Goal: Task Accomplishment & Management: Complete application form

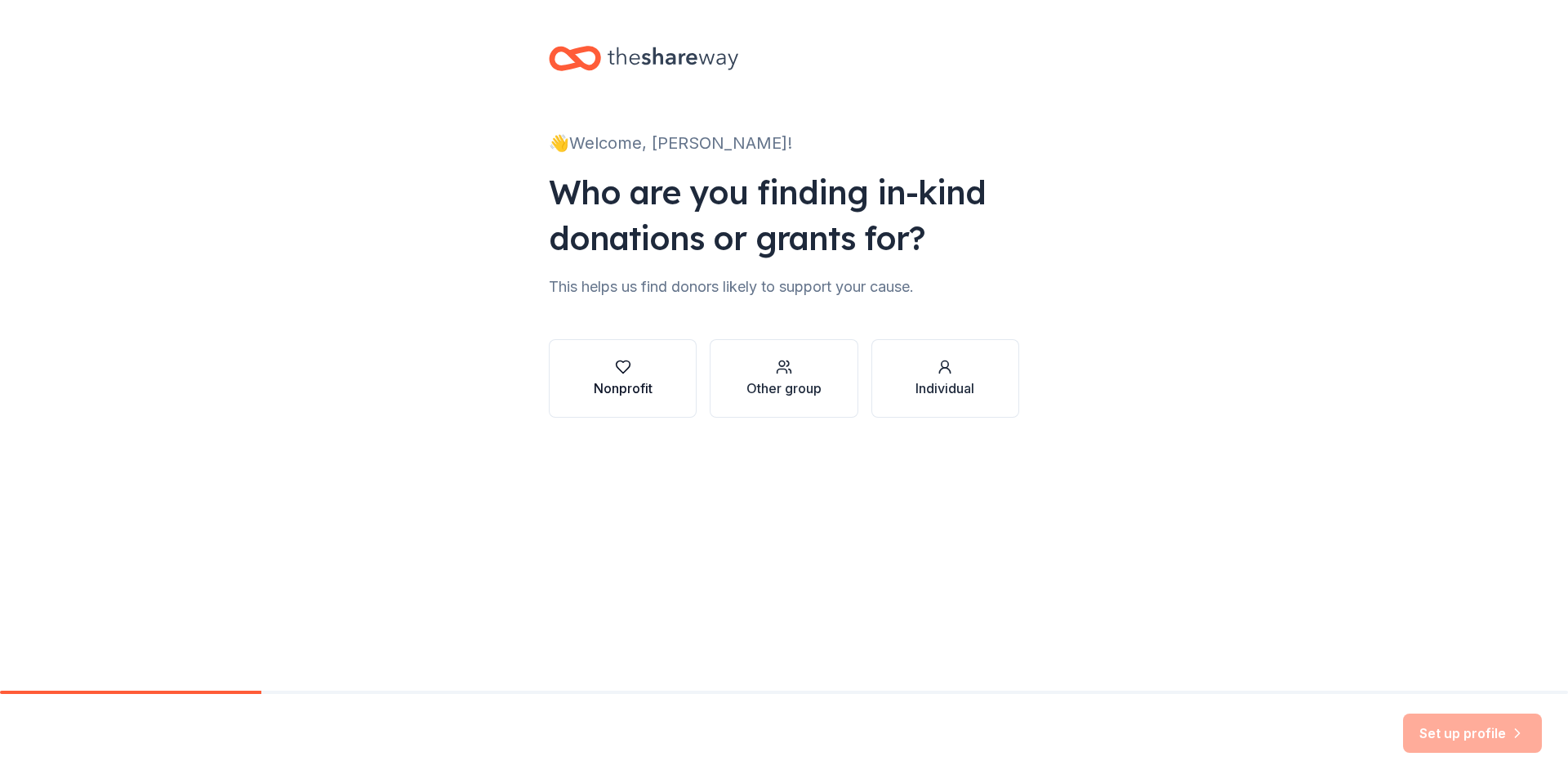
click at [589, 357] on button "Nonprofit" at bounding box center [622, 379] width 148 height 79
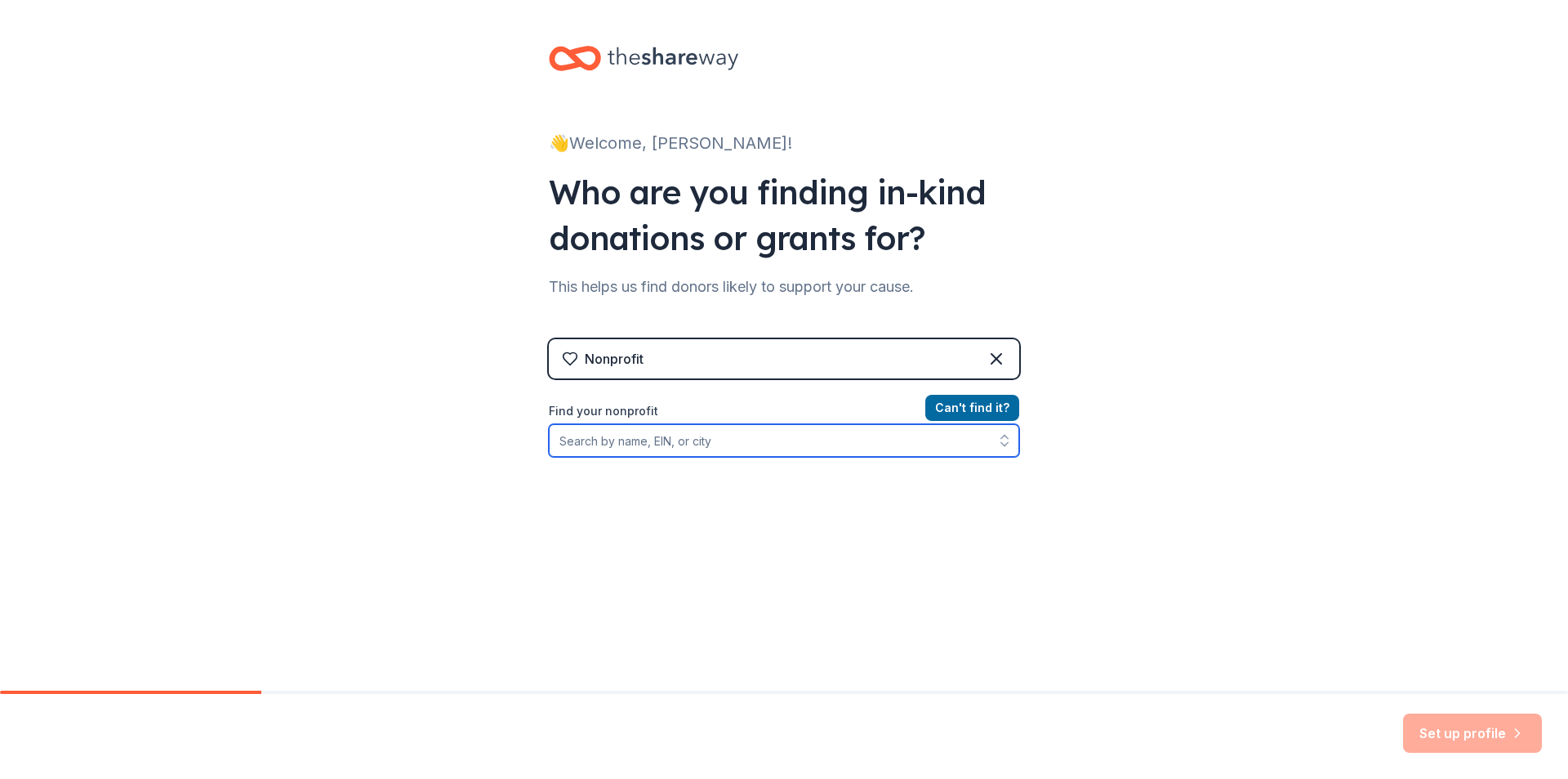
click at [848, 443] on input "Find your nonprofit" at bounding box center [783, 441] width 471 height 33
click at [848, 432] on input "Find your nonprofit" at bounding box center [783, 441] width 471 height 33
type input "Amarillo [PERSON_NAME] Community"
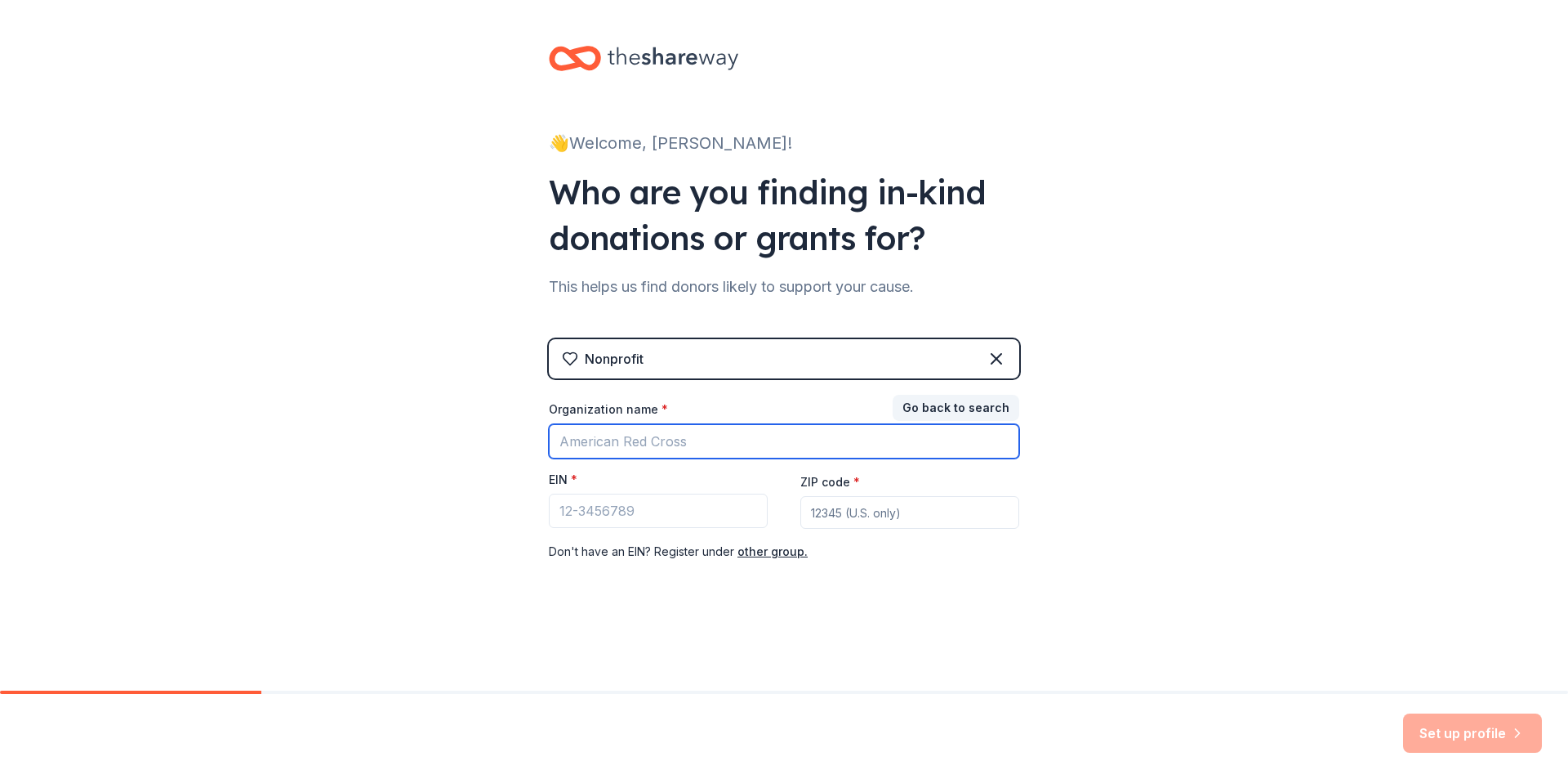
click at [737, 438] on input "Organization name *" at bounding box center [783, 442] width 471 height 35
click at [747, 452] on input "Organization name *" at bounding box center [783, 442] width 471 height 35
click at [800, 446] on input "[GEOGRAPHIC_DATA][PERSON_NAME]" at bounding box center [783, 442] width 471 height 35
type input "Amarillo [PERSON_NAME] Community Center Inc"
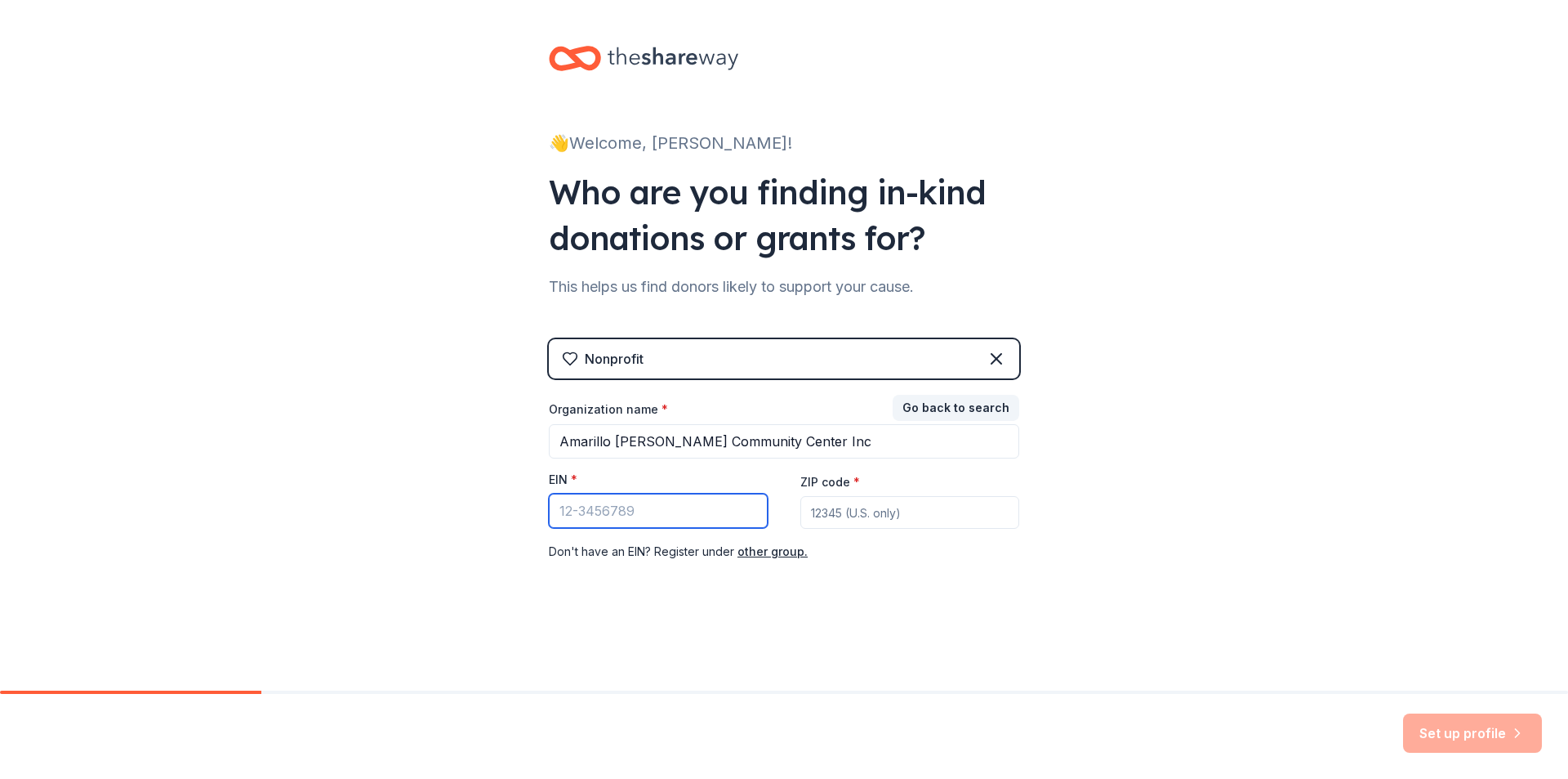
click at [683, 507] on input "EIN *" at bounding box center [657, 511] width 218 height 35
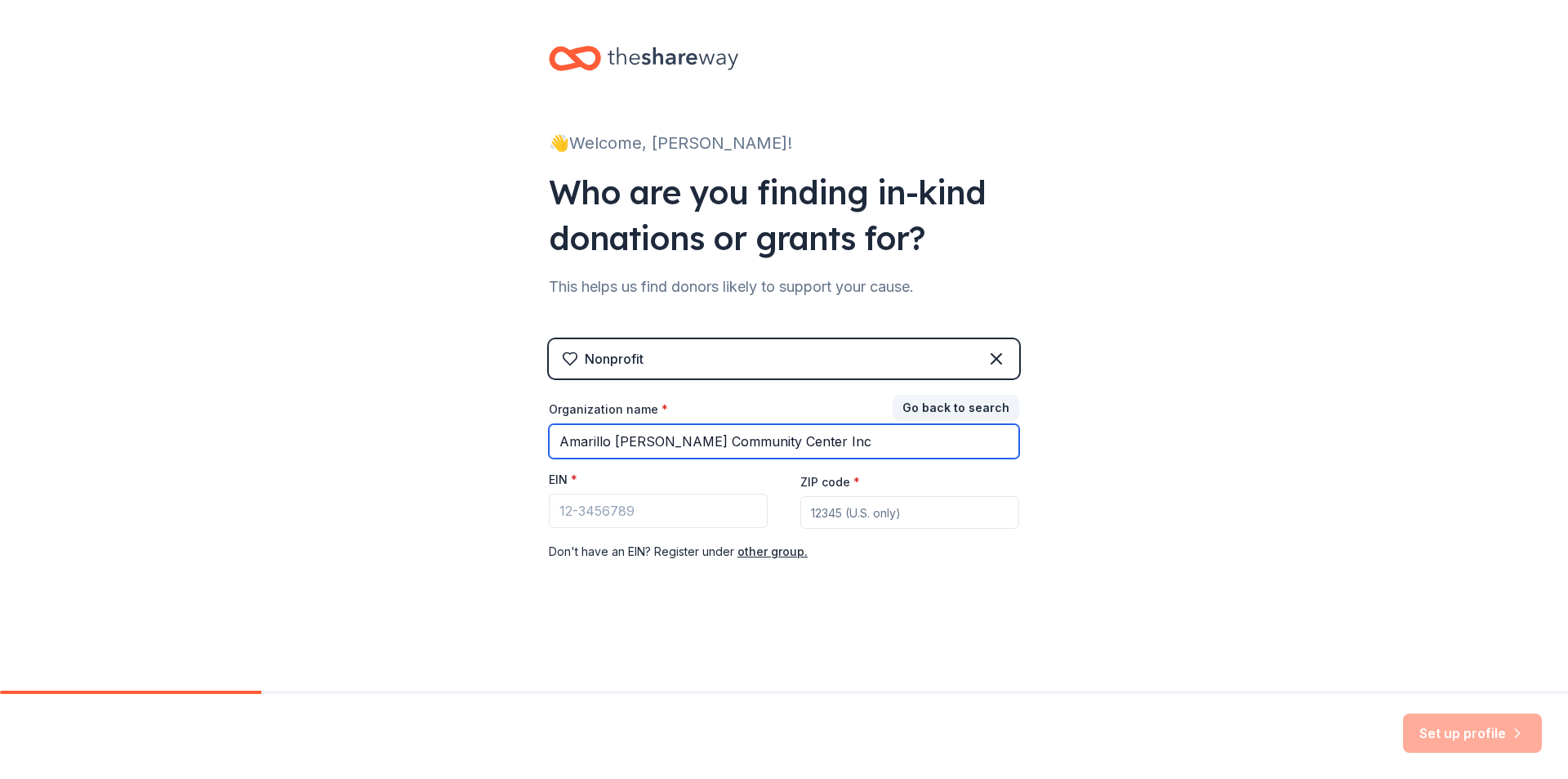
click at [732, 449] on input "Amarillo [PERSON_NAME] Community Center Inc" at bounding box center [783, 442] width 471 height 35
click at [736, 448] on input "Amarillo [PERSON_NAME] Community Center Inc" at bounding box center [783, 442] width 471 height 35
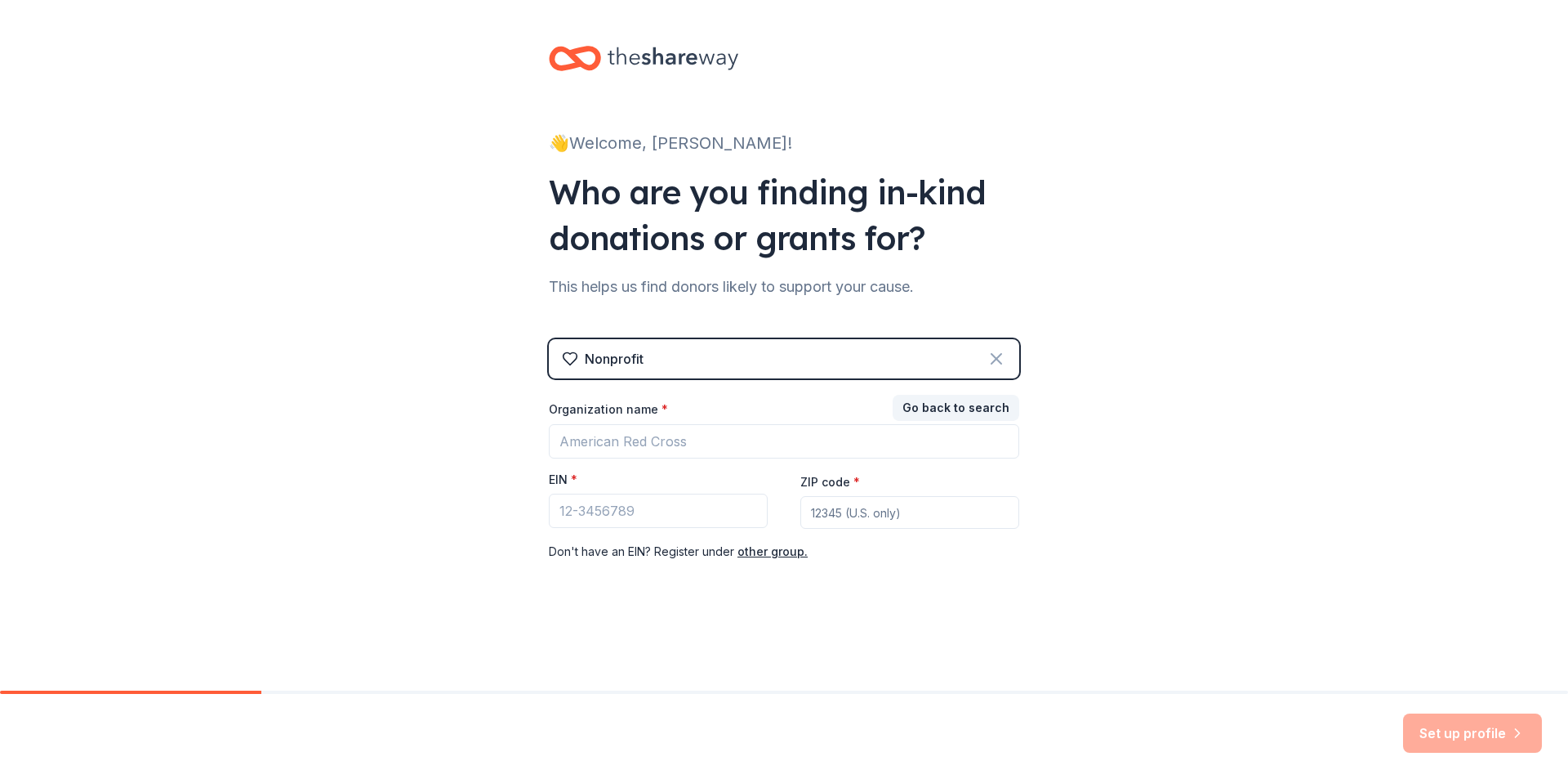
click at [994, 360] on icon at bounding box center [996, 358] width 10 height 10
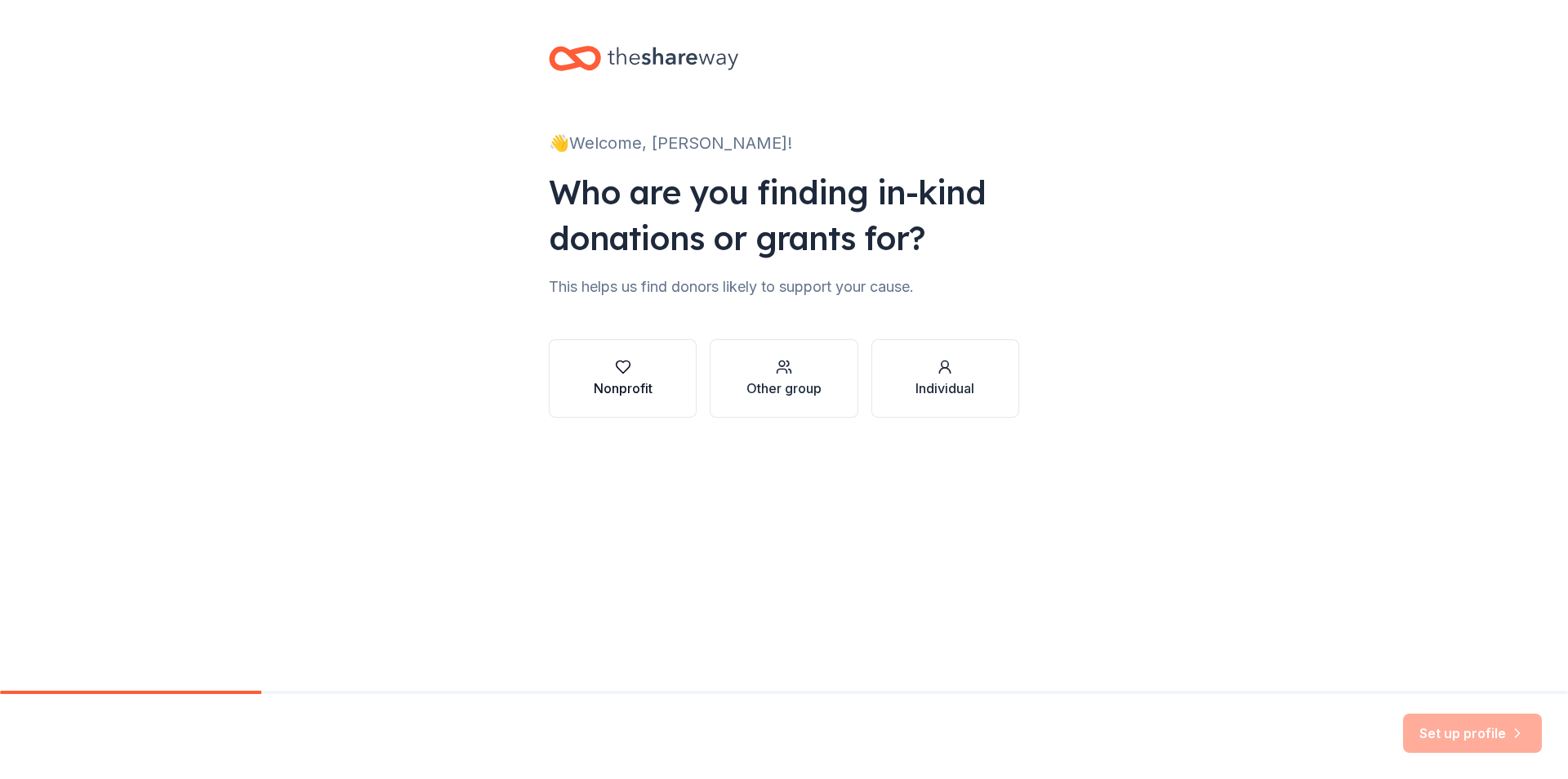
click at [650, 380] on div "Nonprofit" at bounding box center [623, 388] width 58 height 19
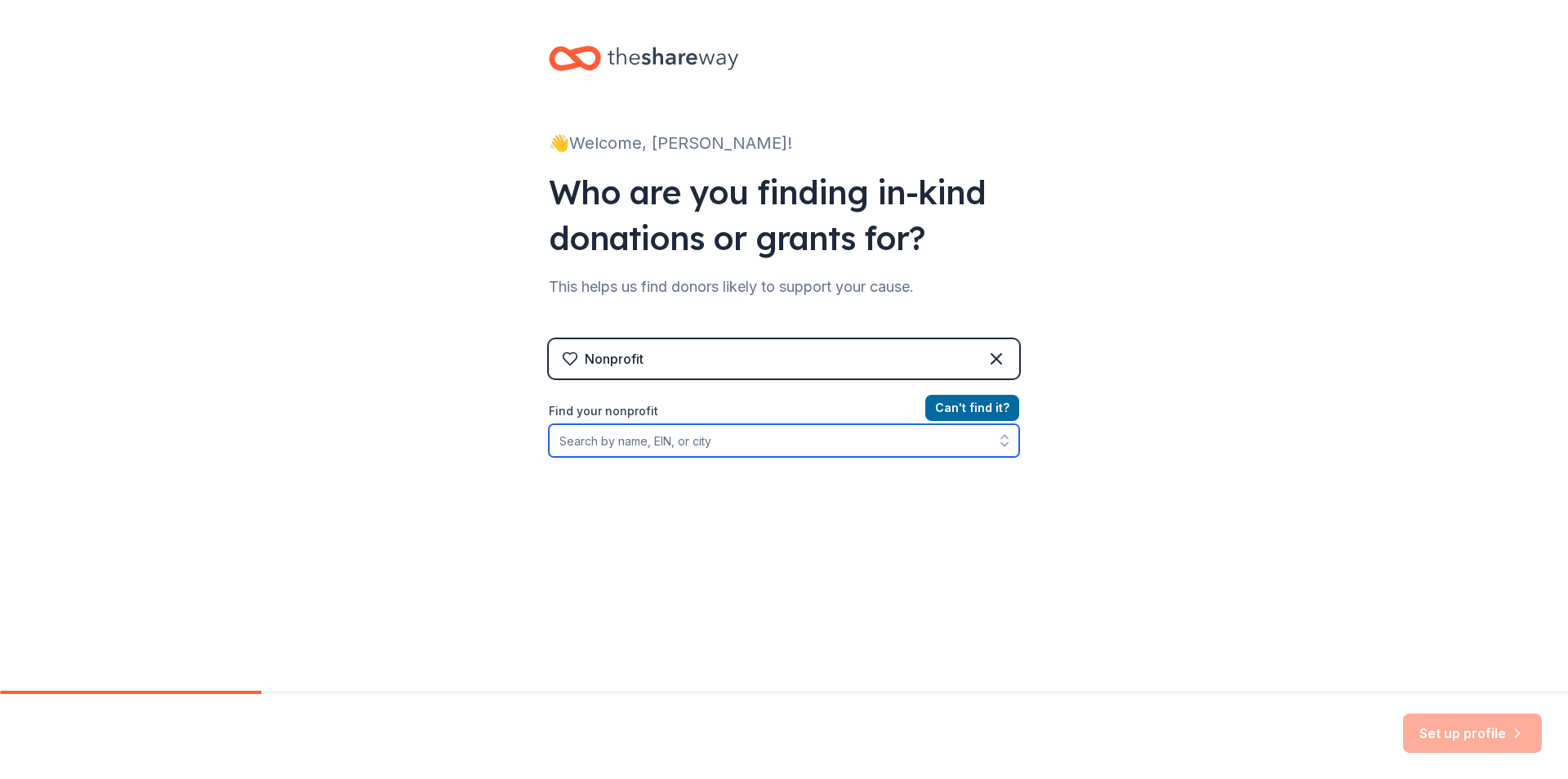
click at [696, 434] on input "Find your nonprofit" at bounding box center [783, 441] width 471 height 33
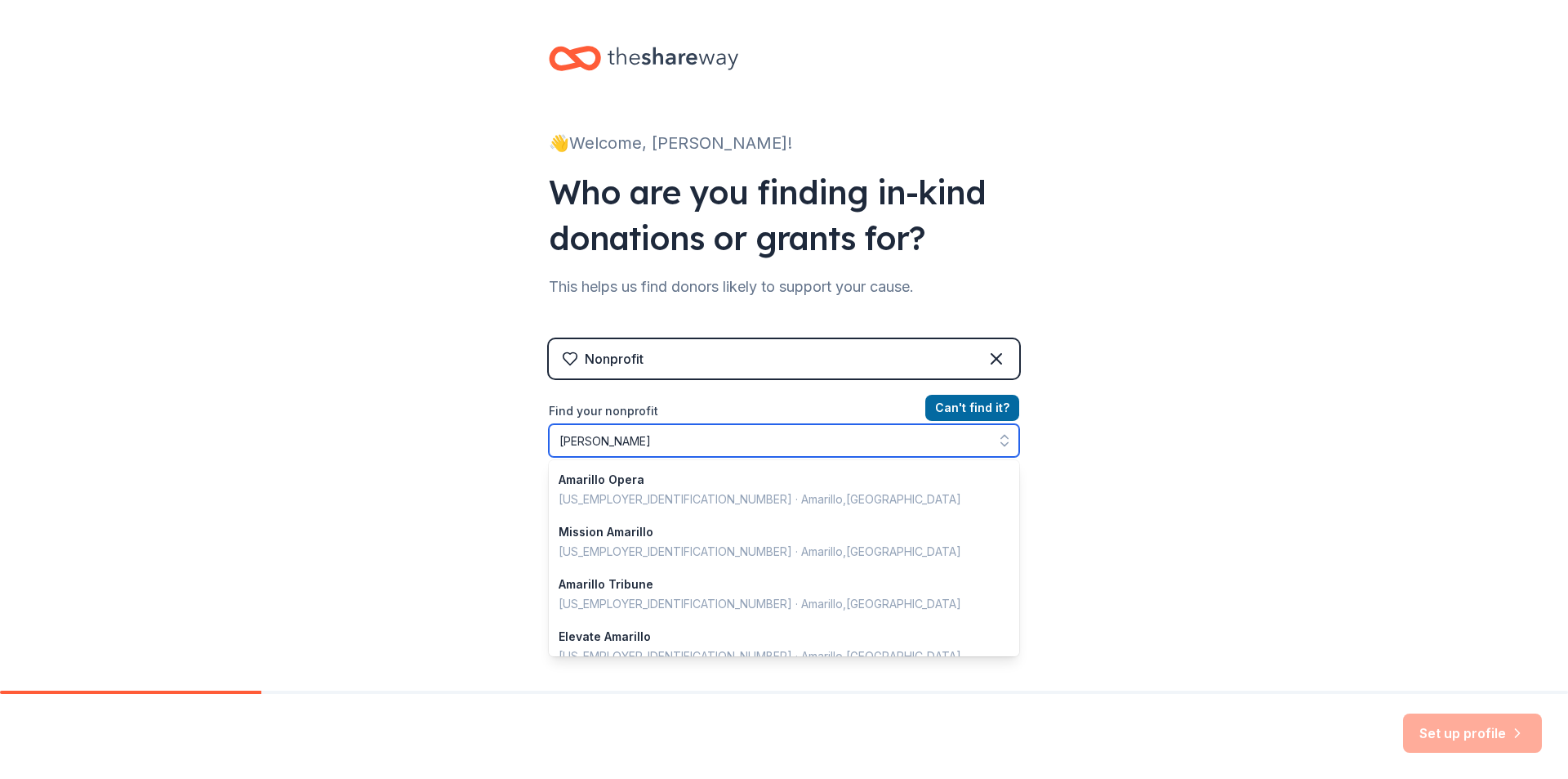
type input "[PERSON_NAME]"
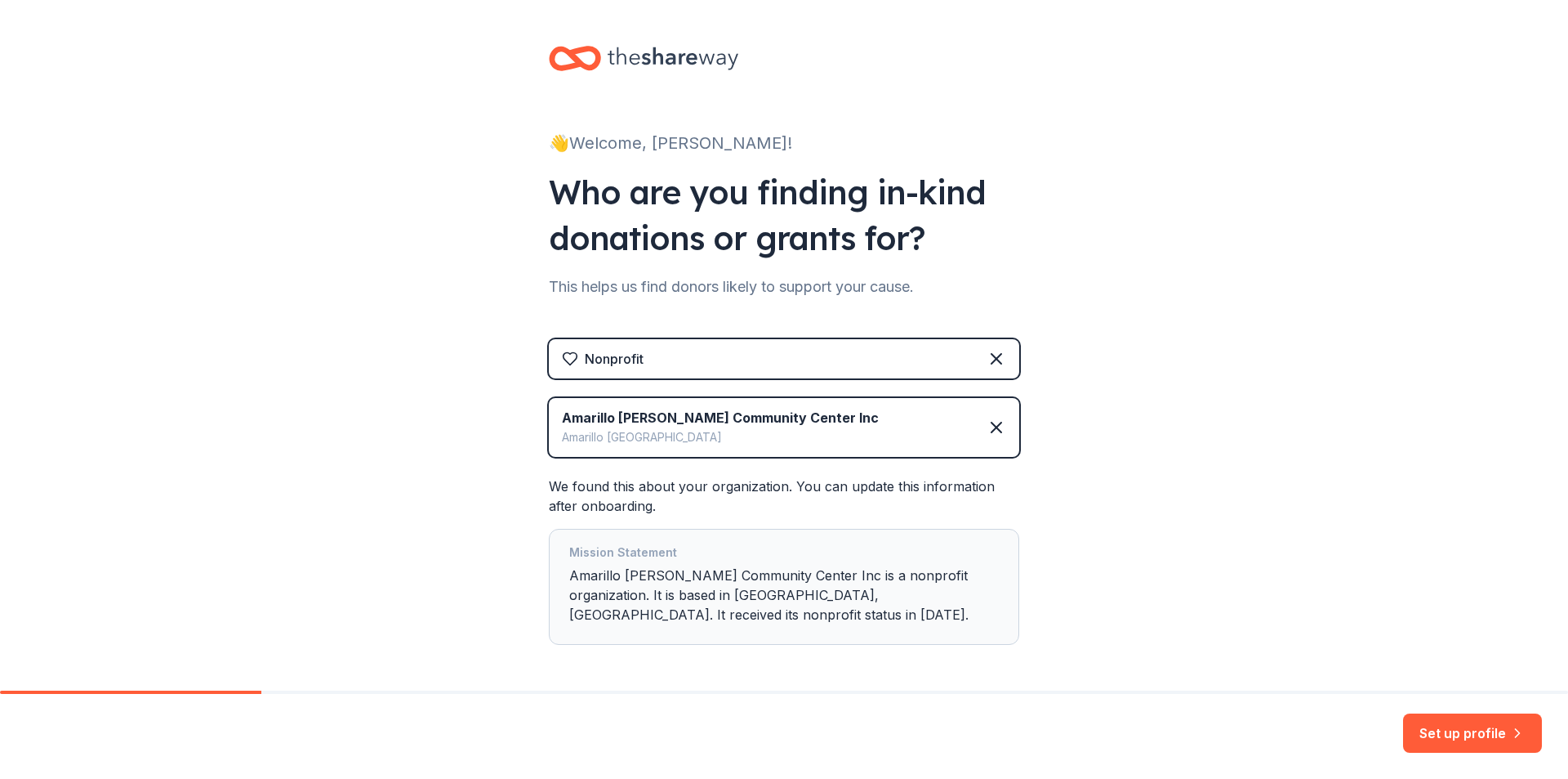
scroll to position [46, 0]
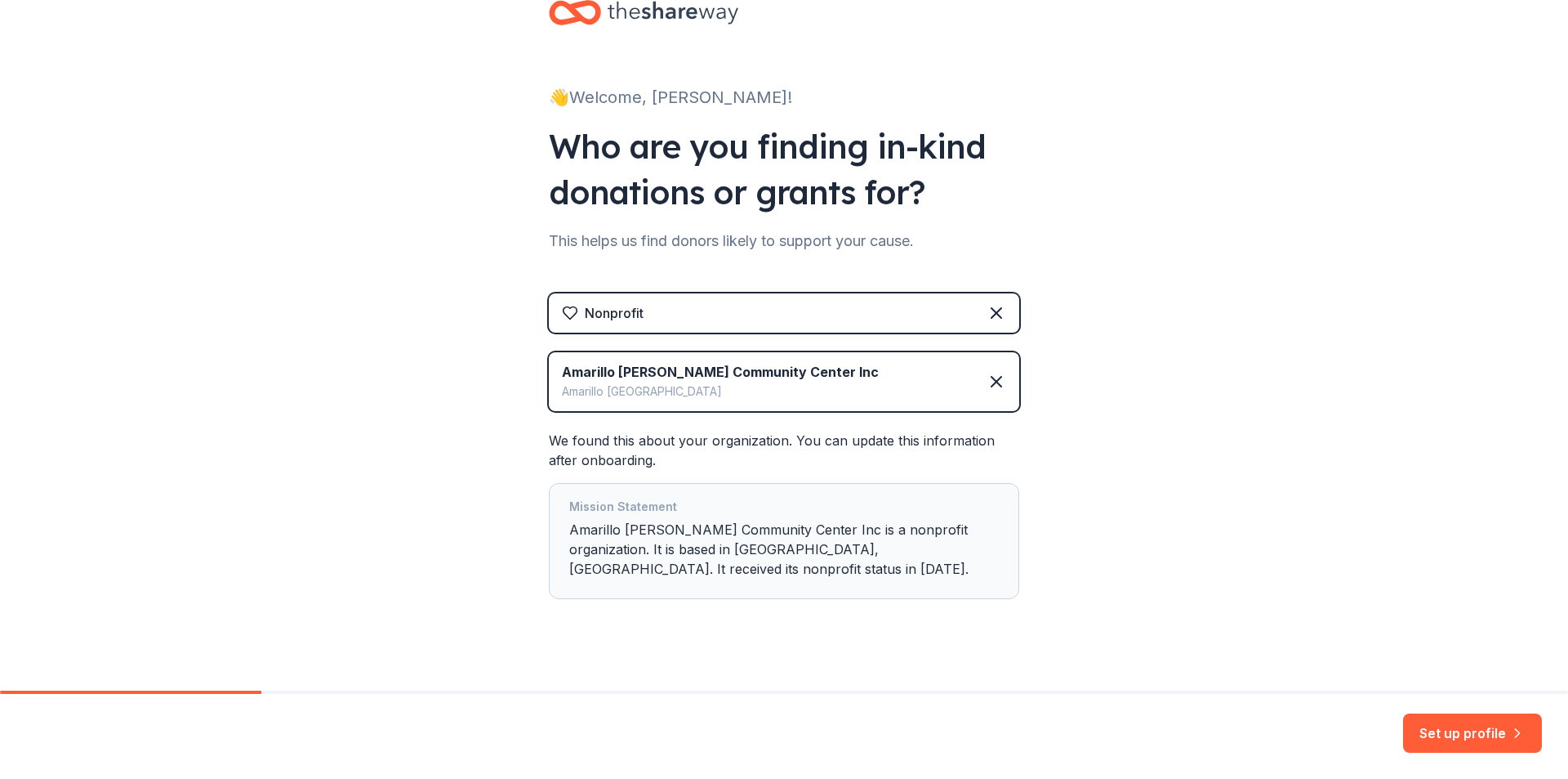
click at [1440, 715] on button "Set up profile" at bounding box center [1472, 732] width 139 height 39
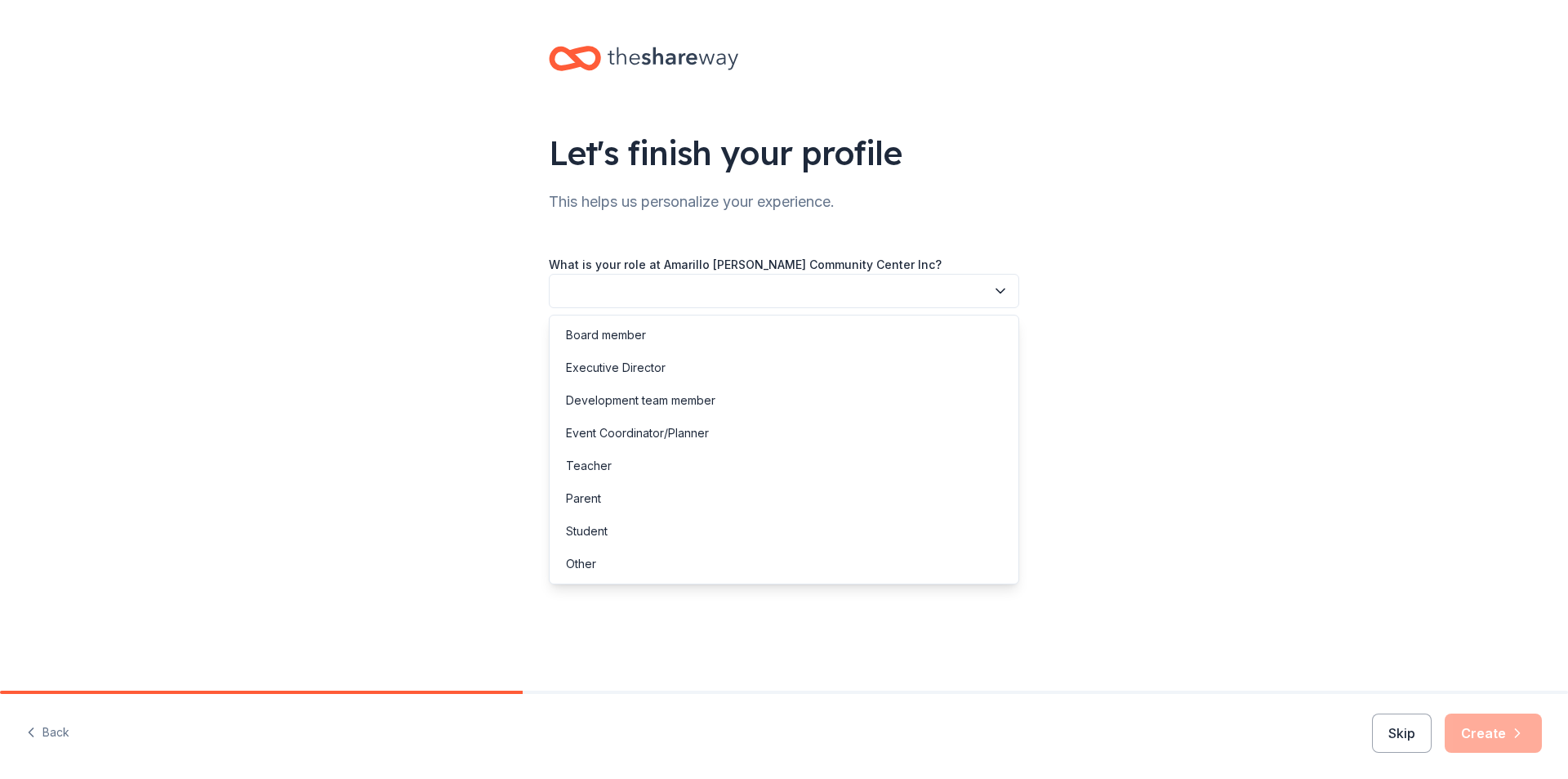
click at [872, 295] on button "button" at bounding box center [783, 291] width 471 height 35
click at [728, 560] on div "Other" at bounding box center [784, 564] width 462 height 33
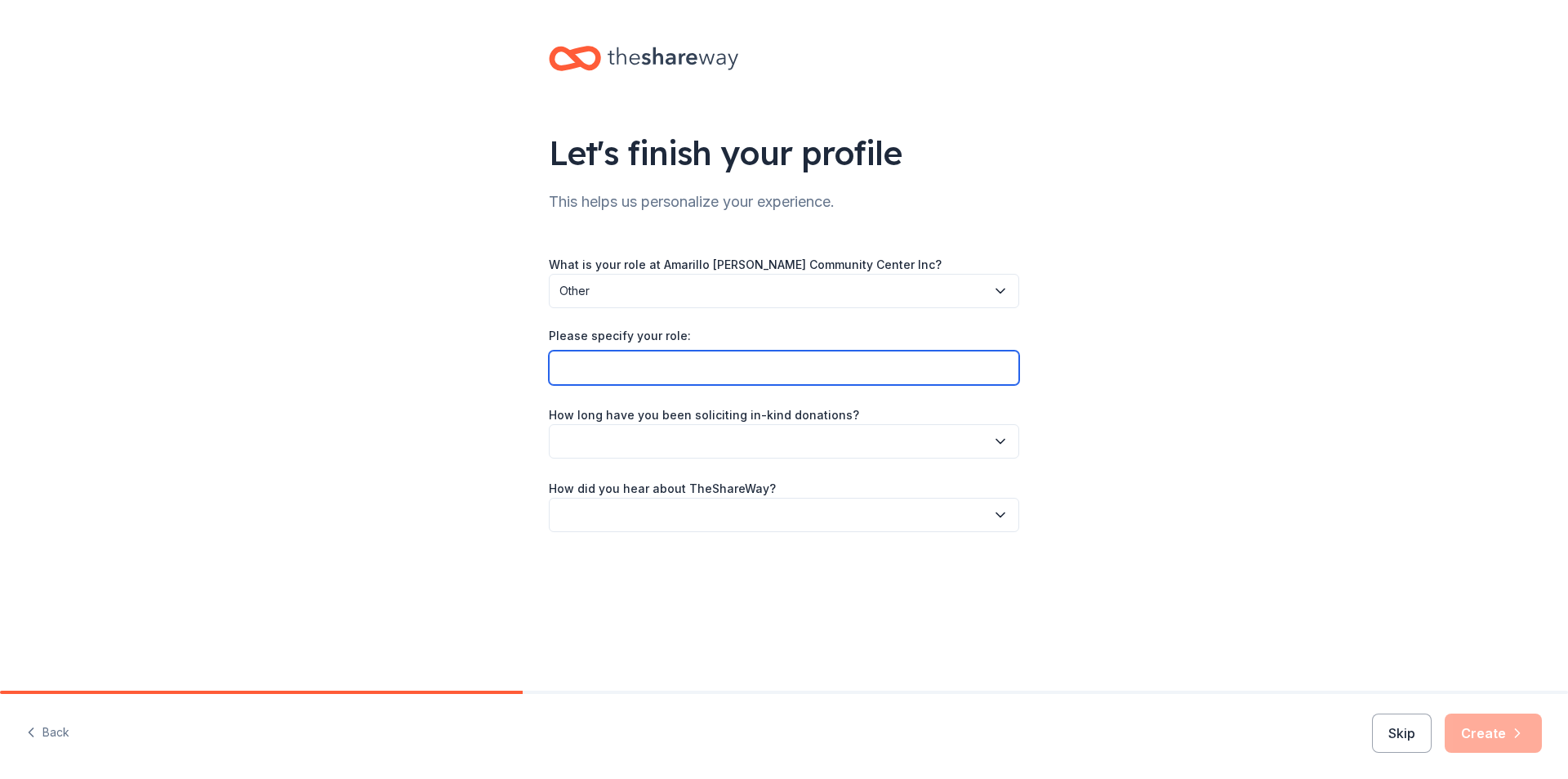
click at [814, 372] on input "Please specify your role:" at bounding box center [783, 368] width 471 height 35
type input "Child Care Program Specialist"
click at [626, 443] on button "button" at bounding box center [783, 442] width 471 height 35
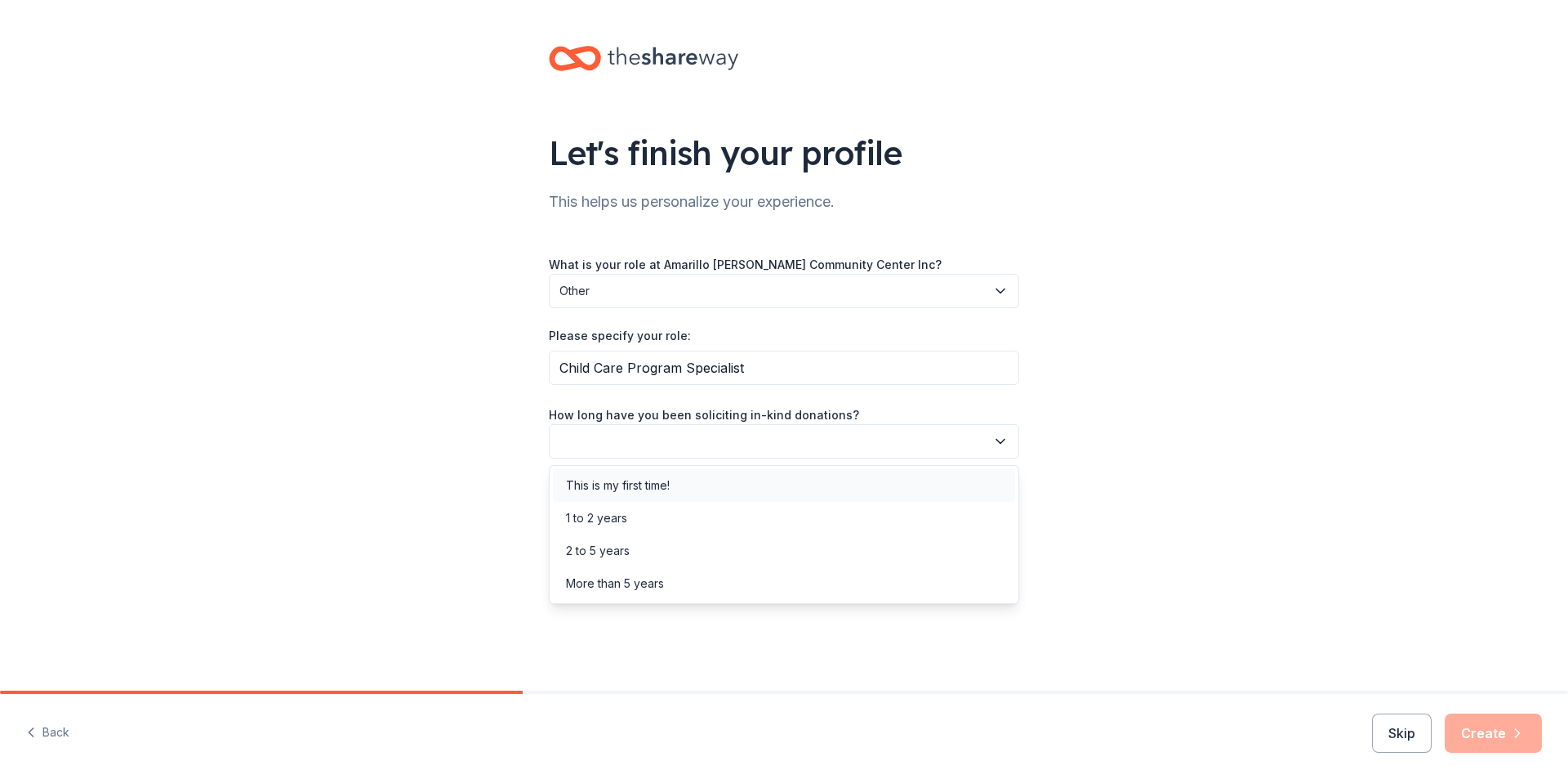
click at [652, 491] on div "This is my first time!" at bounding box center [617, 485] width 103 height 19
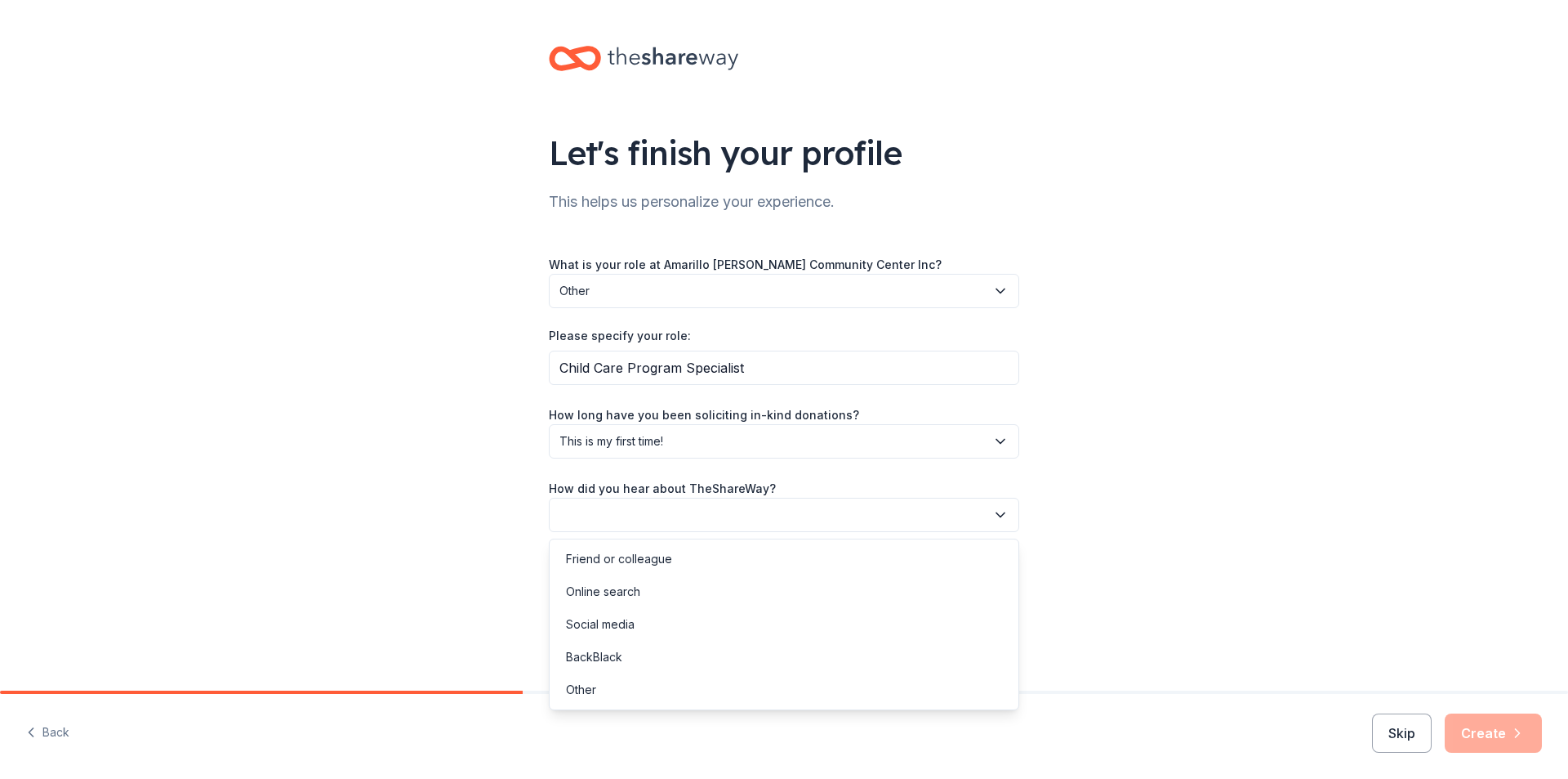
click at [657, 510] on button "button" at bounding box center [783, 515] width 471 height 35
click at [665, 586] on div "Online search" at bounding box center [784, 592] width 462 height 33
click at [1480, 729] on button "Create" at bounding box center [1493, 732] width 97 height 39
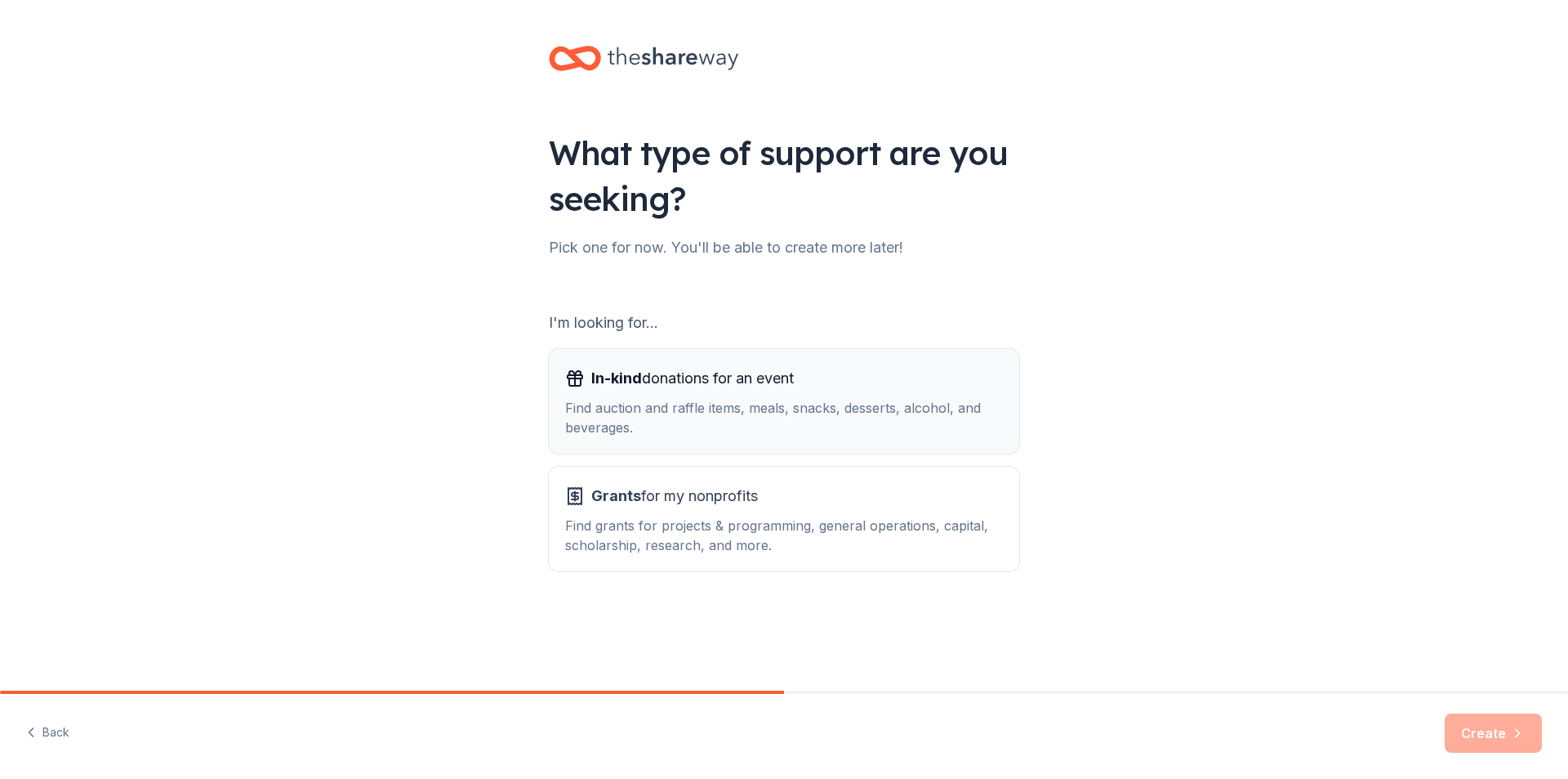
click at [732, 369] on span "In-kind donations for an event" at bounding box center [693, 378] width 203 height 27
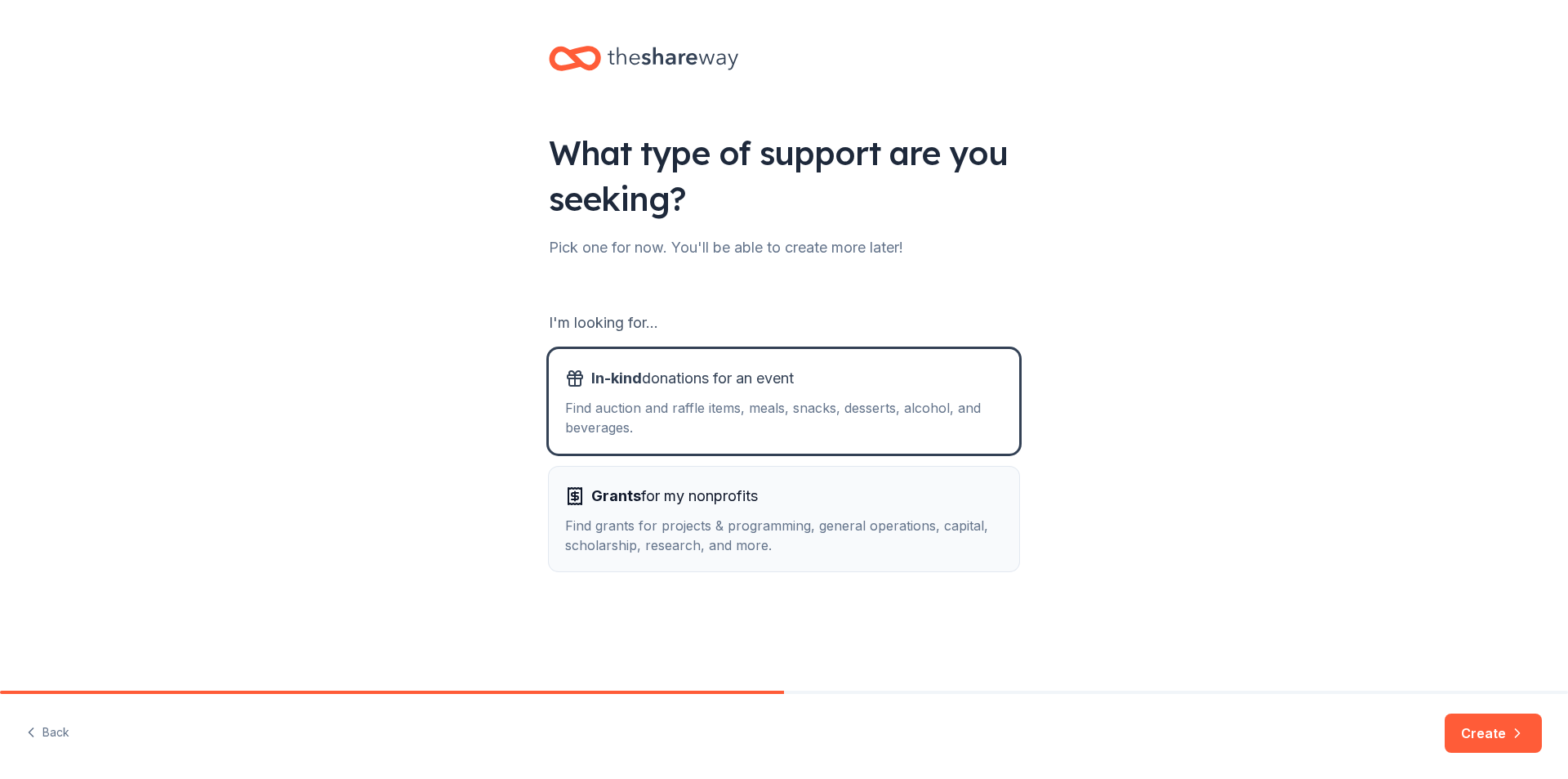
click at [764, 500] on div "Grants for my nonprofits" at bounding box center [783, 496] width 438 height 27
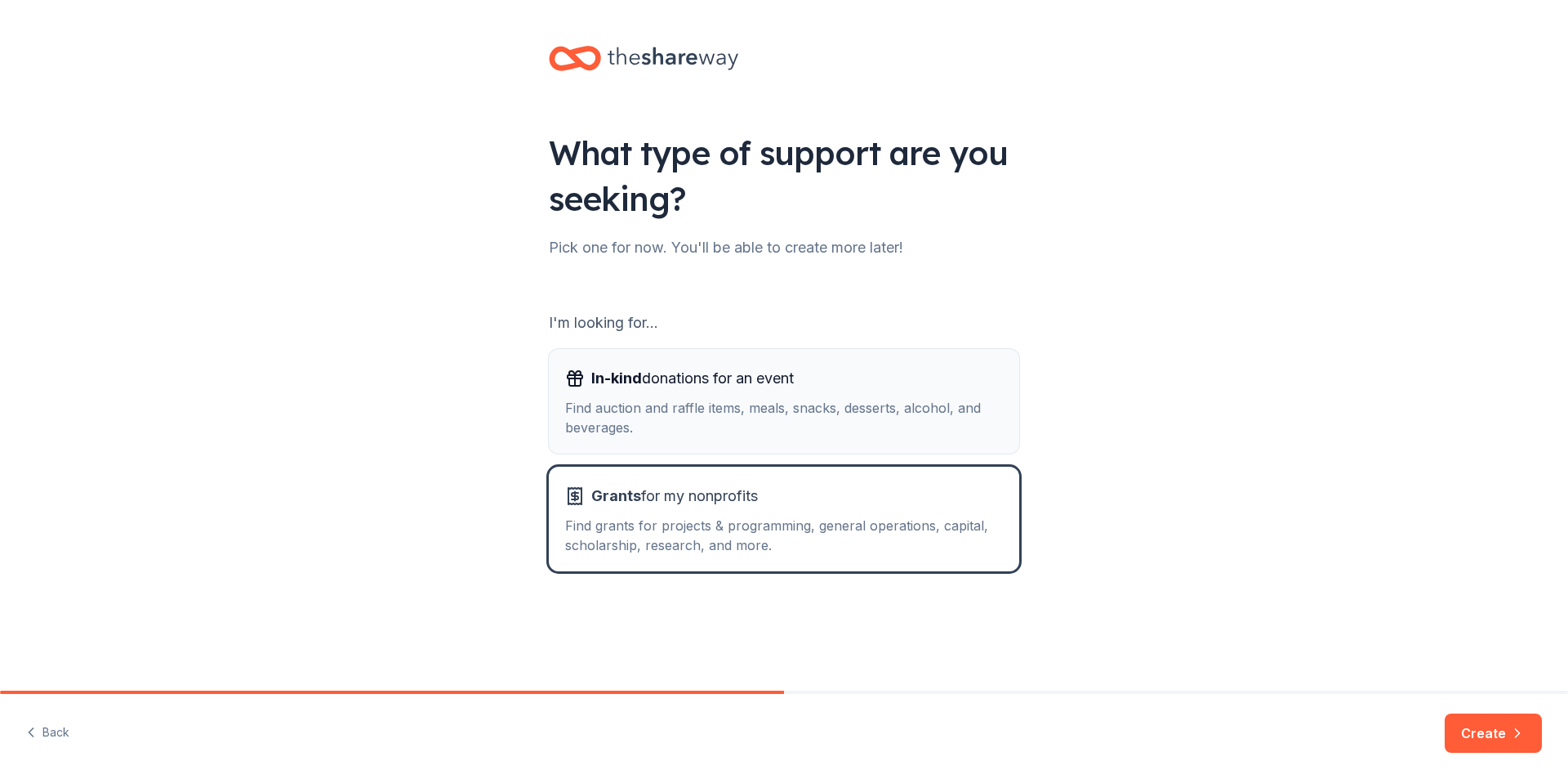
click at [779, 415] on div "Find auction and raffle items, meals, snacks, desserts, alcohol, and beverages." at bounding box center [783, 417] width 438 height 39
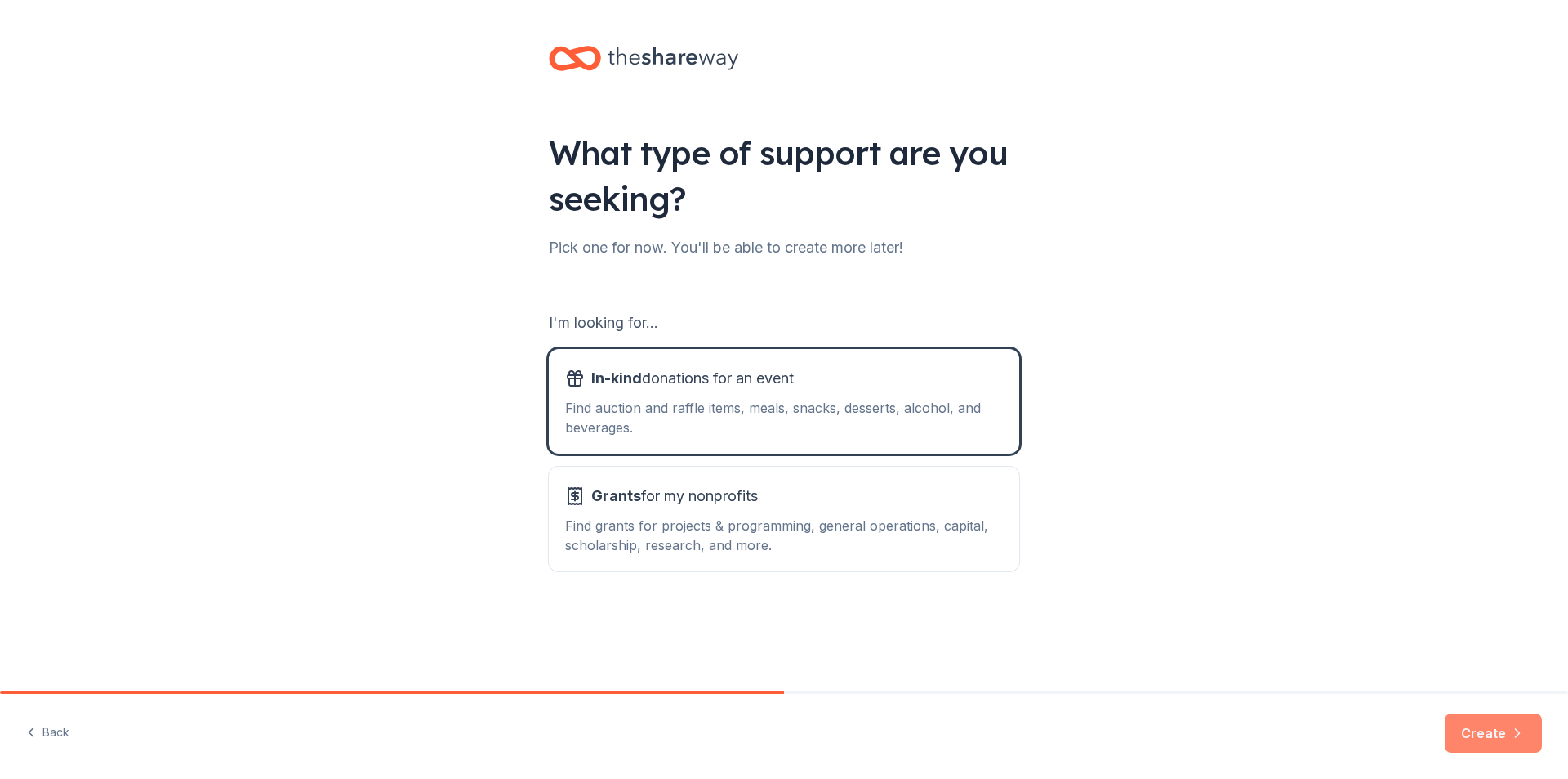
click at [1503, 737] on button "Create" at bounding box center [1493, 732] width 97 height 39
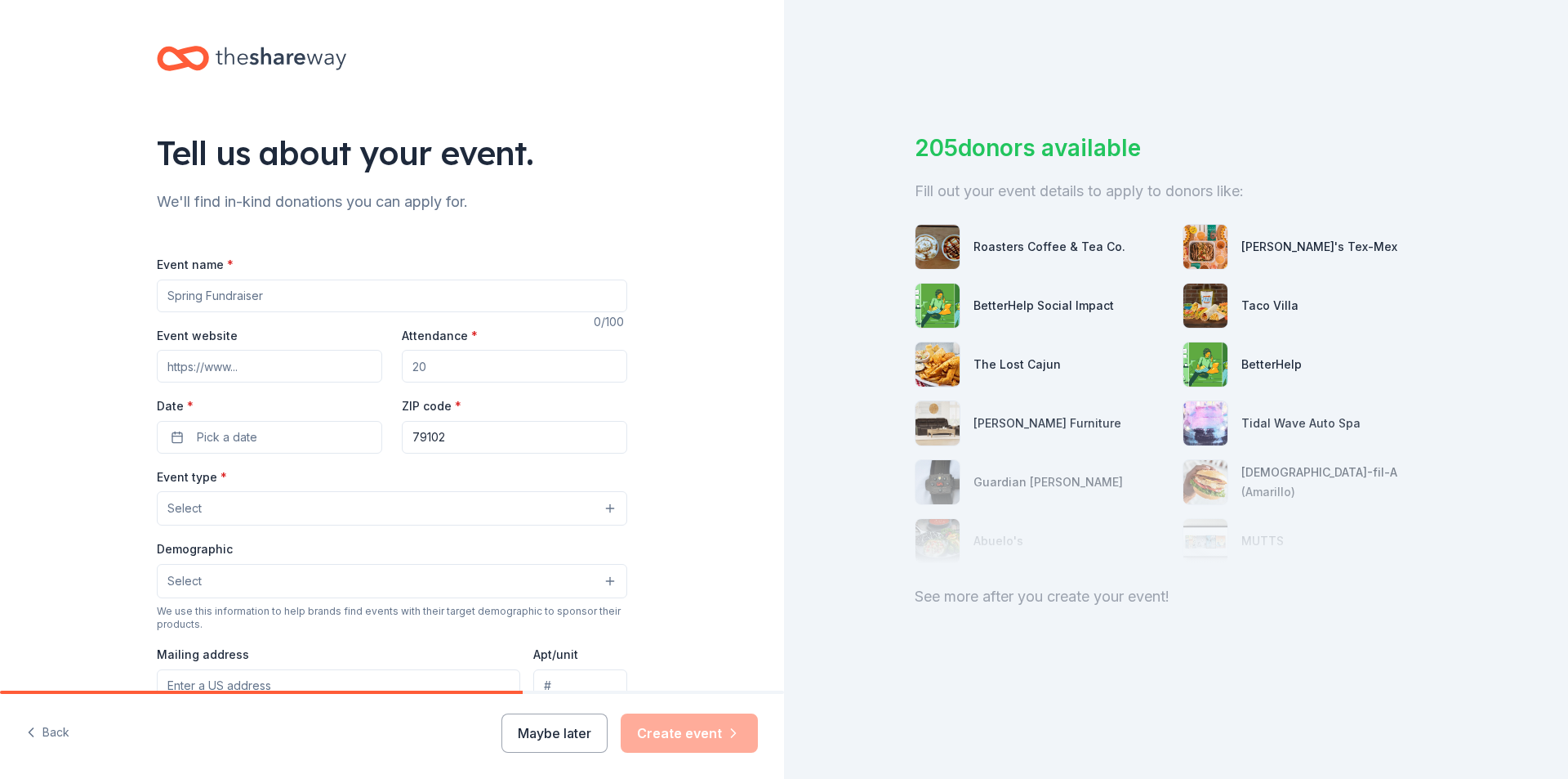
click at [429, 300] on input "Event name *" at bounding box center [392, 296] width 471 height 33
click at [264, 293] on input "Fall Festival Fundrasser" at bounding box center [392, 296] width 471 height 33
type input "Fall Festival Fundraiser"
click at [443, 377] on input "Attendance *" at bounding box center [514, 366] width 226 height 33
type input "200"
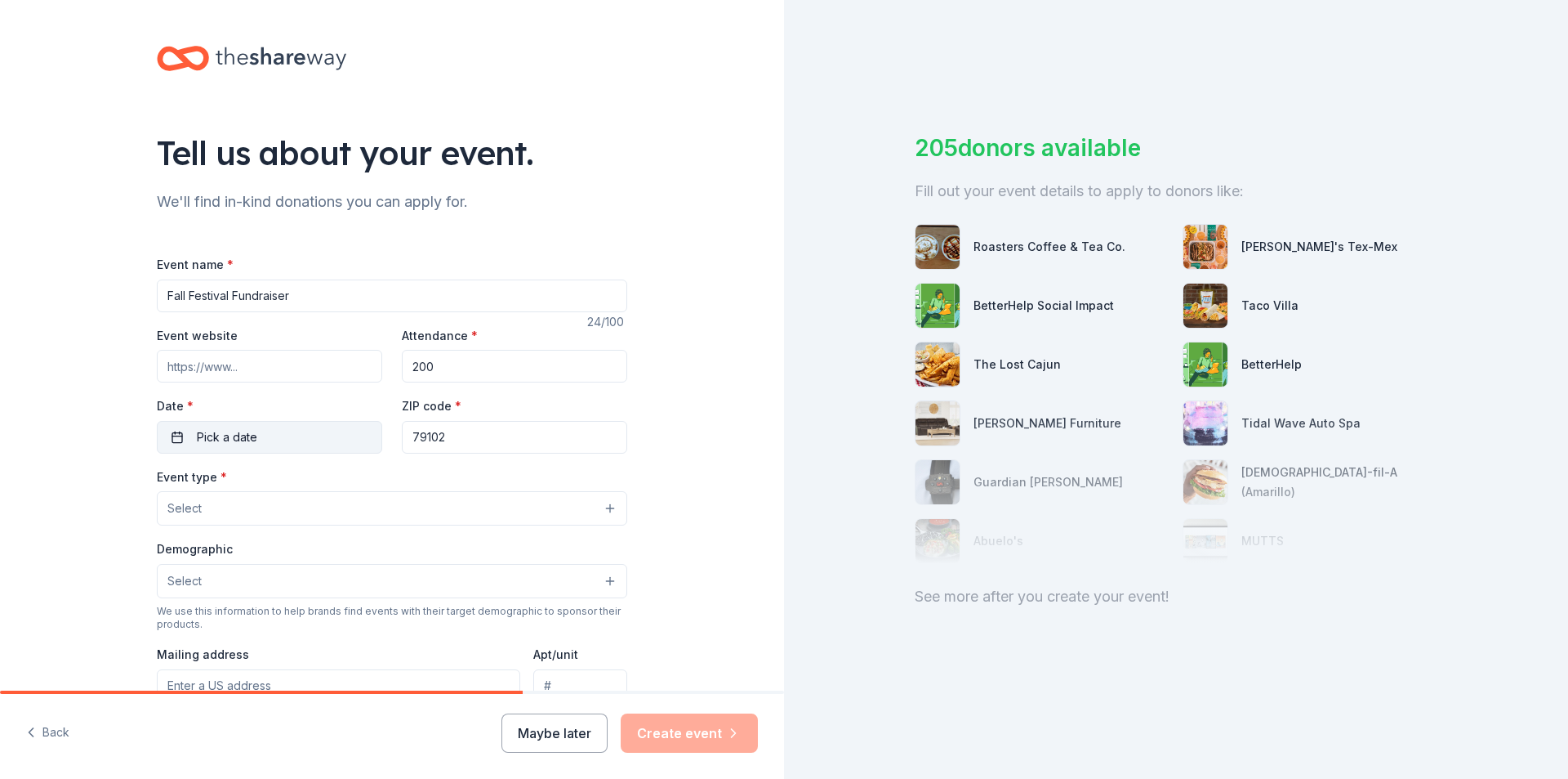
click at [300, 433] on button "Pick a date" at bounding box center [270, 437] width 226 height 33
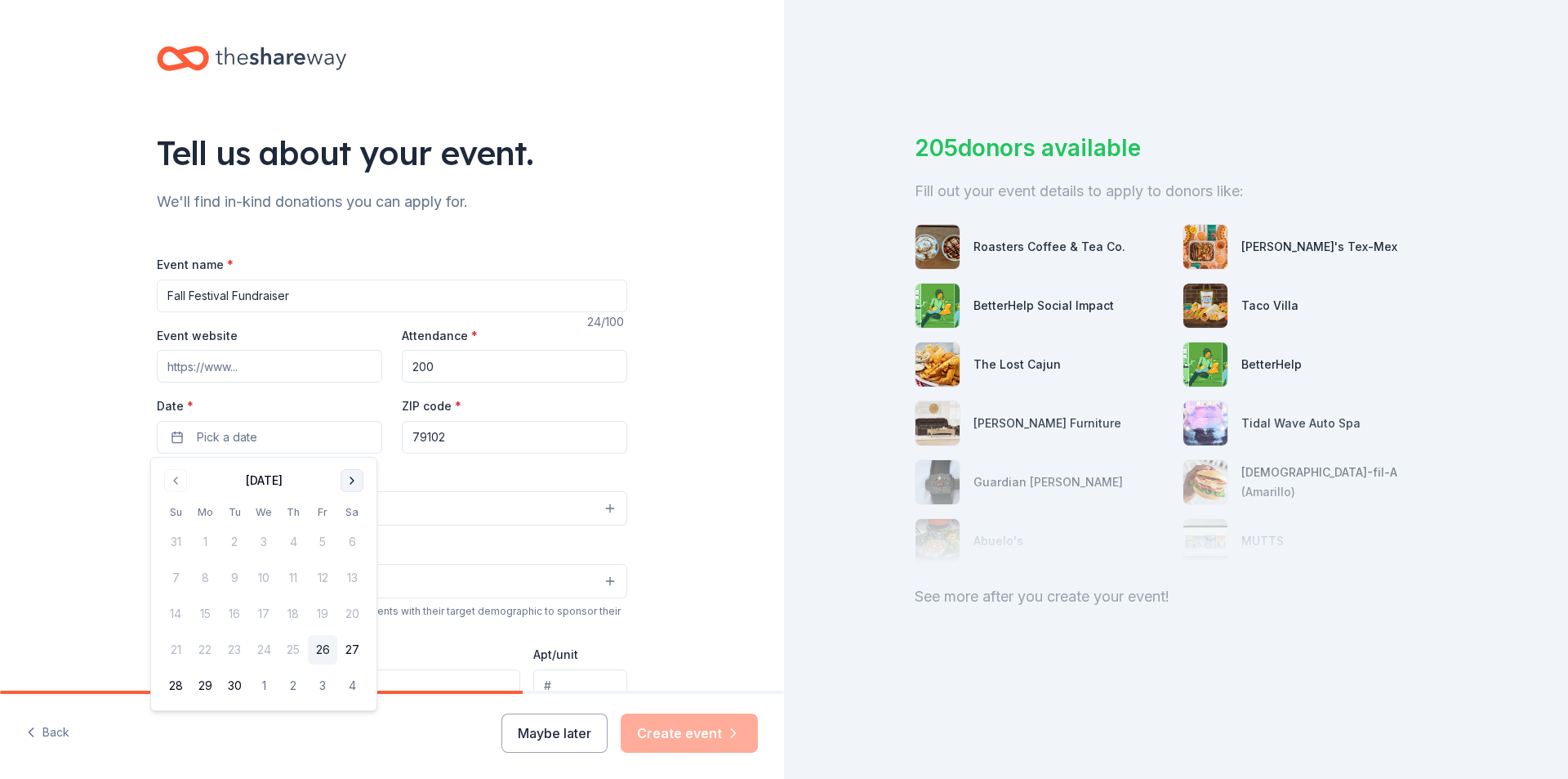
click at [346, 481] on button "Go to next month" at bounding box center [352, 480] width 23 height 23
click at [323, 642] on button "24" at bounding box center [323, 649] width 29 height 29
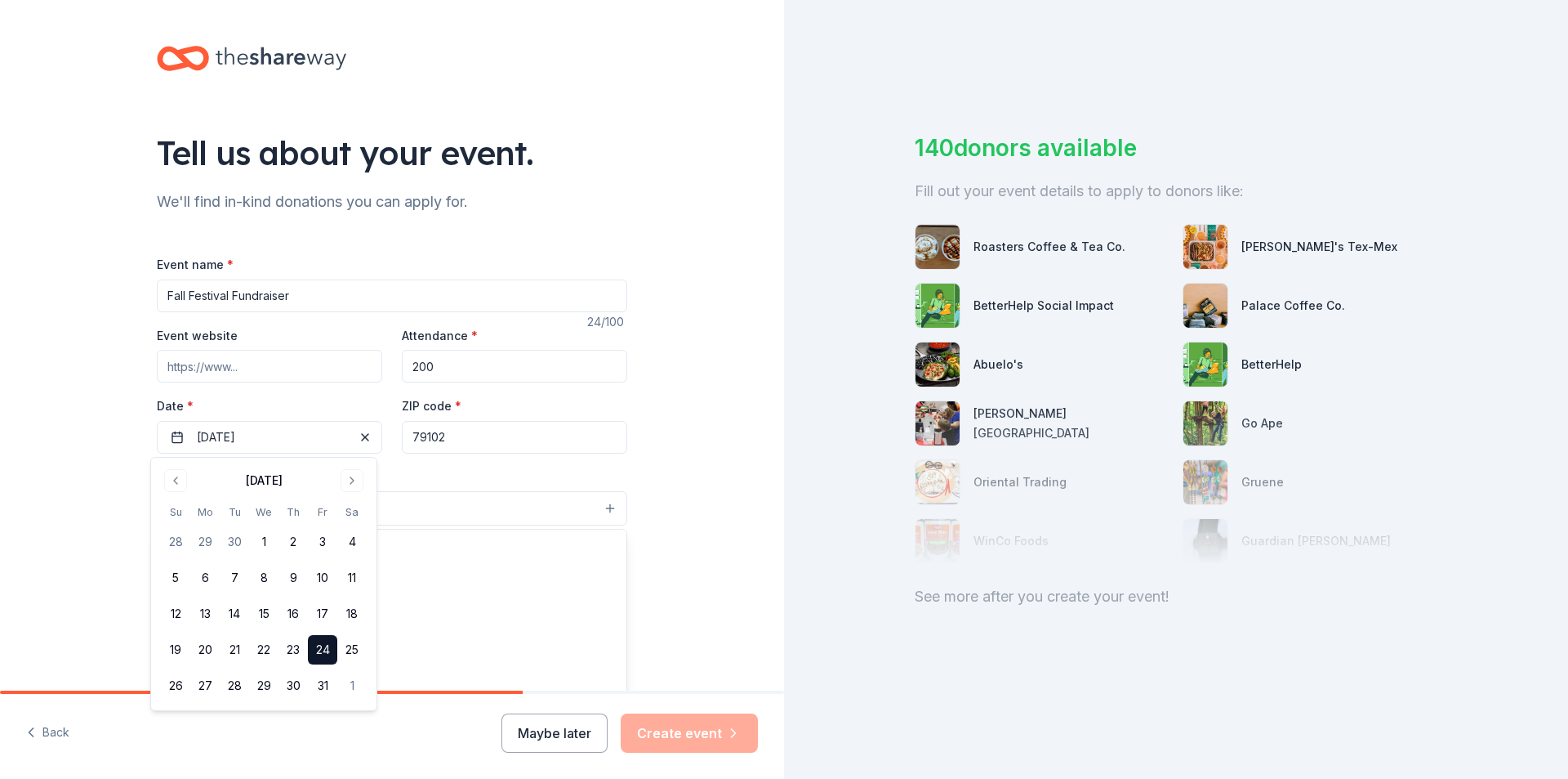
click at [506, 496] on button "Select" at bounding box center [392, 508] width 471 height 35
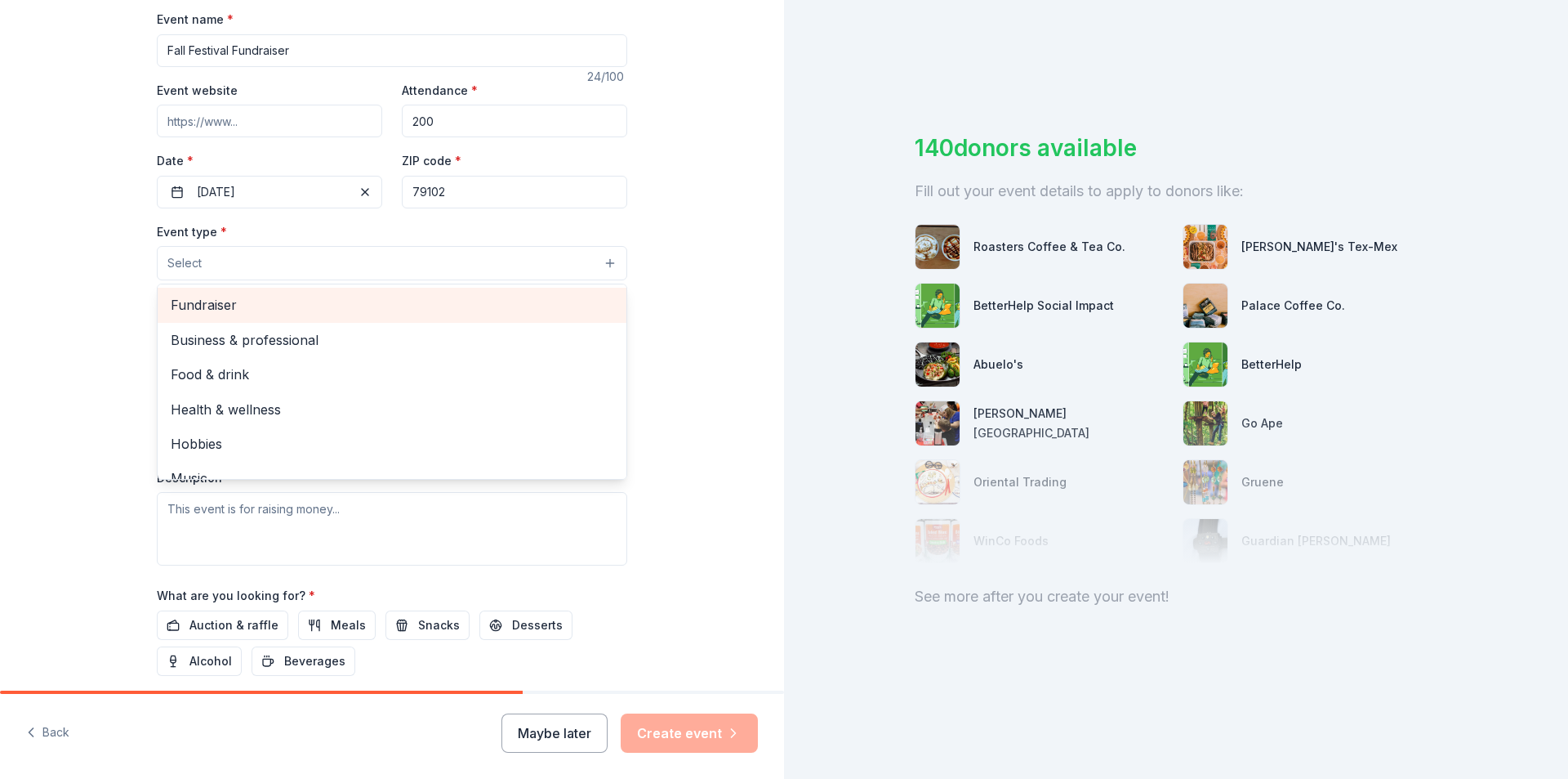
click at [393, 311] on span "Fundraiser" at bounding box center [392, 304] width 442 height 21
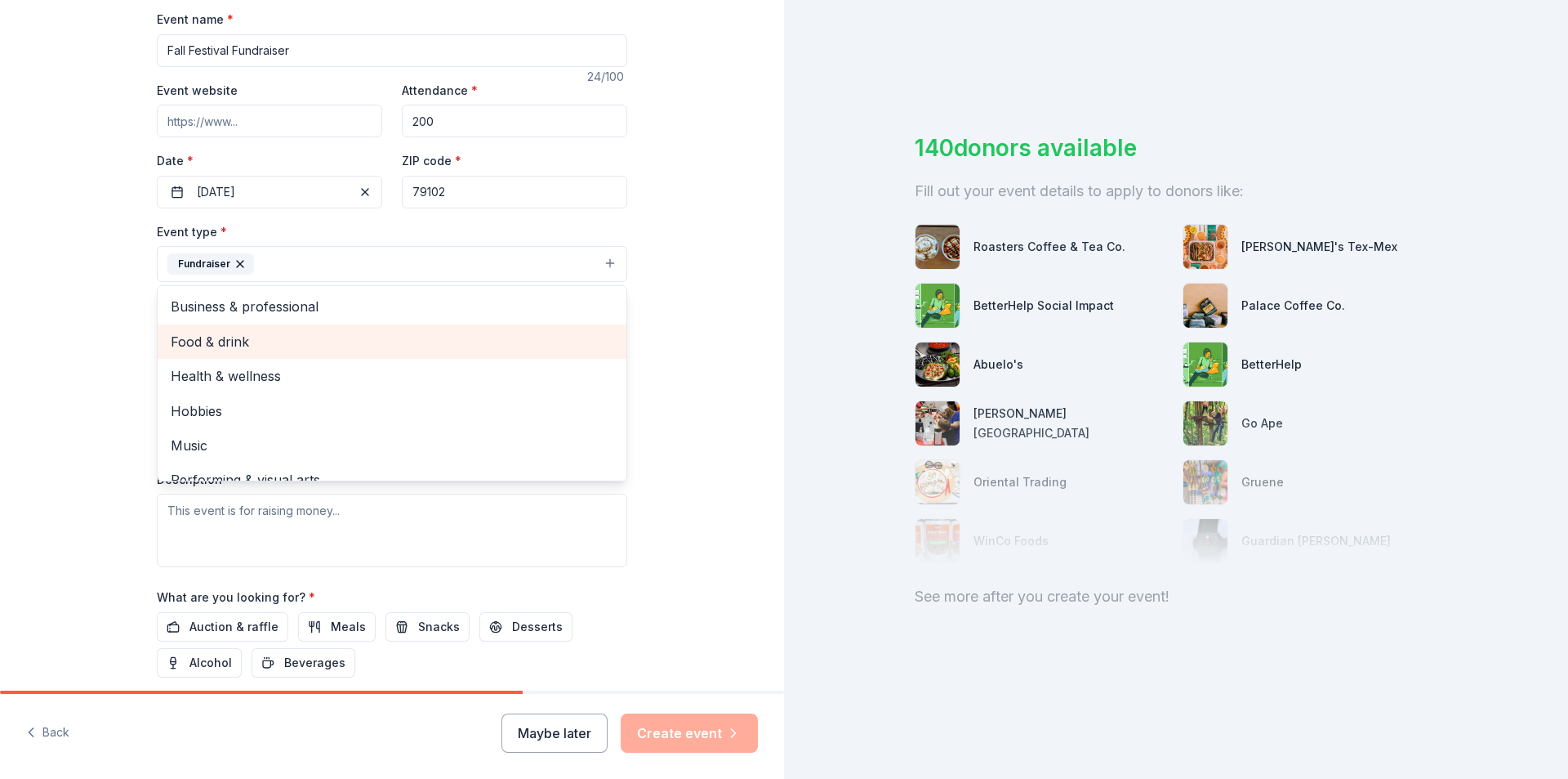
click at [403, 329] on div "Food & drink" at bounding box center [391, 342] width 469 height 35
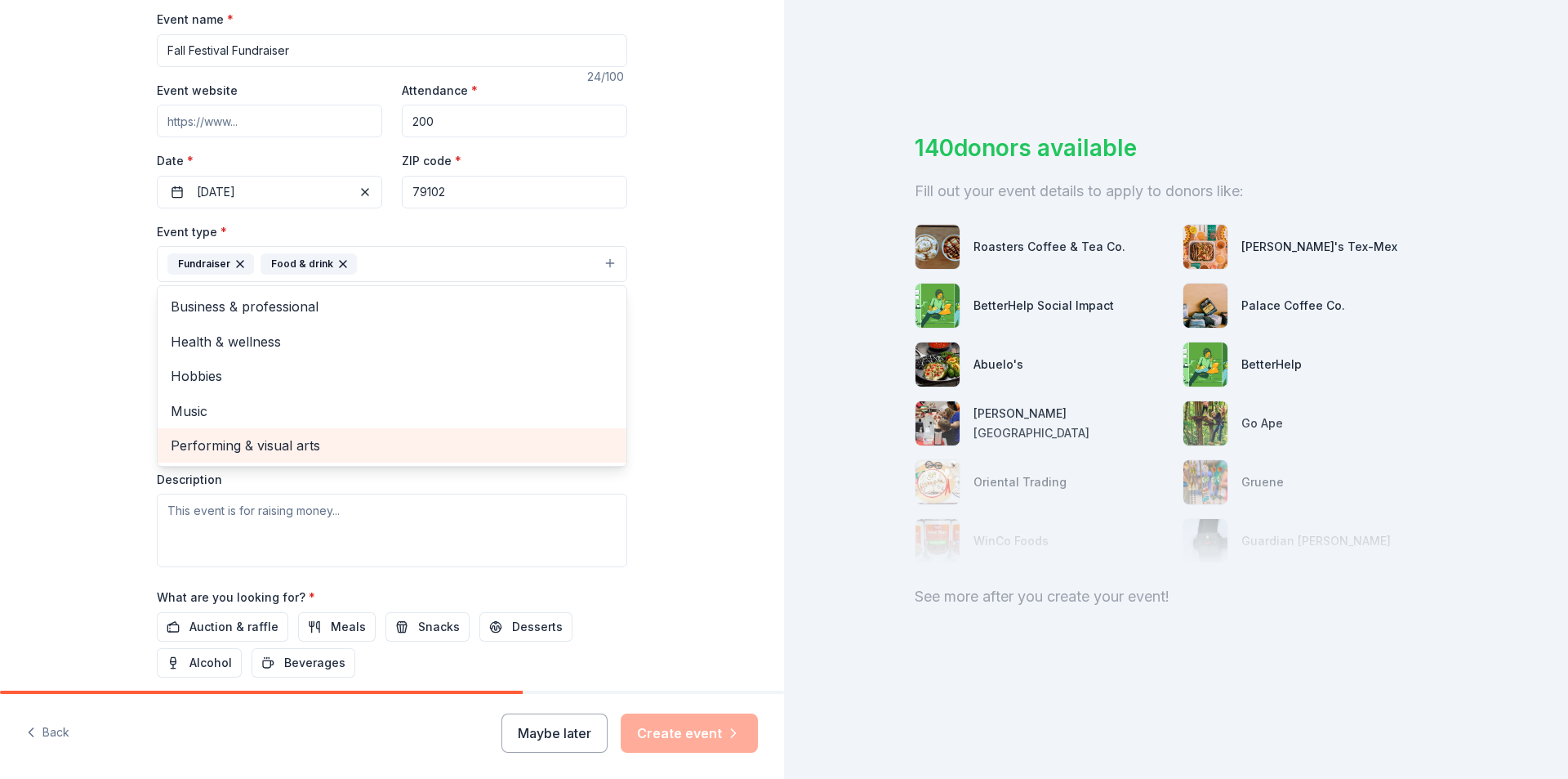
scroll to position [326, 0]
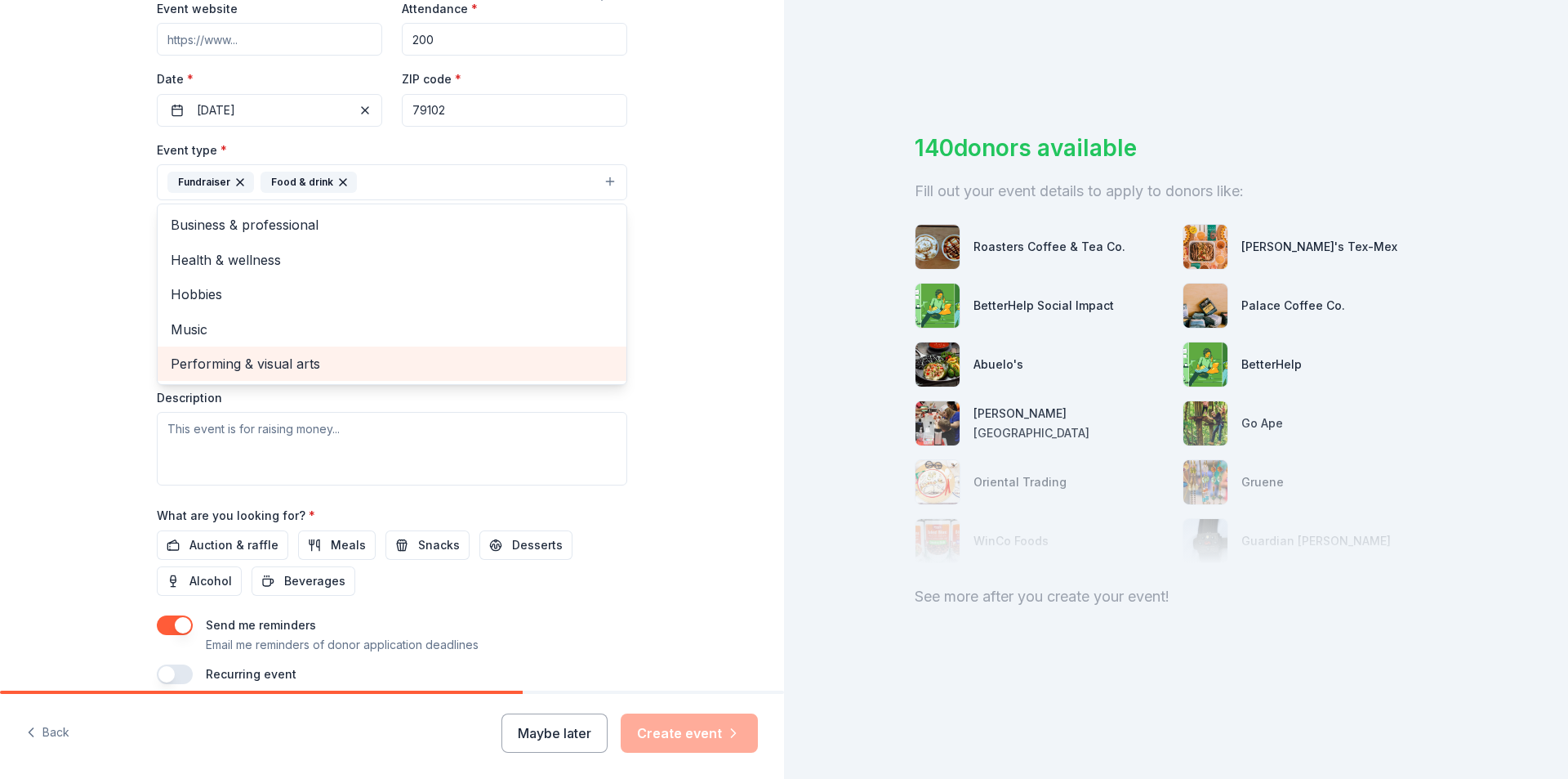
click at [411, 361] on span "Performing & visual arts" at bounding box center [392, 363] width 442 height 21
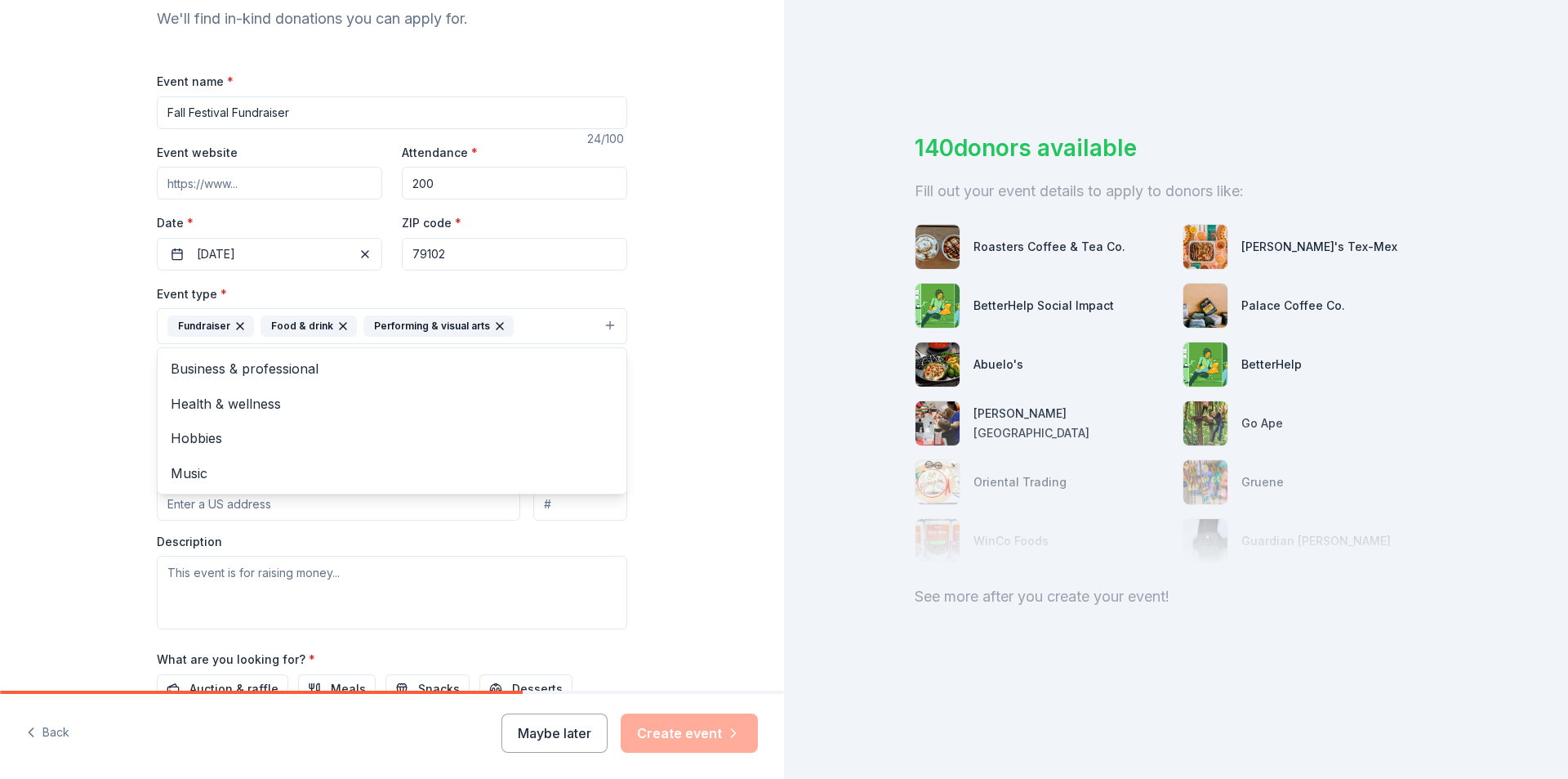
scroll to position [164, 0]
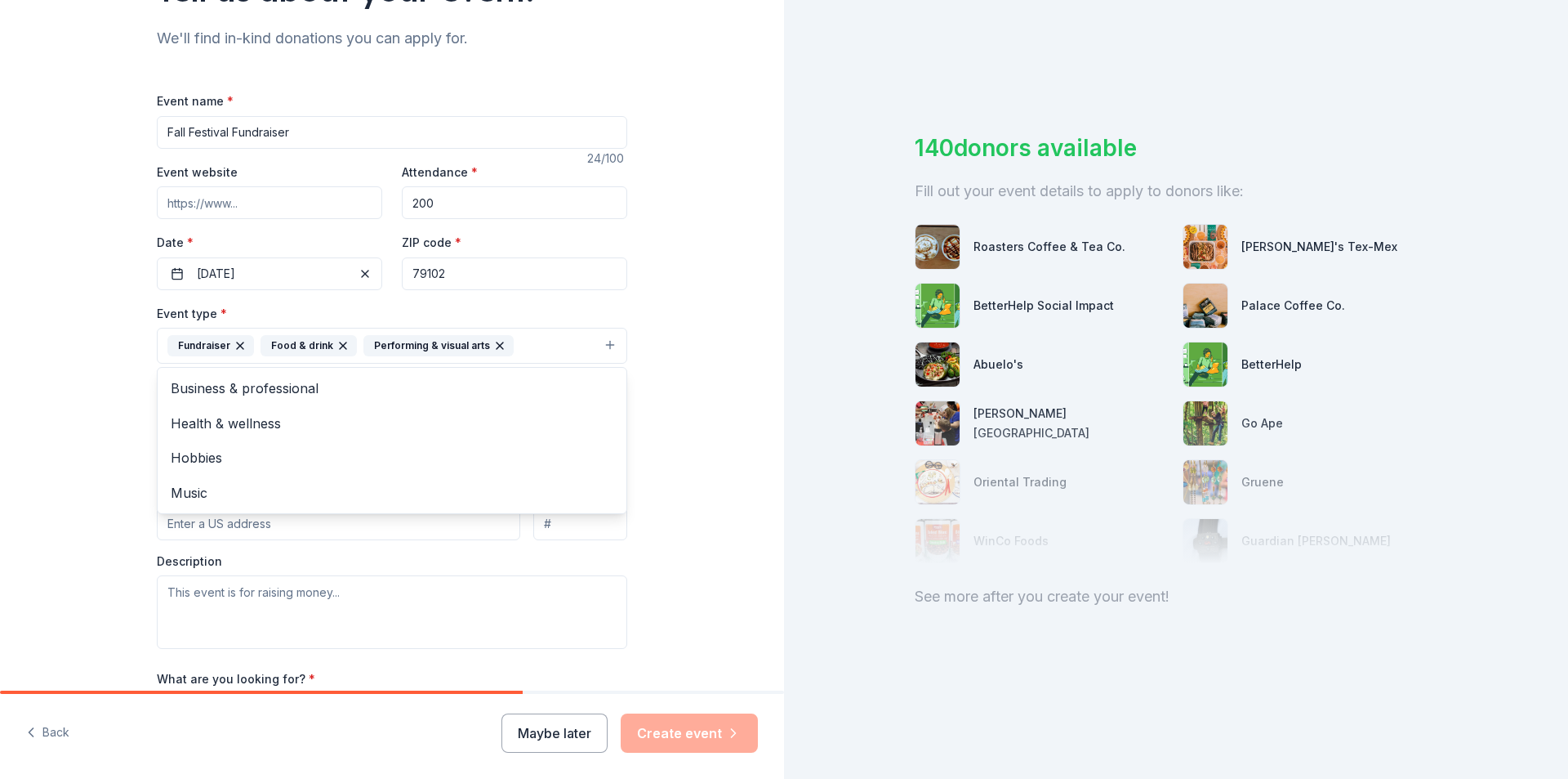
click at [705, 531] on div "Tell us about your event. We'll find in-kind donations you can apply for. Event…" at bounding box center [392, 380] width 784 height 1089
click at [434, 411] on button "Select" at bounding box center [392, 420] width 471 height 35
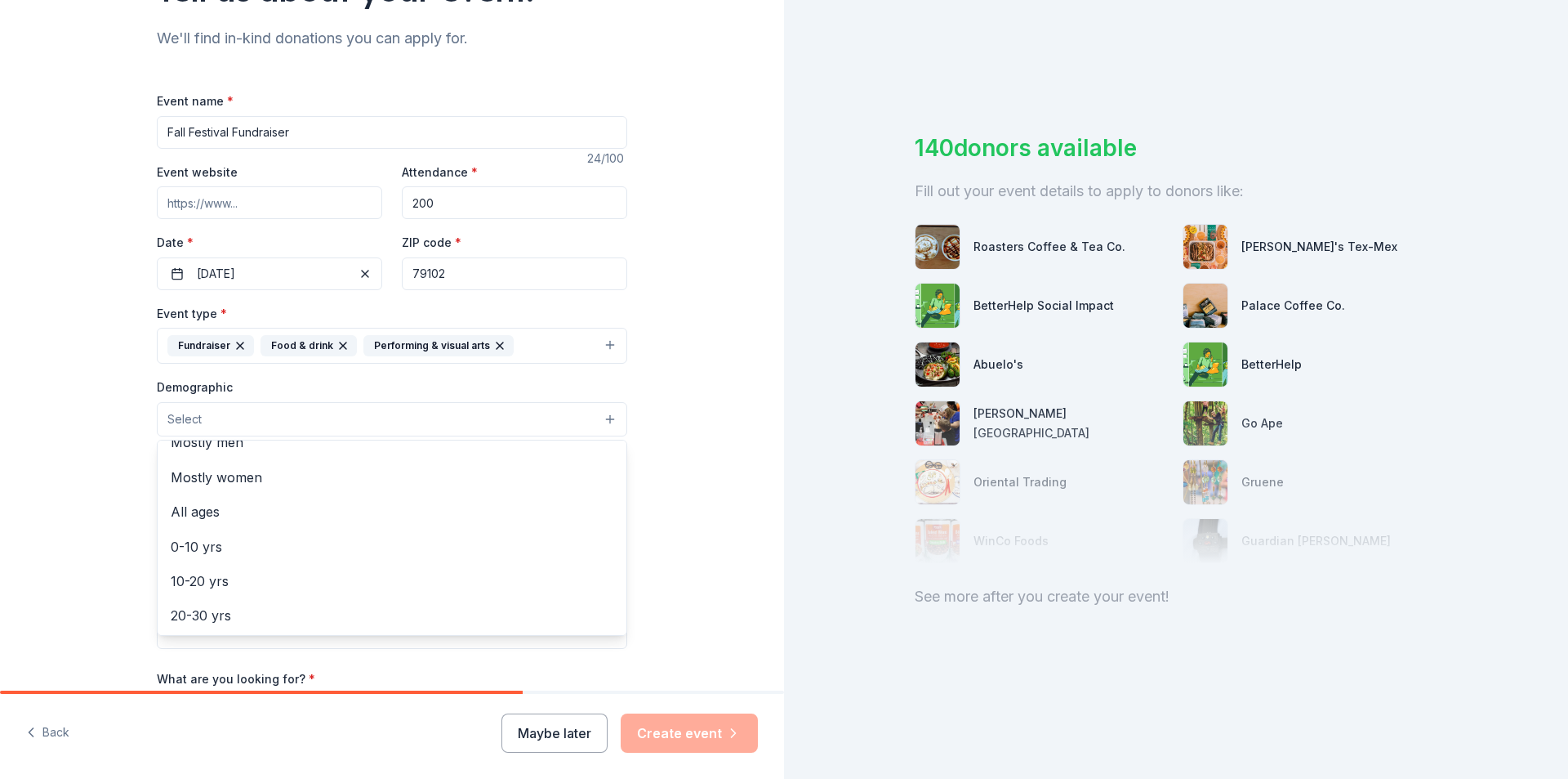
scroll to position [17, 0]
click at [404, 566] on div "0-10 yrs" at bounding box center [391, 582] width 469 height 35
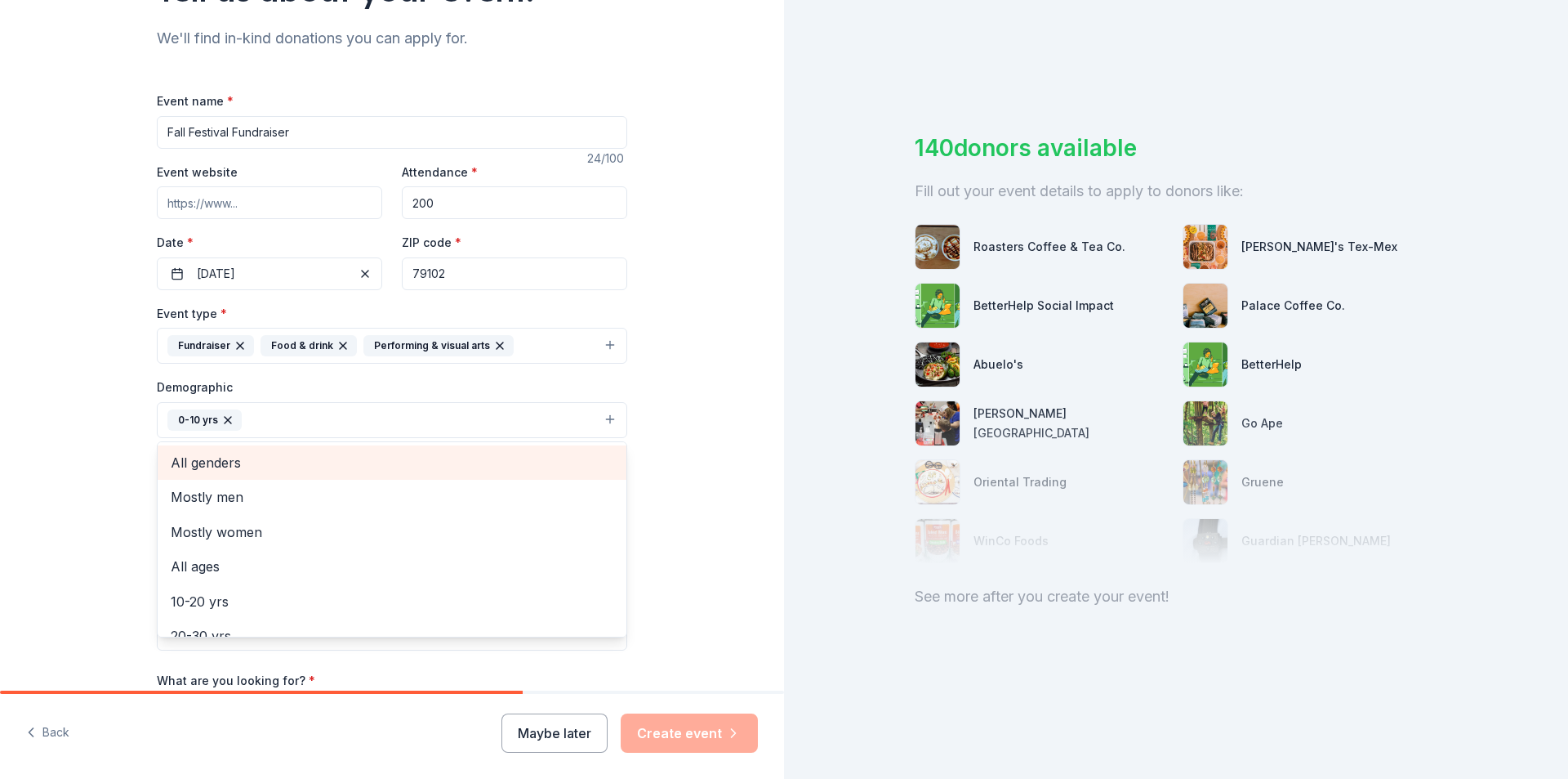
click at [378, 455] on span "All genders" at bounding box center [392, 462] width 442 height 21
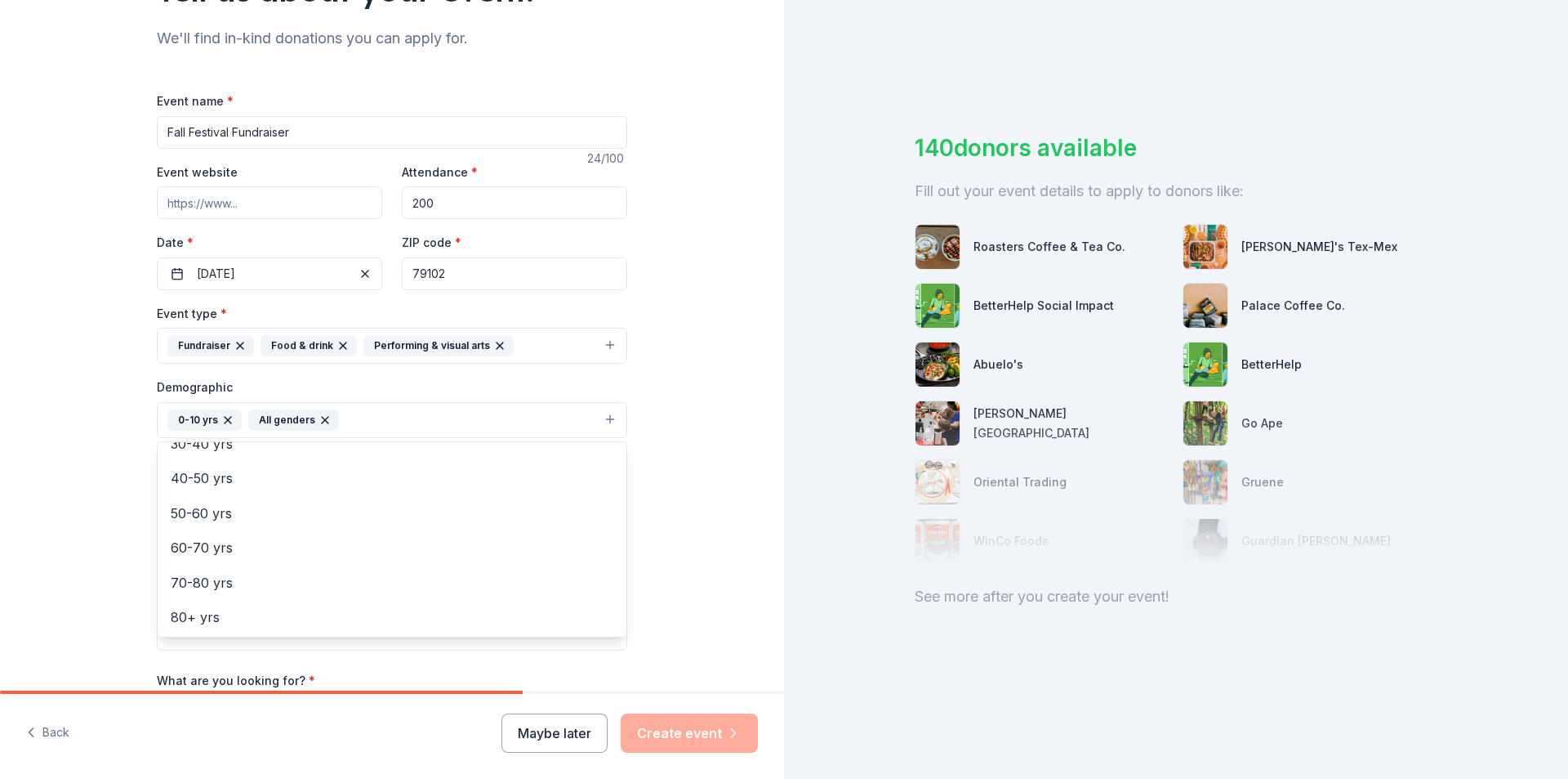
scroll to position [193, 0]
click at [650, 648] on div "Tell us about your event. We'll find in-kind donations you can apply for. Event…" at bounding box center [392, 381] width 784 height 1091
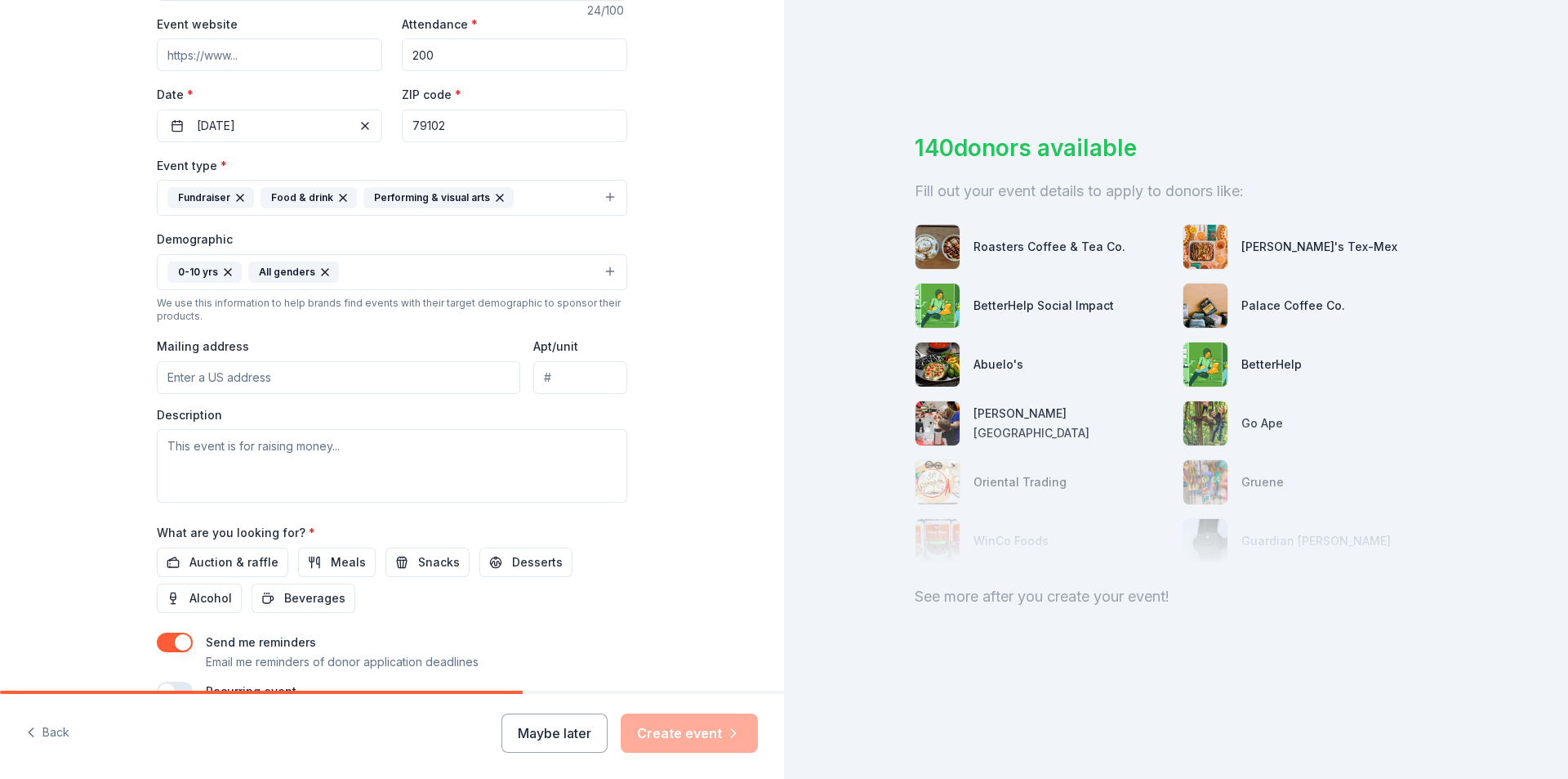
scroll to position [326, 0]
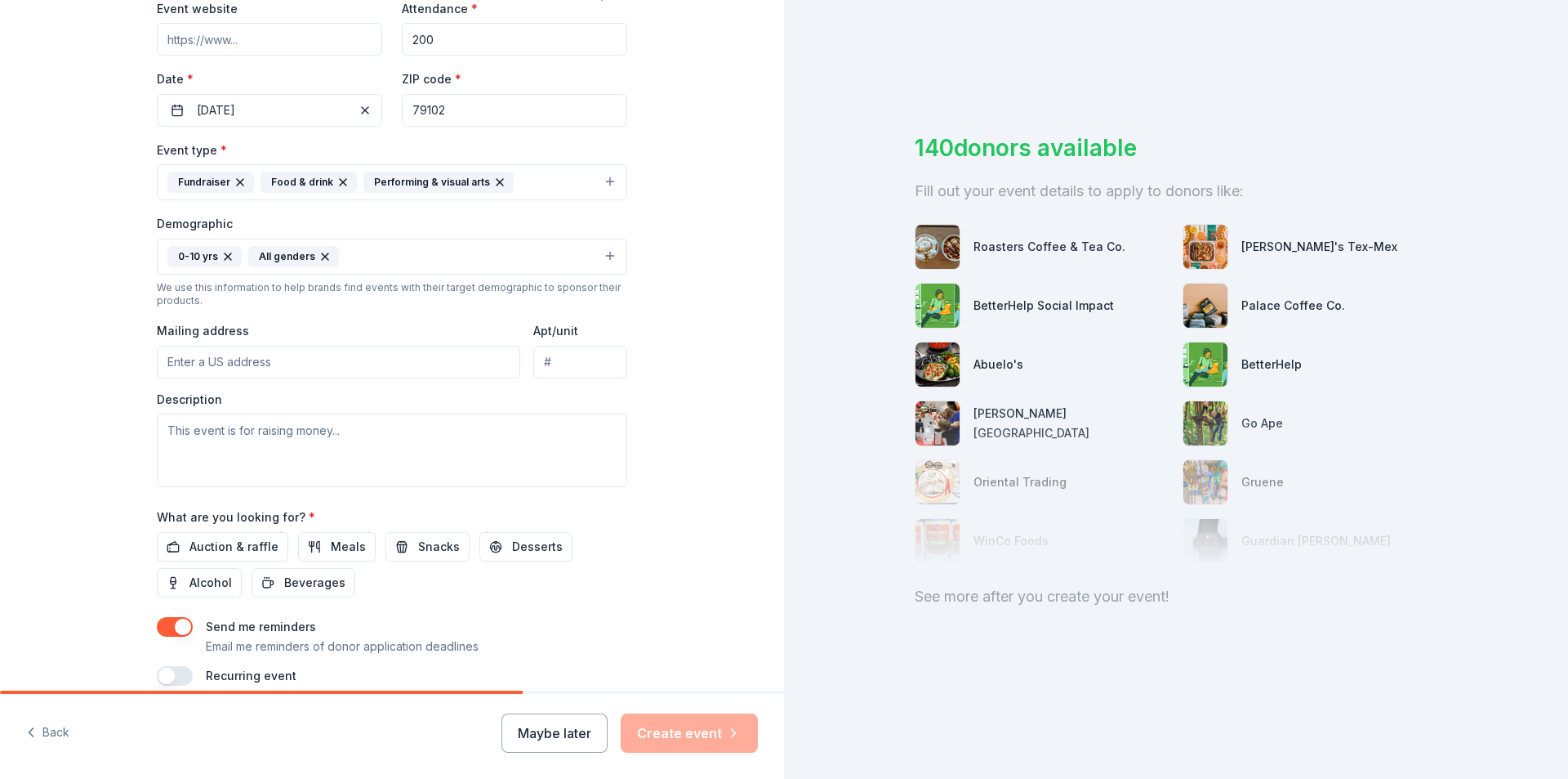
click at [434, 358] on input "Mailing address" at bounding box center [339, 362] width 364 height 33
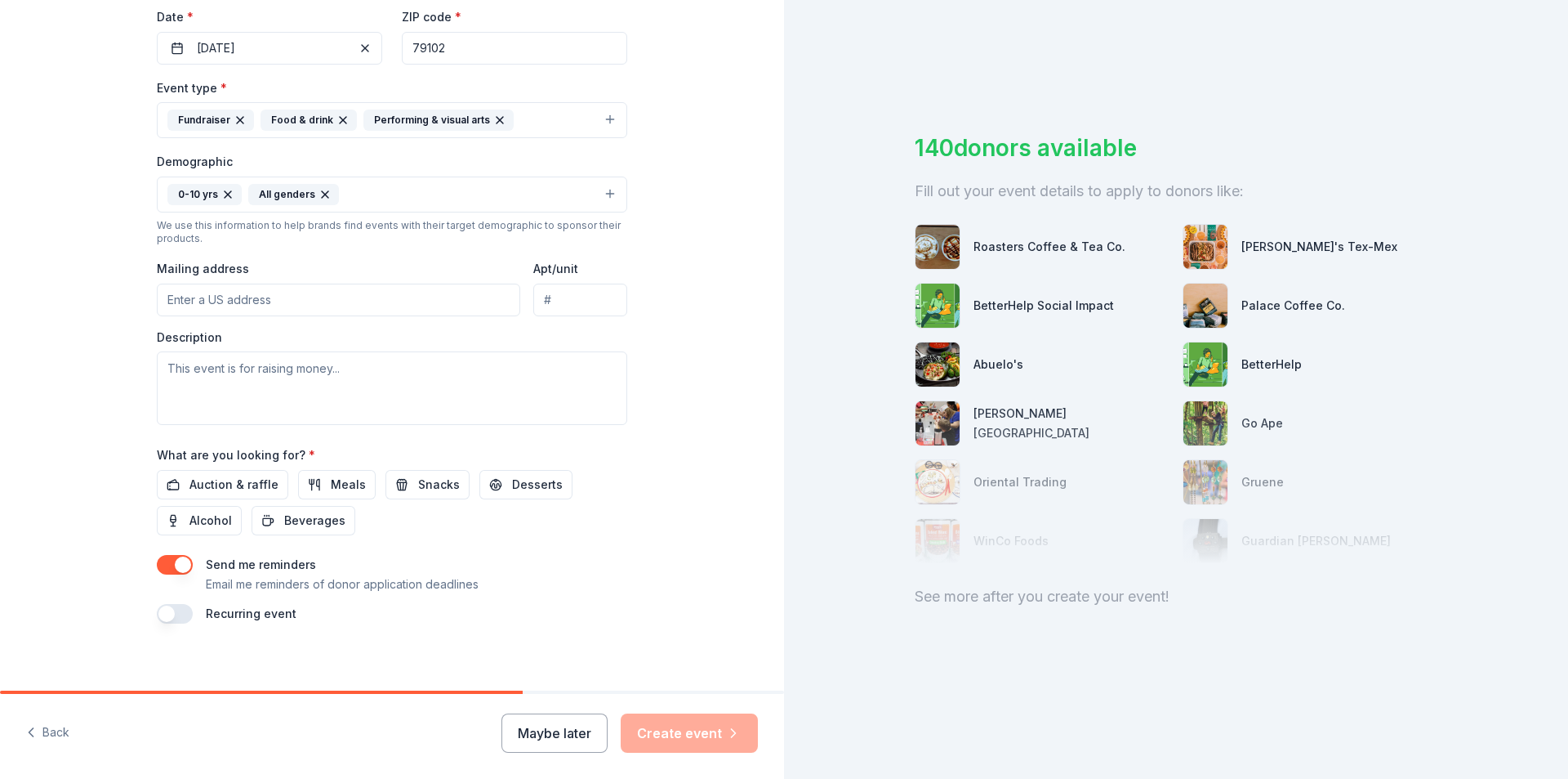
scroll to position [400, 0]
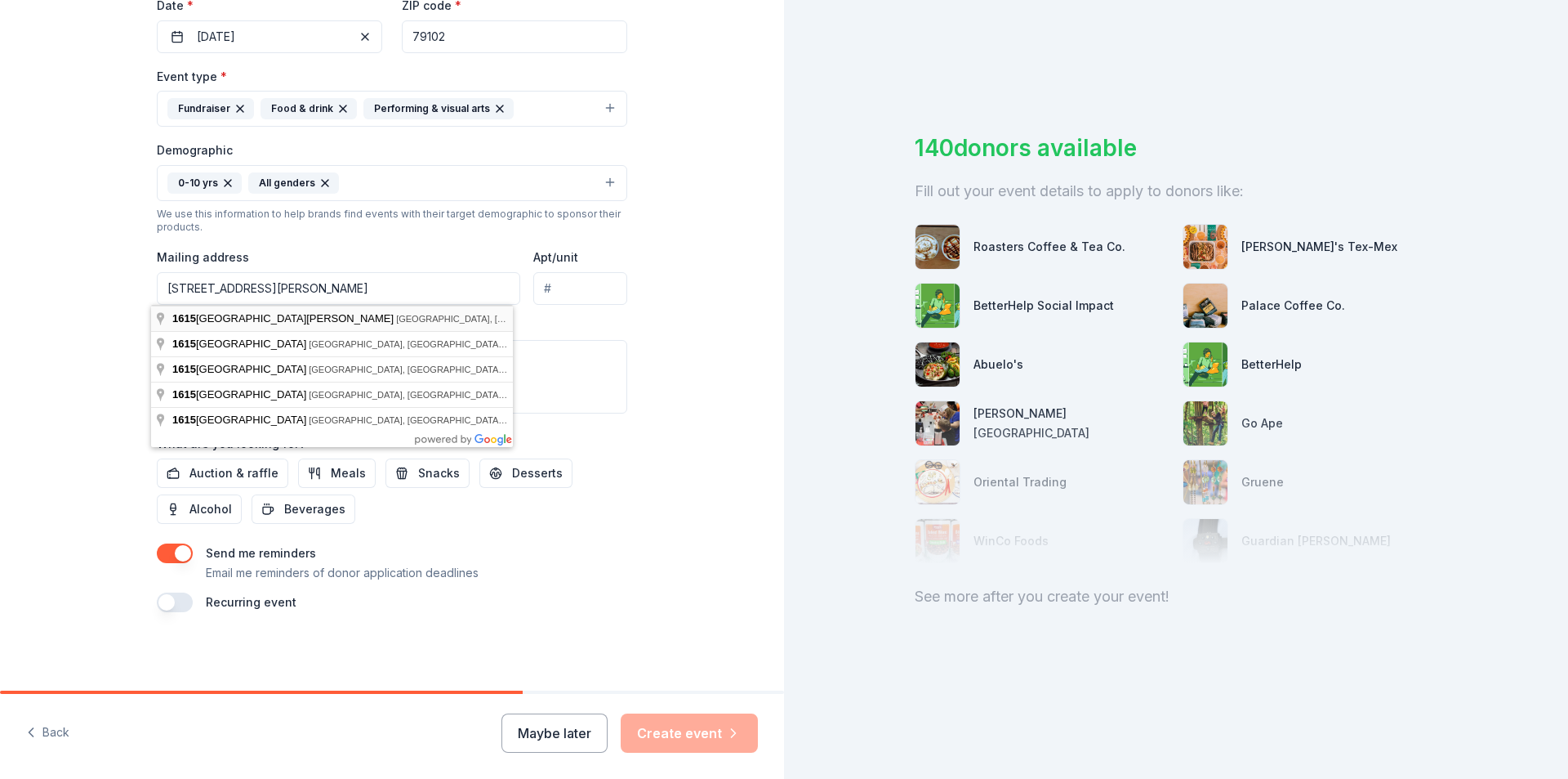
type input "[STREET_ADDRESS][PERSON_NAME]"
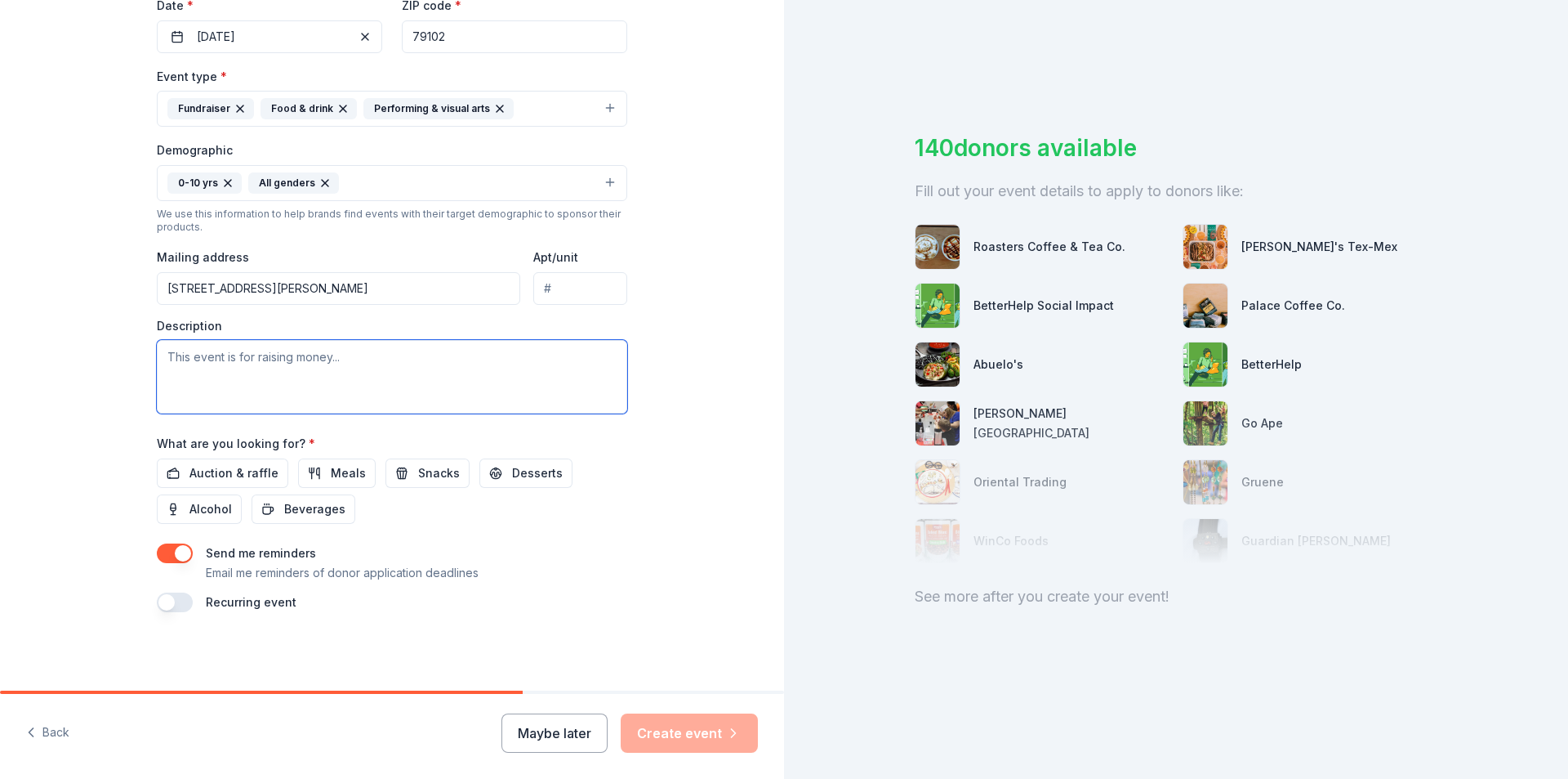
click at [385, 371] on textarea at bounding box center [392, 377] width 471 height 73
click at [467, 362] on textarea "This event is raising money for our childcare program aswell as" at bounding box center [392, 377] width 471 height 73
click at [511, 359] on textarea "This event is raising money for our childcare program as well as" at bounding box center [392, 377] width 471 height 73
click at [277, 375] on textarea "This event is raising money for our childcare program as well as our BTS progra…" at bounding box center [392, 377] width 471 height 73
click at [358, 377] on textarea "This event is raising money for our childcare program as well as our BTS progra…" at bounding box center [392, 377] width 471 height 73
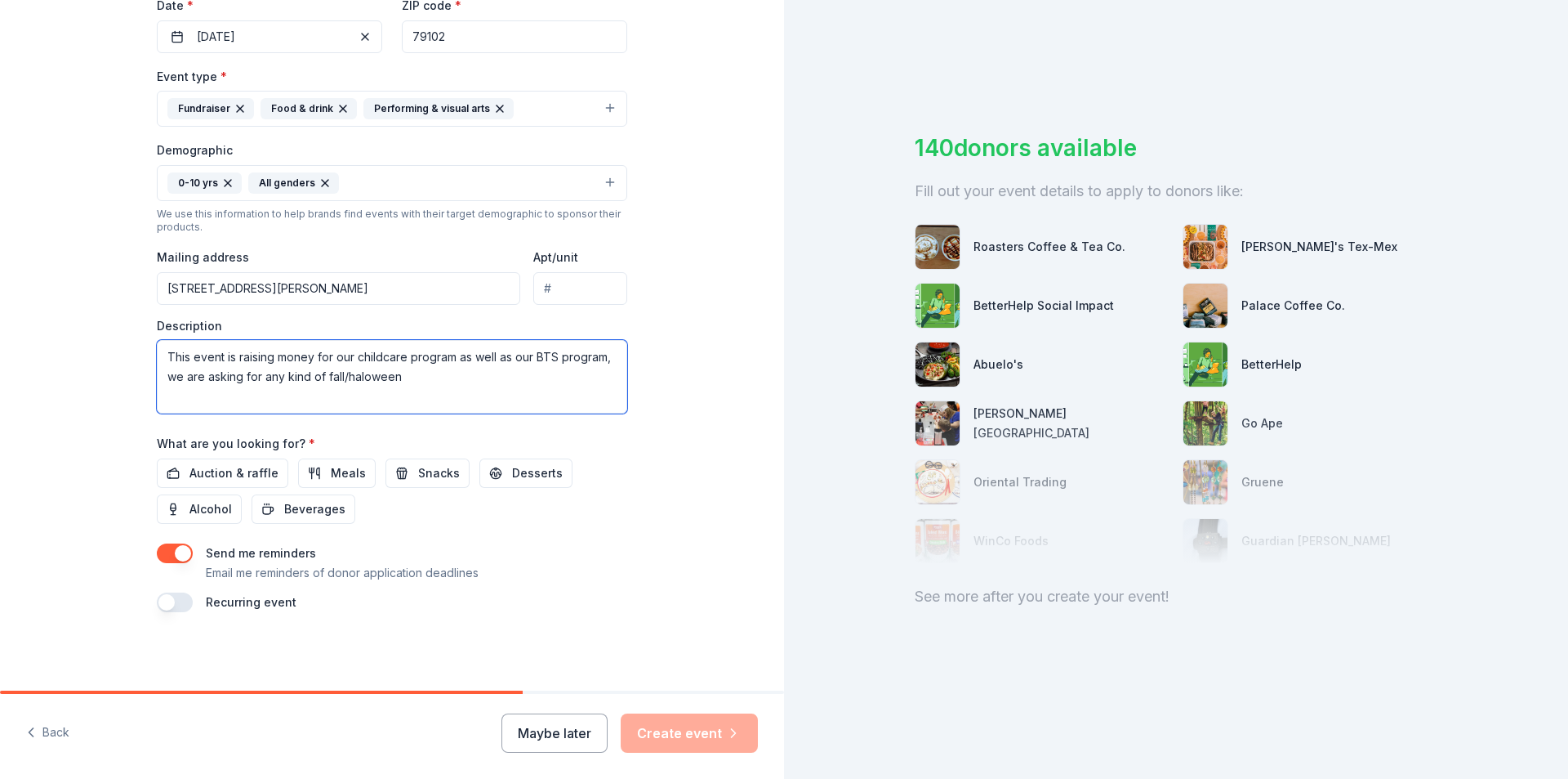
click at [396, 373] on textarea "This event is raising money for our childcare program as well as our BTS progra…" at bounding box center [392, 377] width 471 height 73
click at [352, 378] on textarea "This event is raising money for our childcare program as well as our BTS progra…" at bounding box center [392, 377] width 471 height 73
click at [416, 381] on textarea "This event is raising money for our childcare program as well as our BTS progra…" at bounding box center [392, 377] width 471 height 73
type textarea "This event is raising money for our childcare program as well as our BTS progra…"
click at [403, 482] on button "Snacks" at bounding box center [428, 473] width 84 height 29
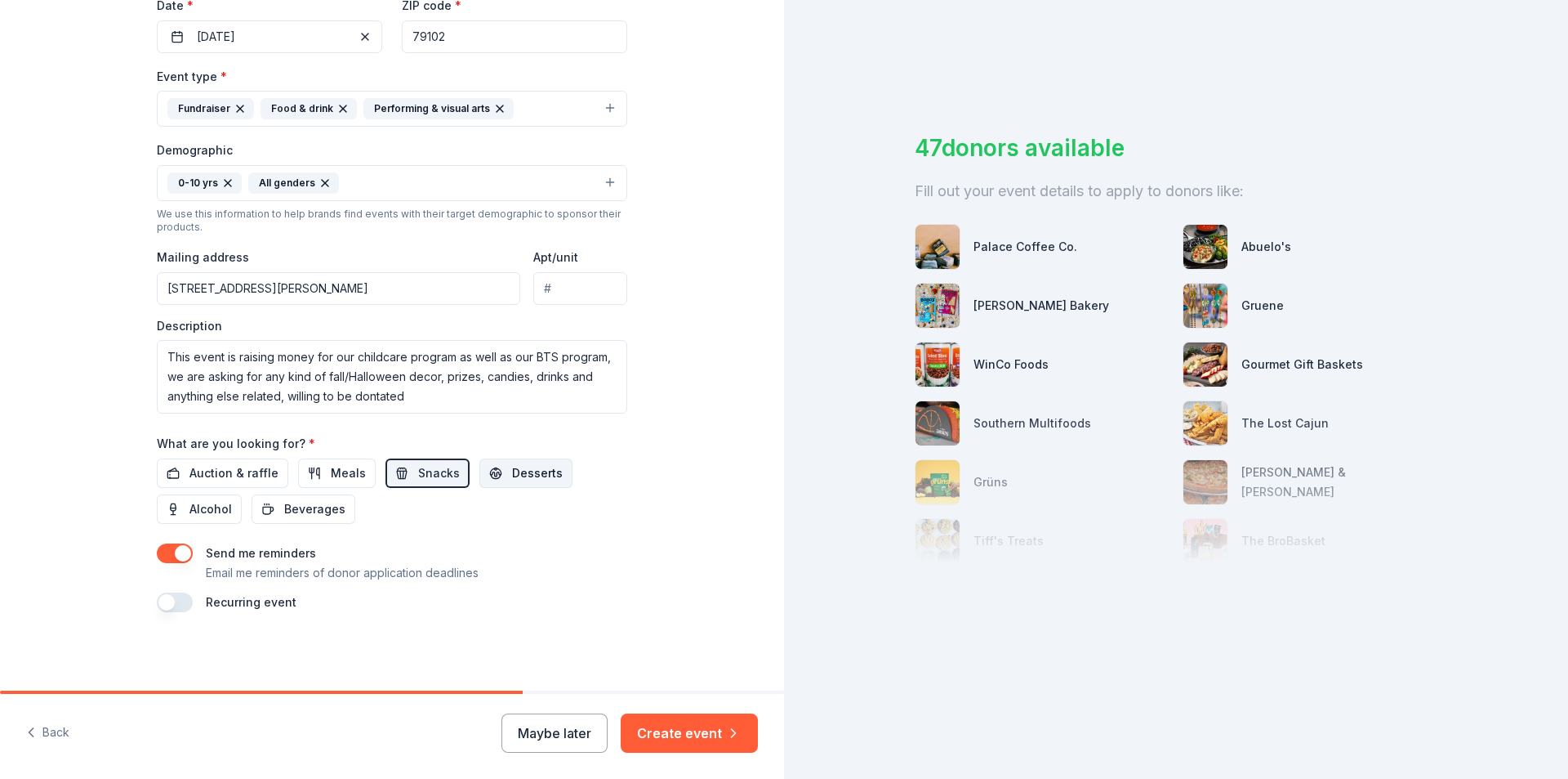
click at [524, 486] on button "Desserts" at bounding box center [526, 473] width 93 height 29
click at [302, 516] on span "Beverages" at bounding box center [314, 508] width 61 height 19
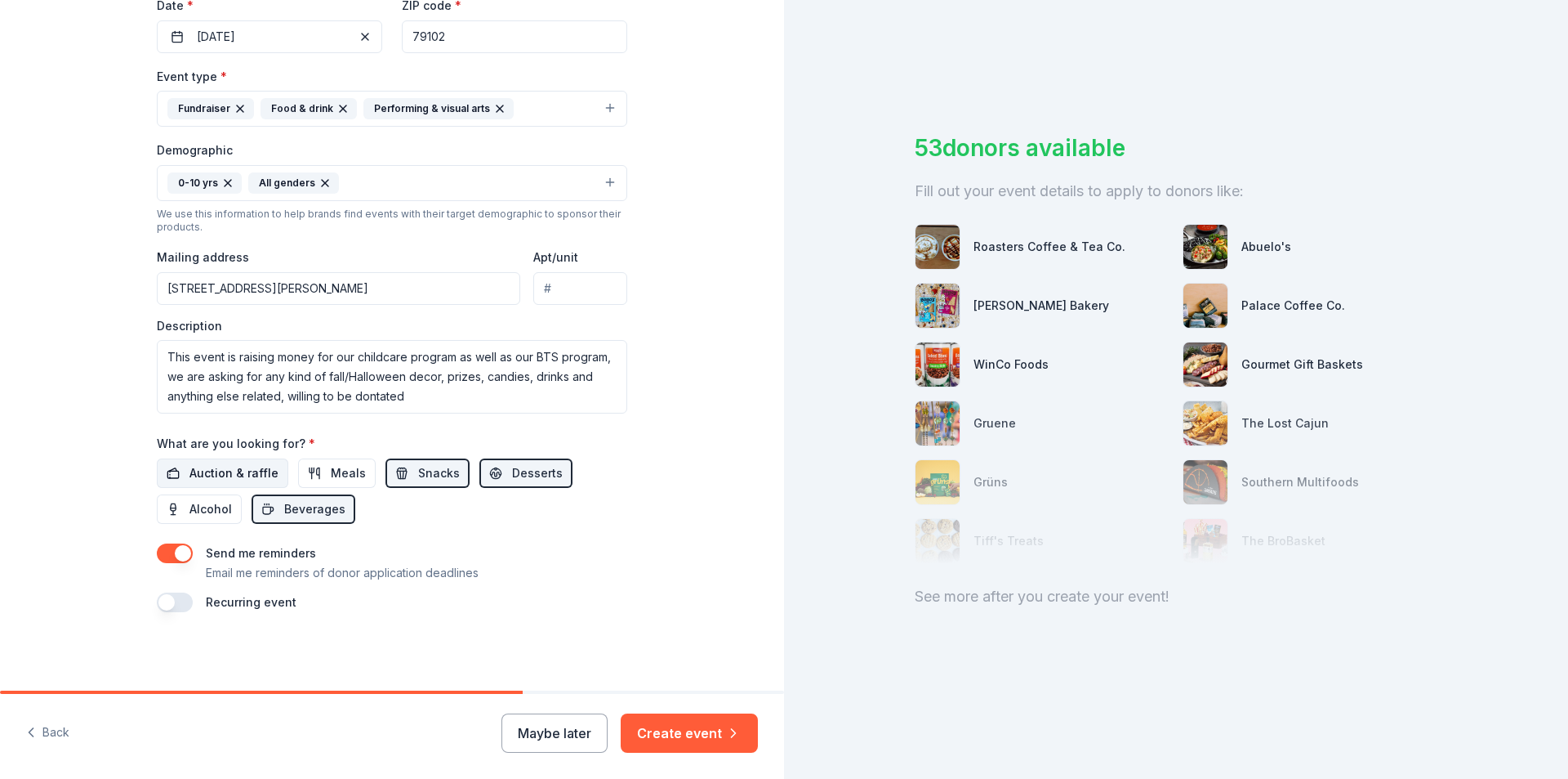
click at [215, 474] on span "Auction & raffle" at bounding box center [233, 473] width 89 height 19
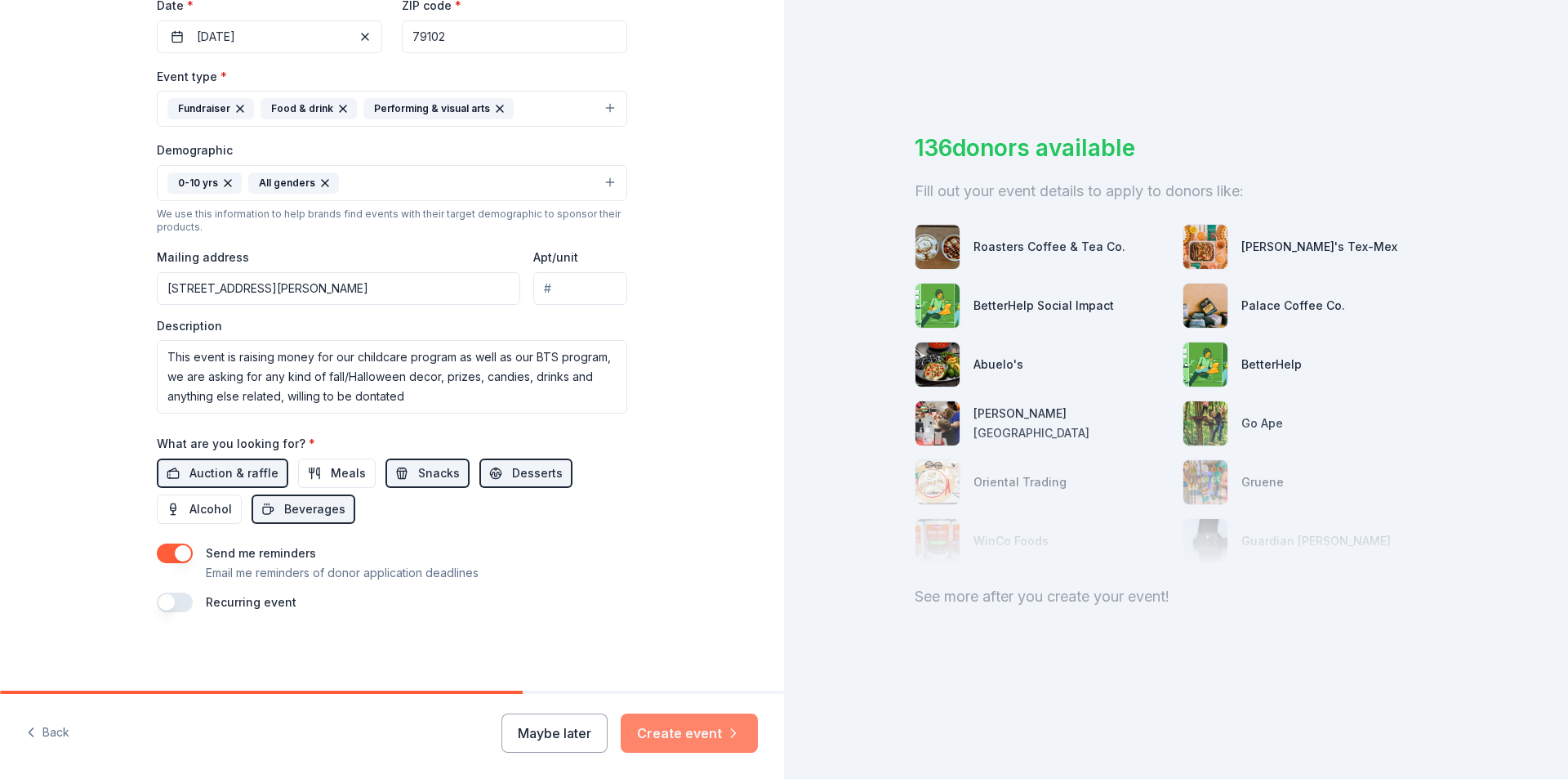
click at [669, 725] on button "Create event" at bounding box center [689, 732] width 137 height 39
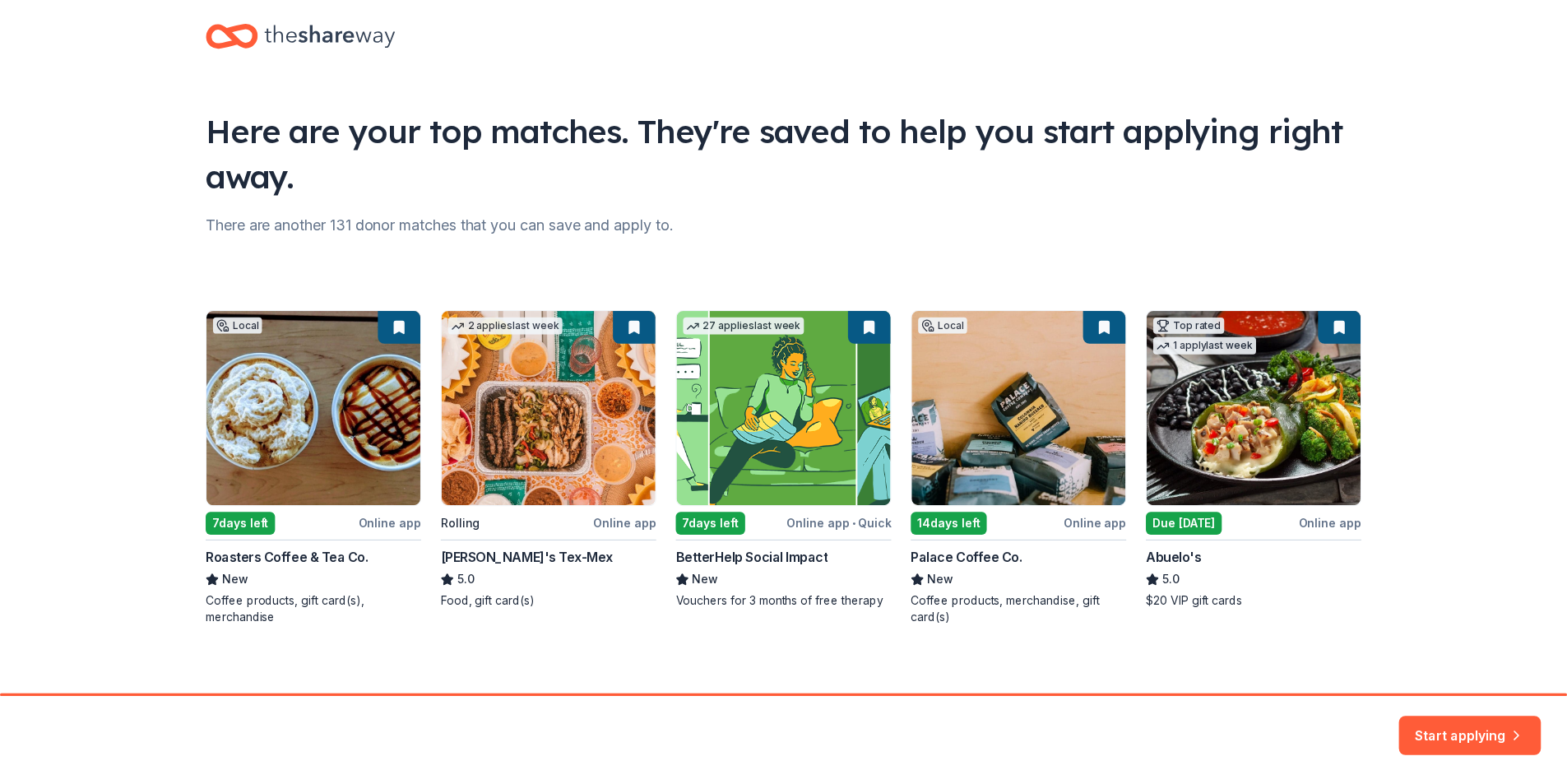
scroll to position [36, 0]
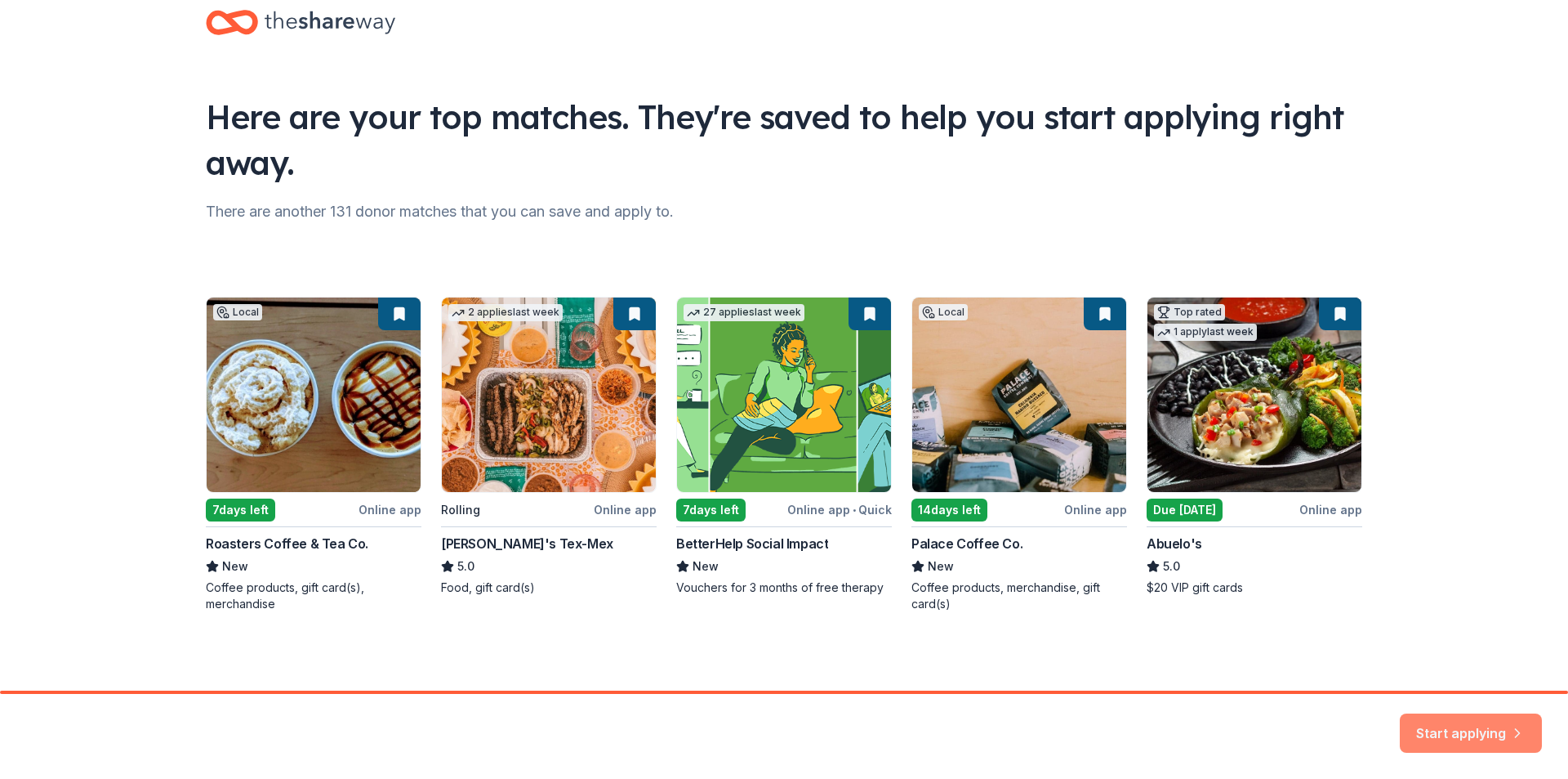
click at [1484, 734] on button "Start applying" at bounding box center [1470, 722] width 142 height 39
click at [1428, 720] on div "Start applying" at bounding box center [1470, 732] width 142 height 39
click at [1316, 742] on div "Start applying" at bounding box center [784, 736] width 1568 height 85
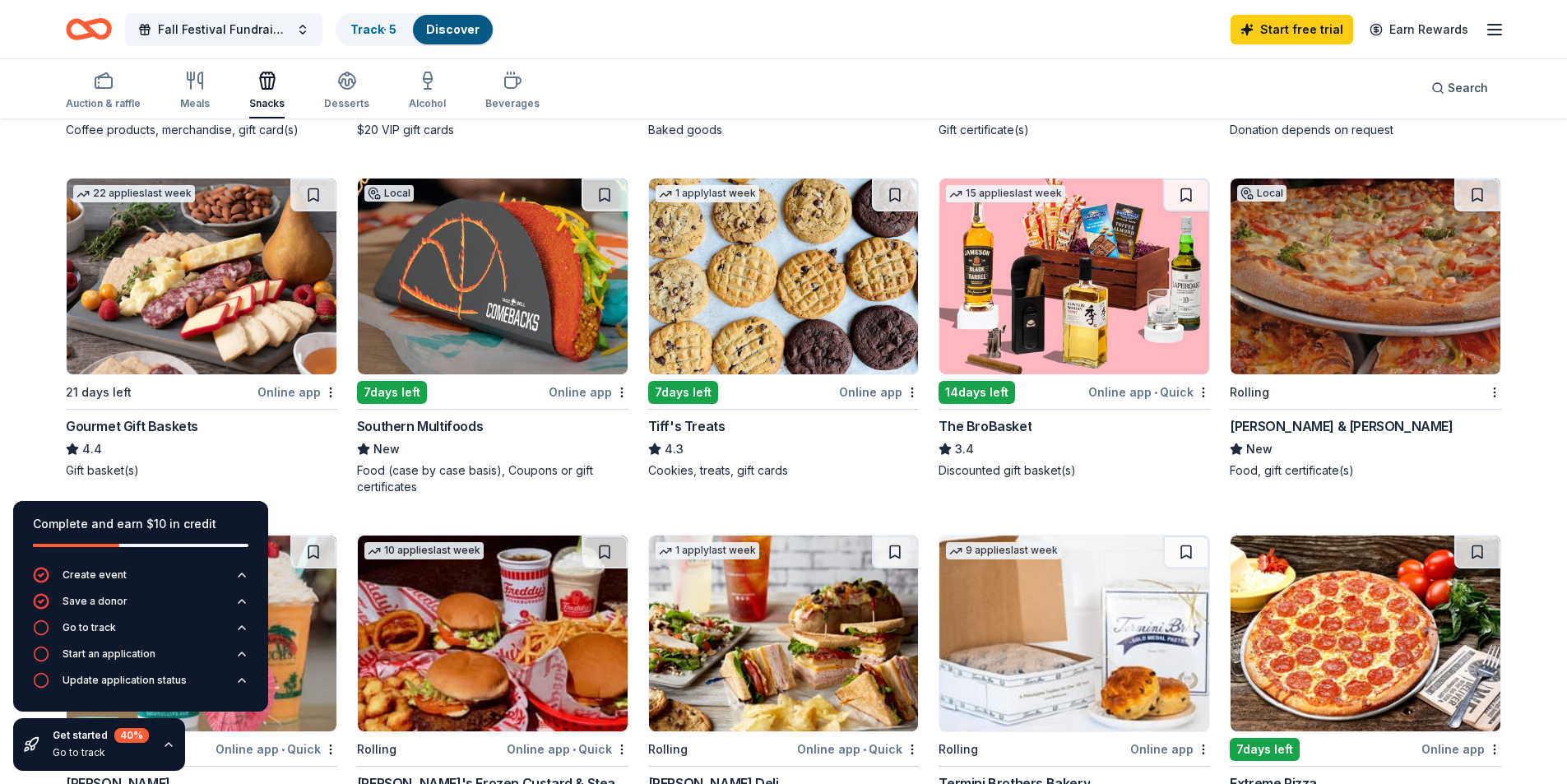
scroll to position [493, 0]
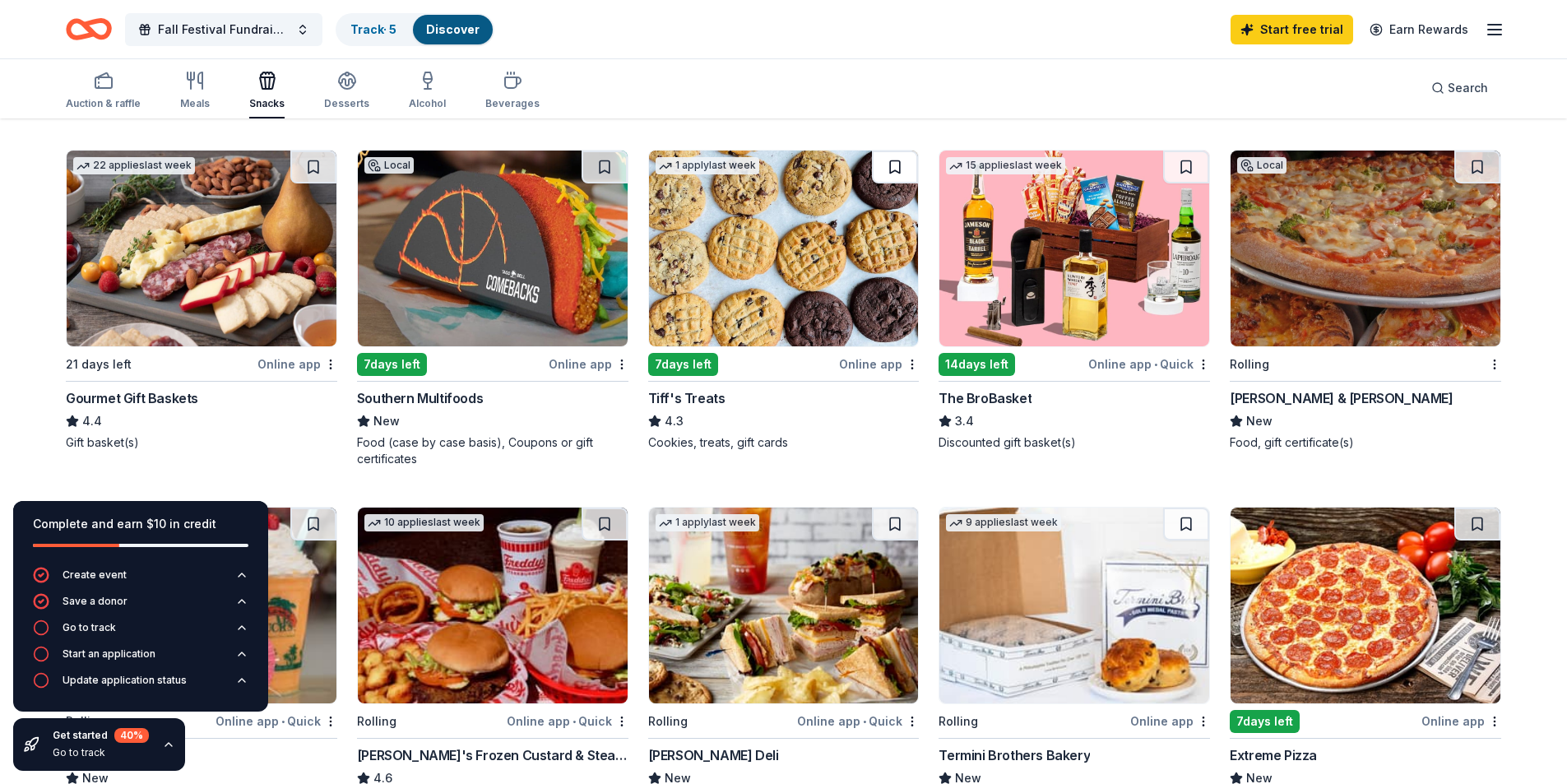
click at [906, 162] on button at bounding box center [895, 167] width 46 height 33
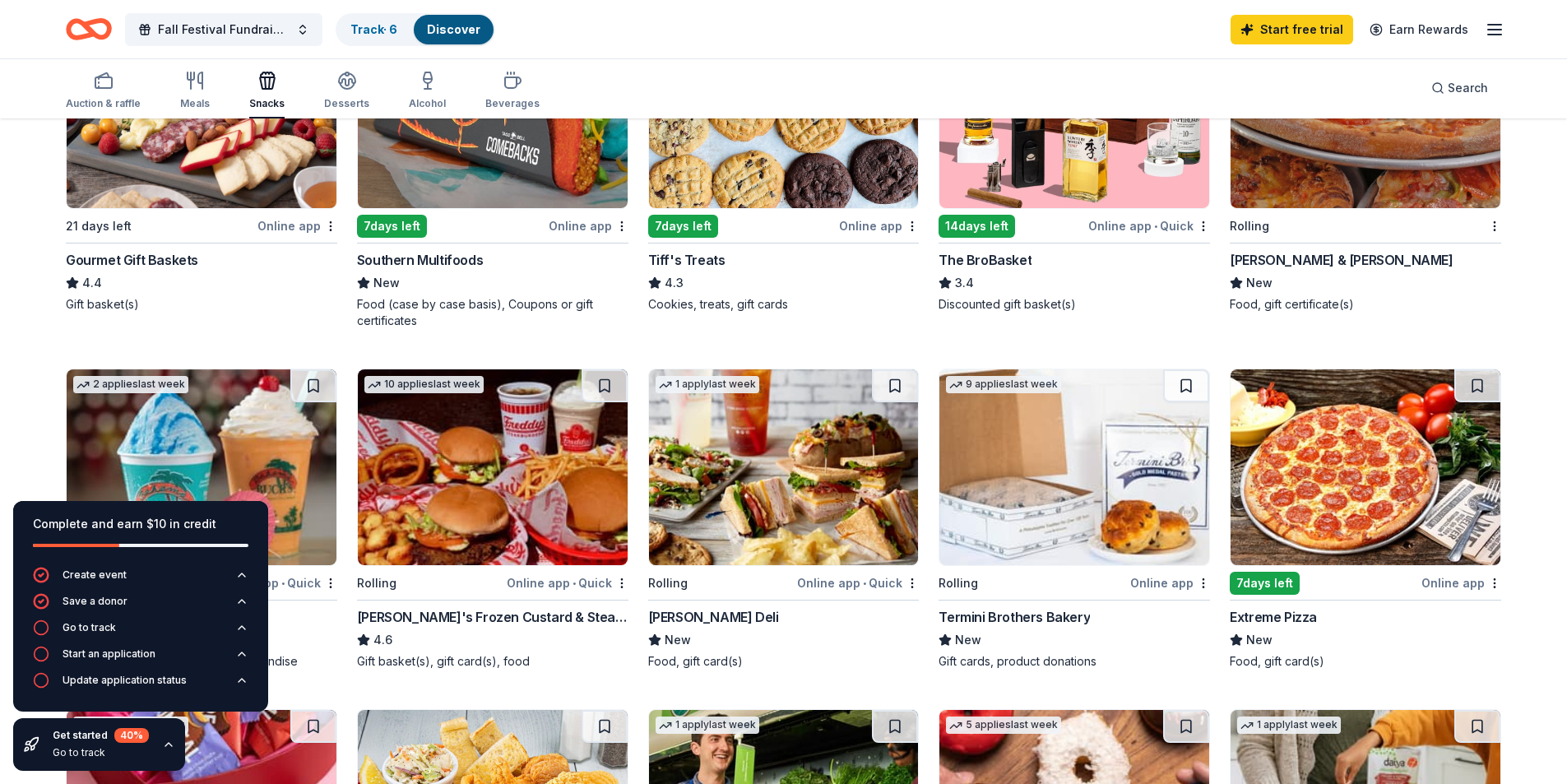
scroll to position [658, 0]
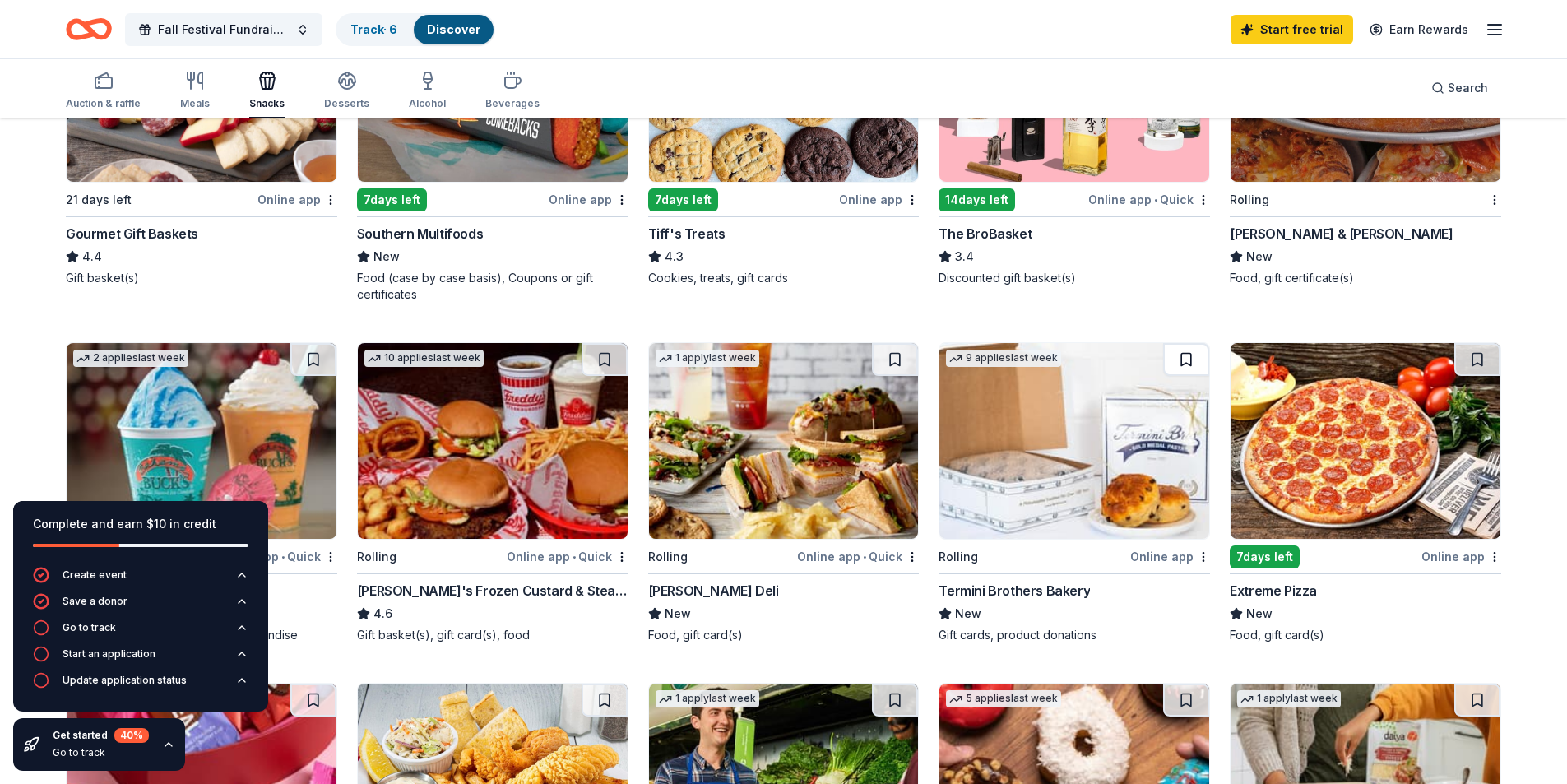
click at [1197, 360] on button at bounding box center [1187, 360] width 46 height 33
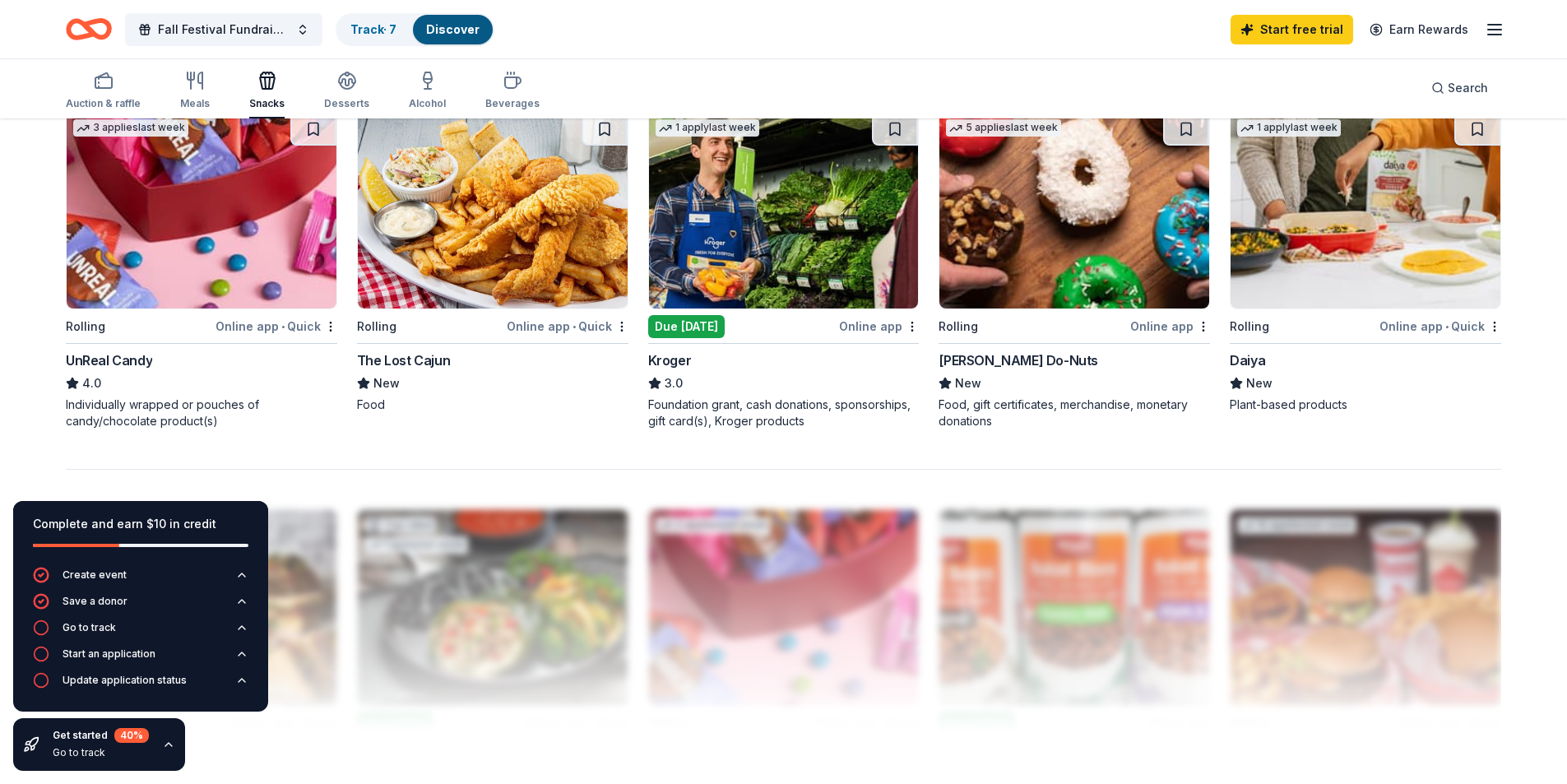
scroll to position [1151, 0]
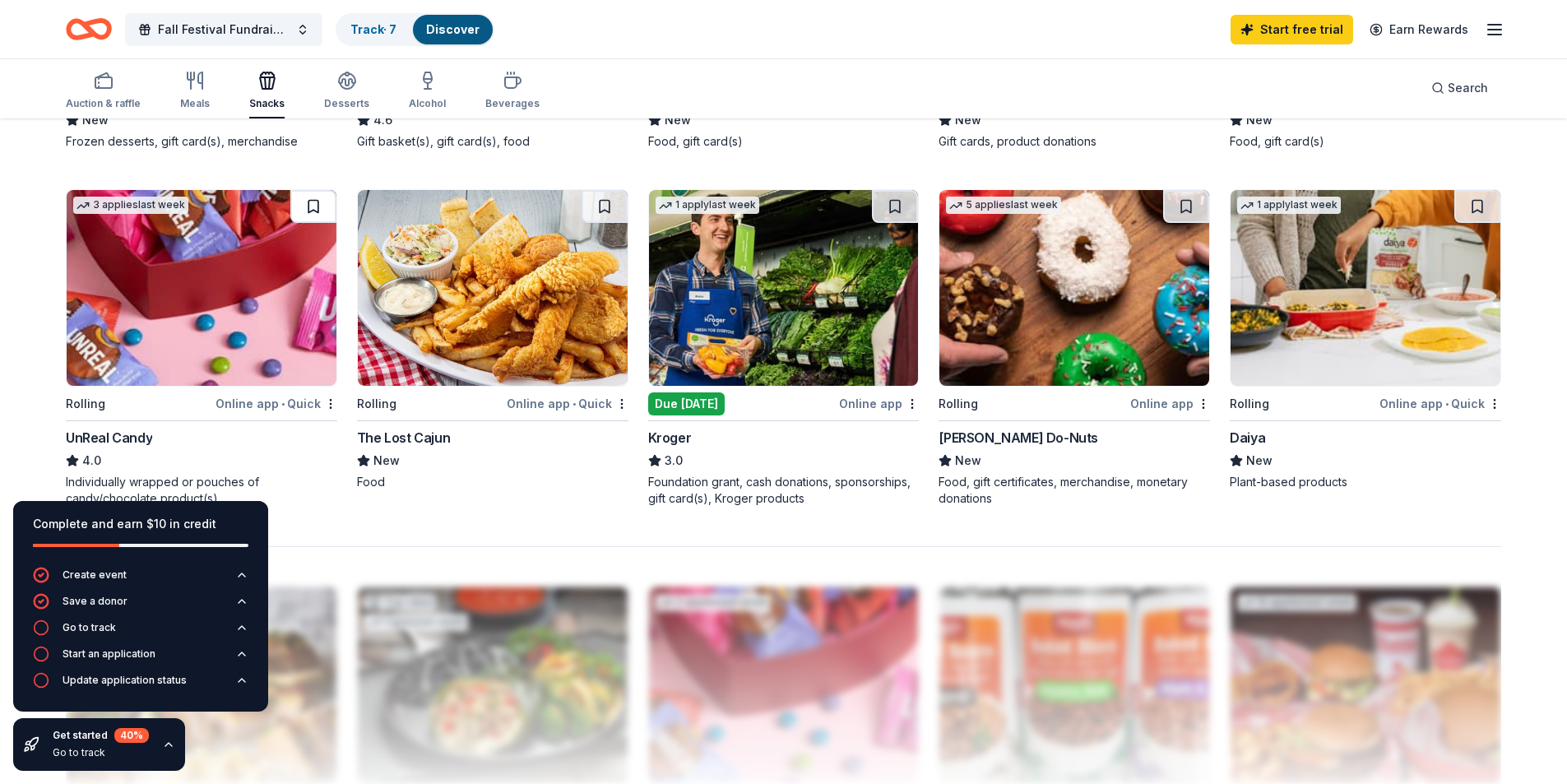
click at [314, 208] on button at bounding box center [313, 206] width 46 height 33
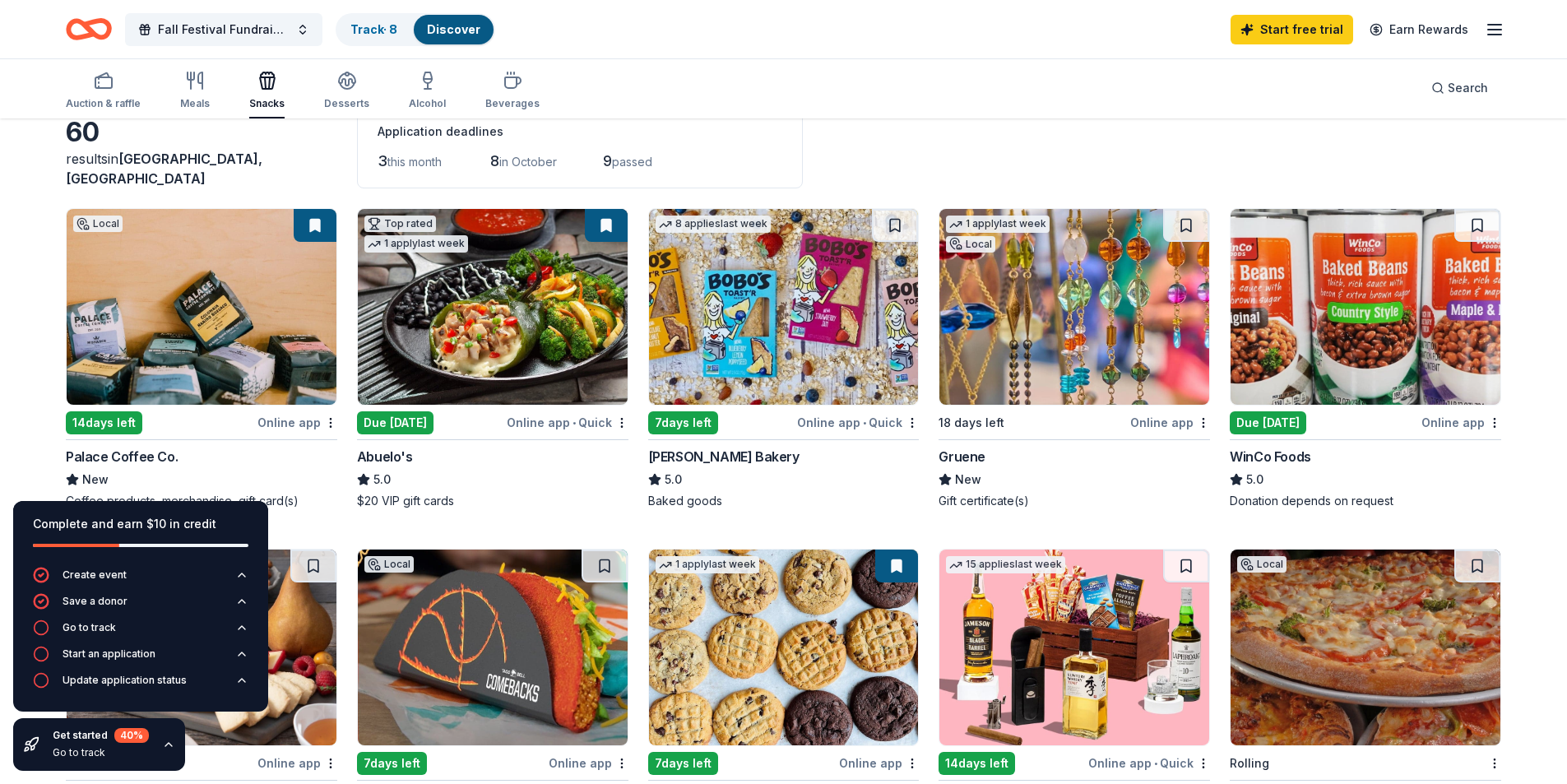
scroll to position [175, 0]
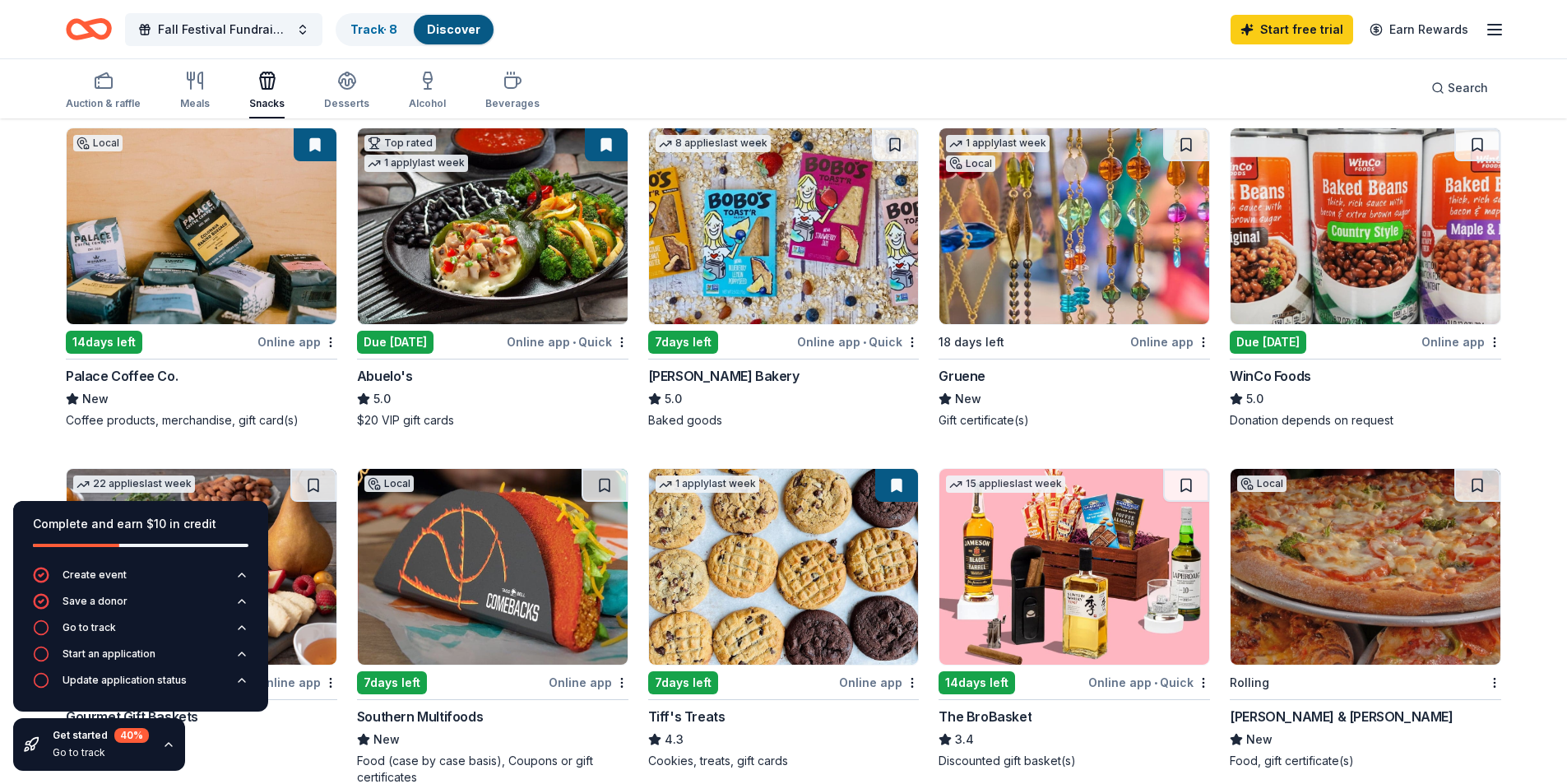
click at [816, 548] on img at bounding box center [784, 566] width 270 height 196
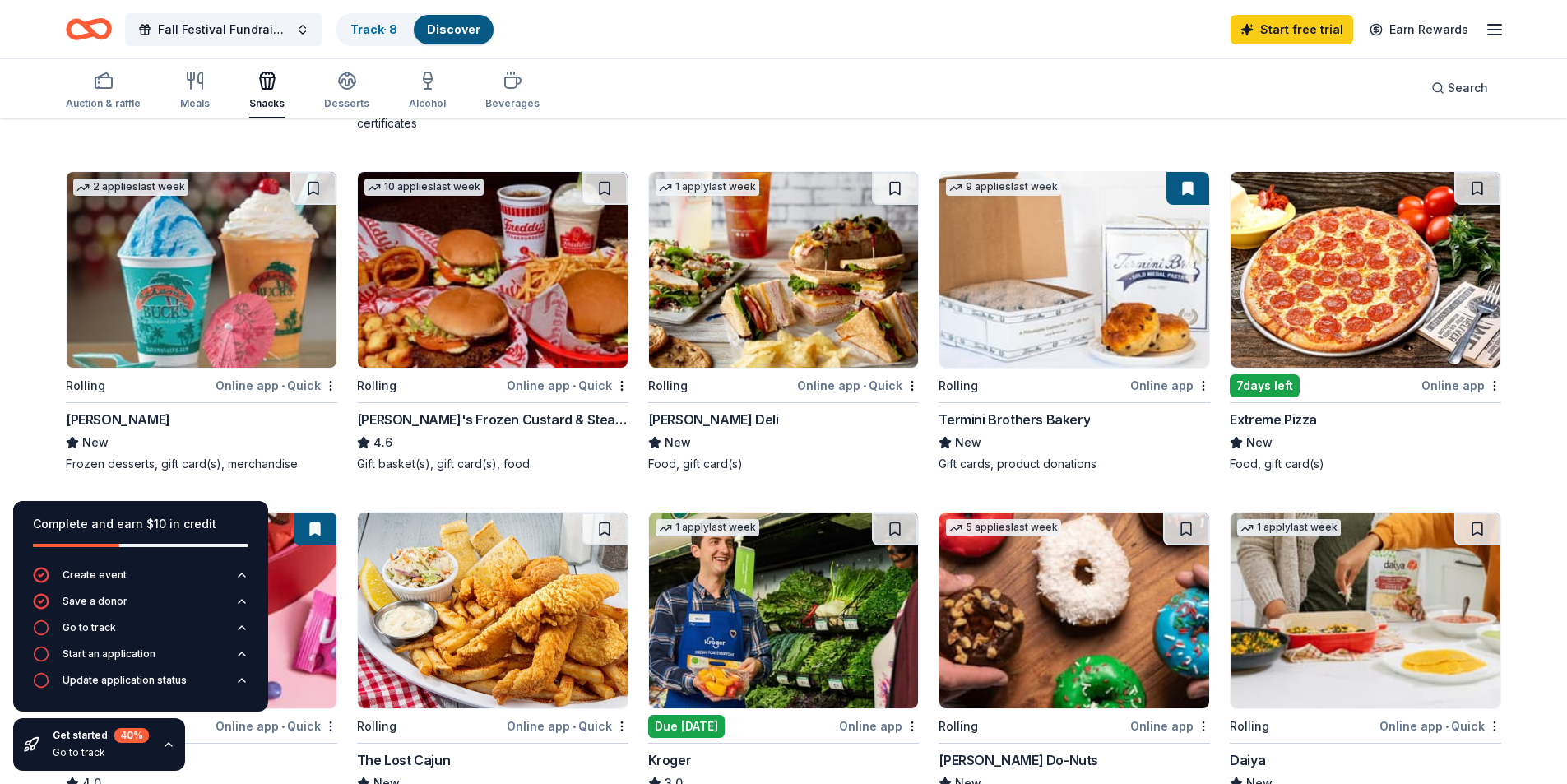
scroll to position [833, 0]
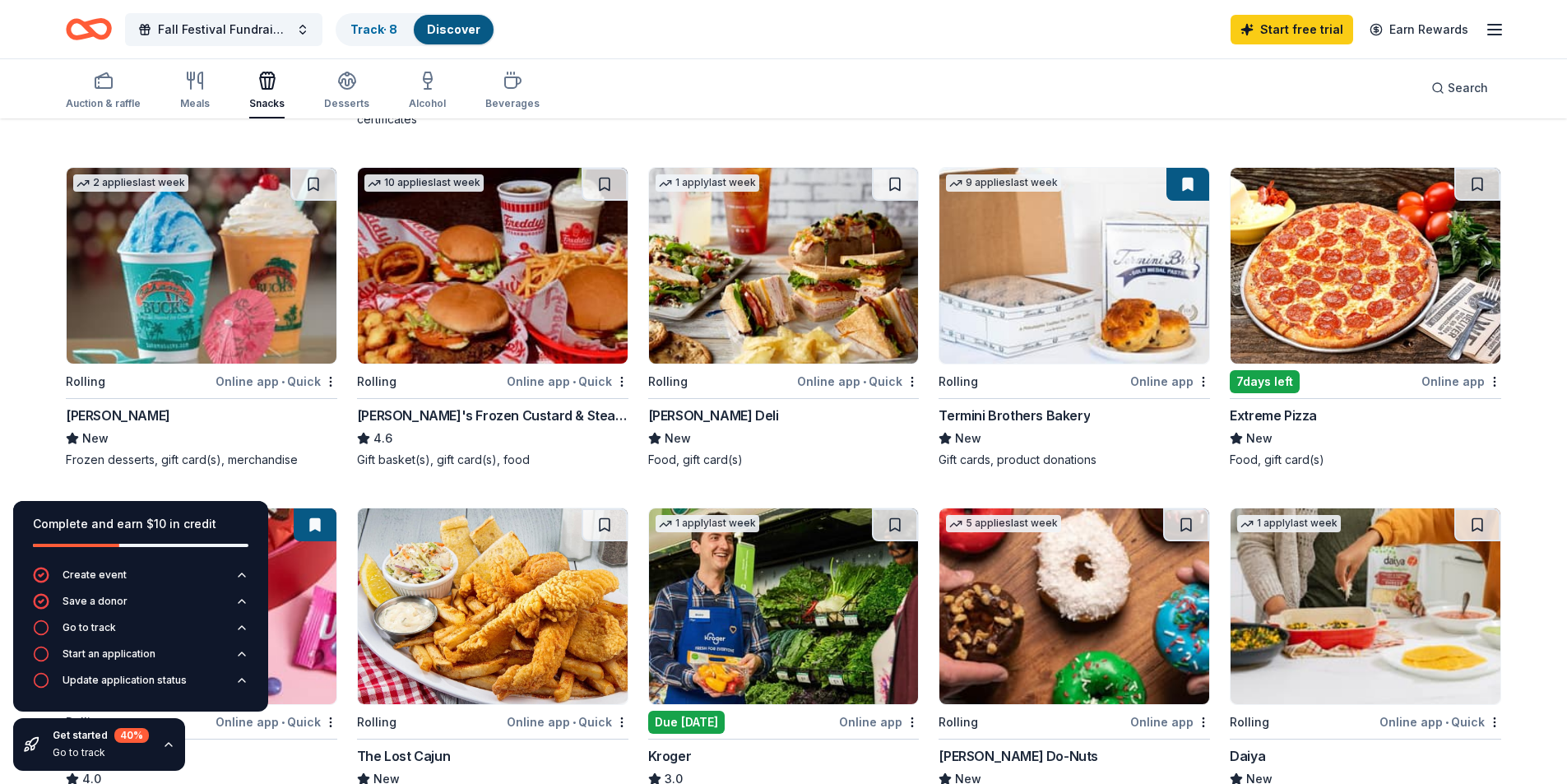
click at [1027, 277] on img at bounding box center [1074, 265] width 270 height 196
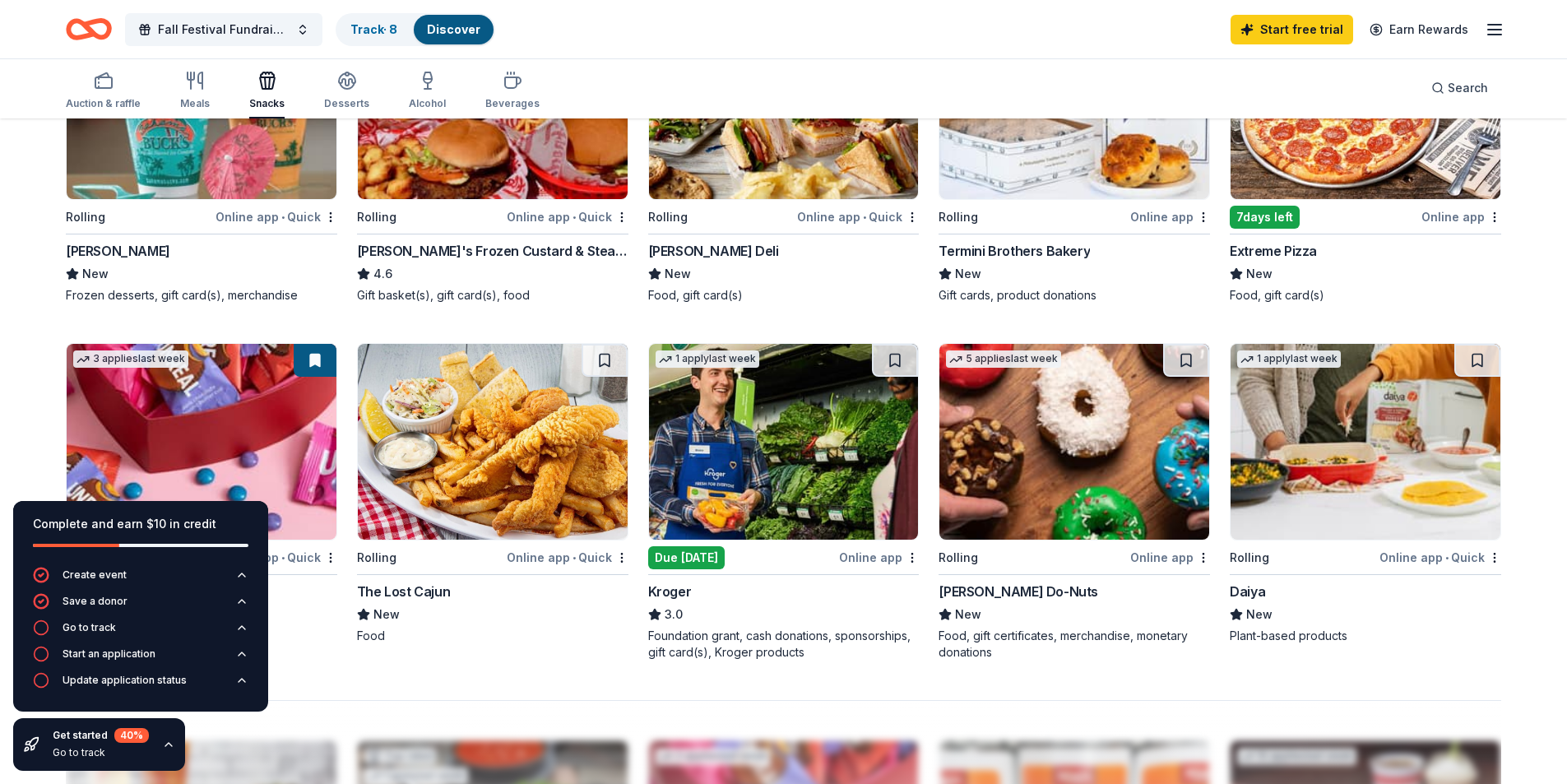
scroll to position [1079, 0]
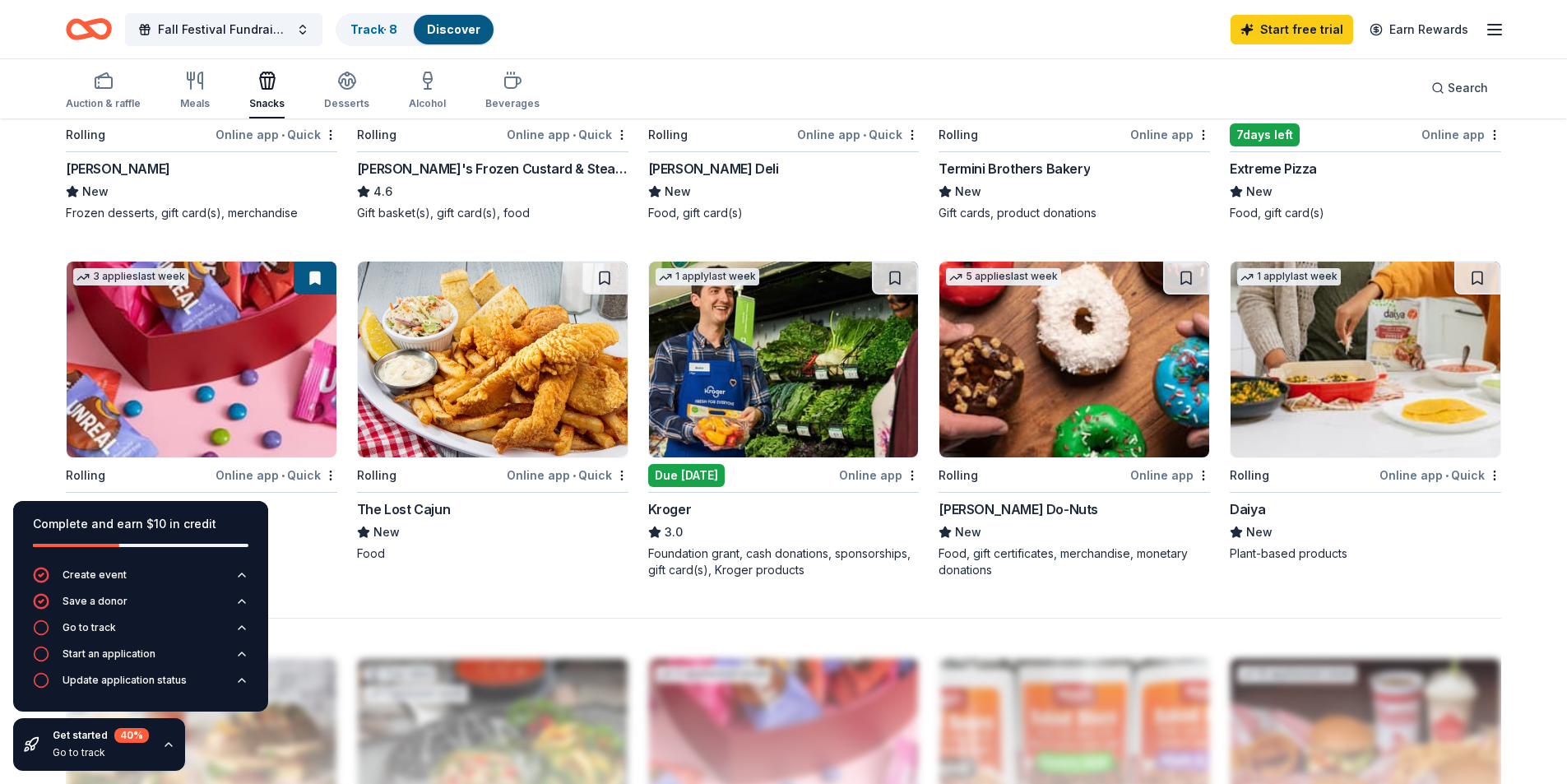
click at [188, 306] on img at bounding box center [201, 359] width 270 height 196
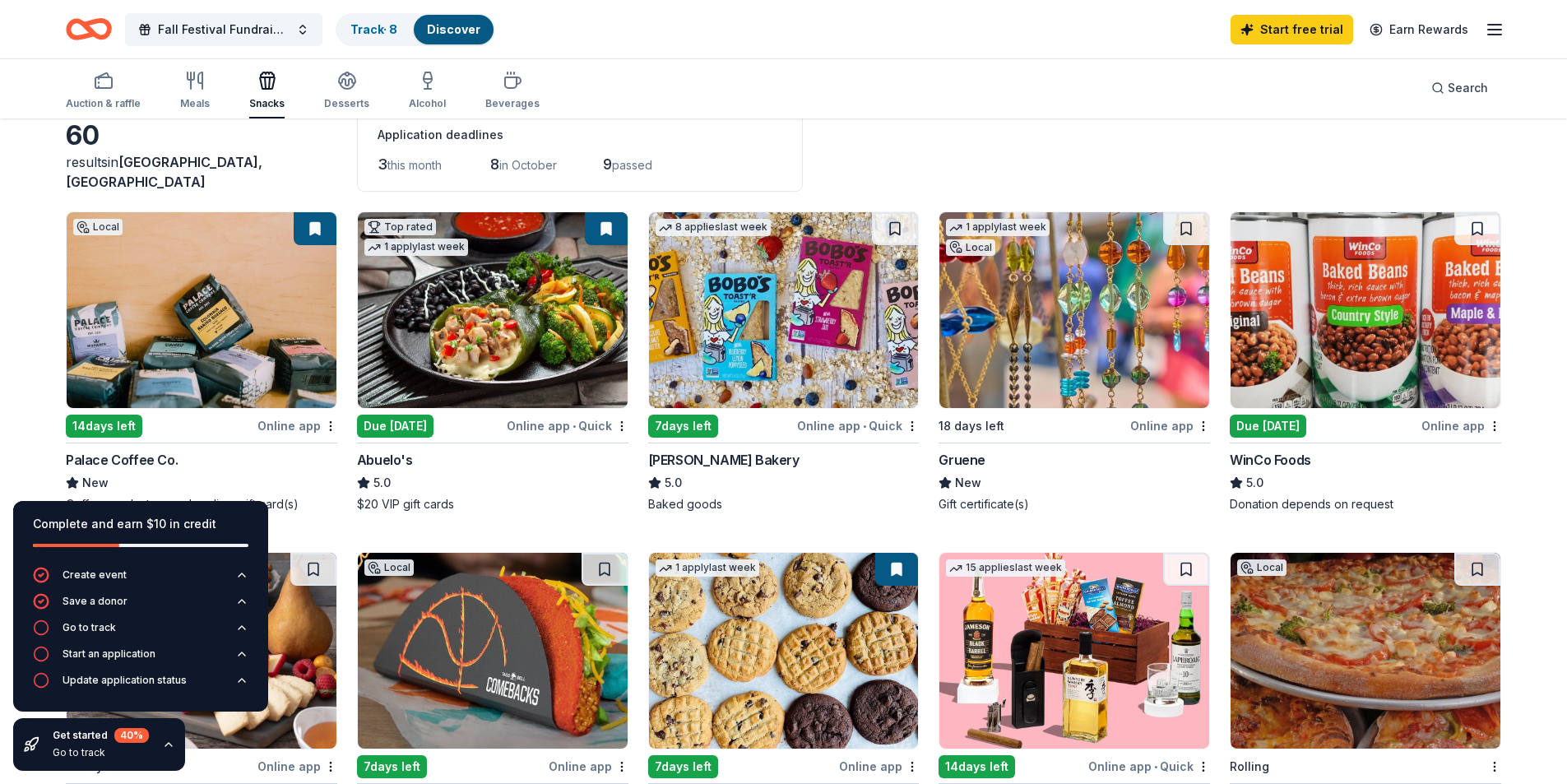
scroll to position [0, 0]
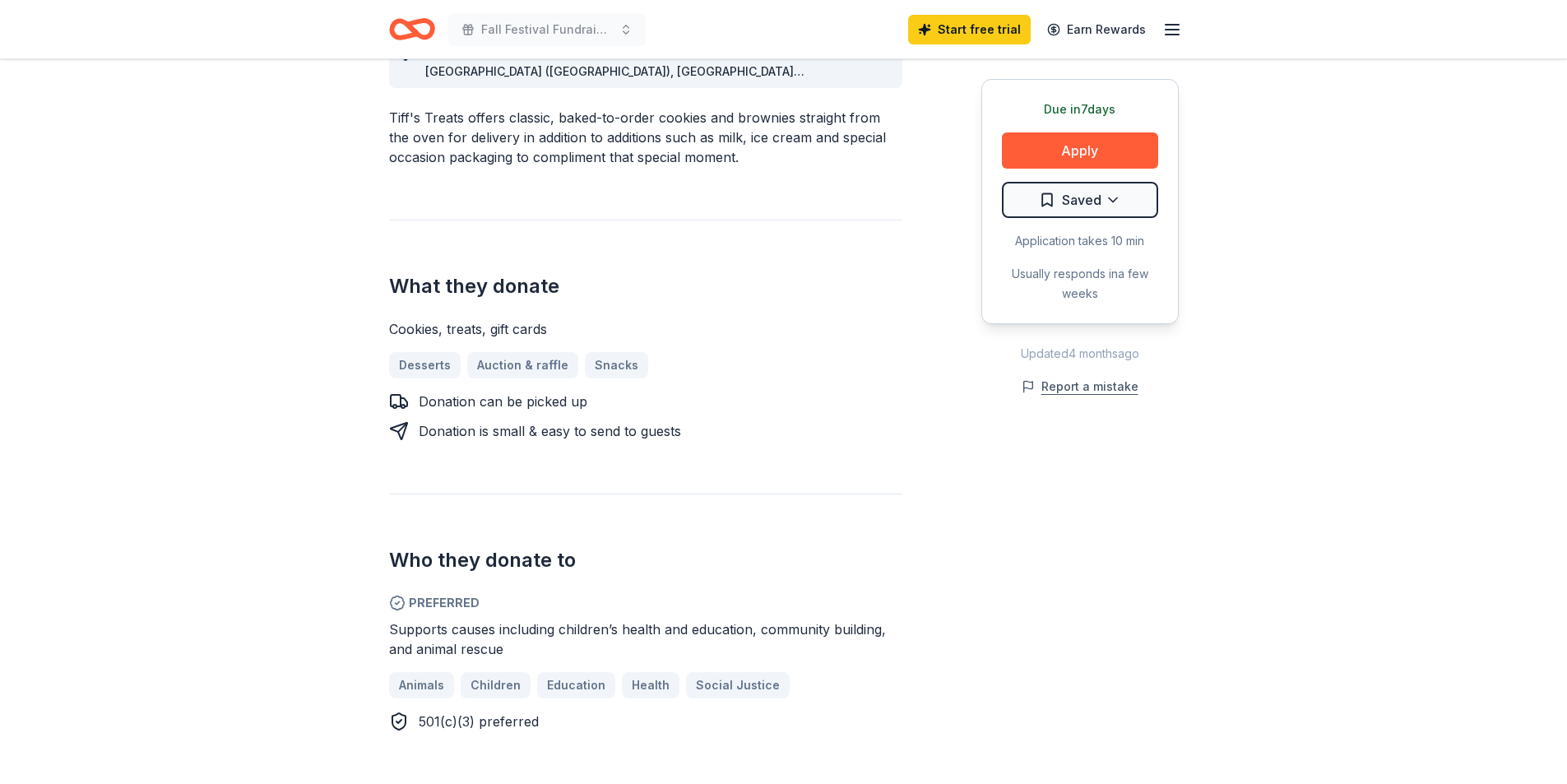
scroll to position [493, 0]
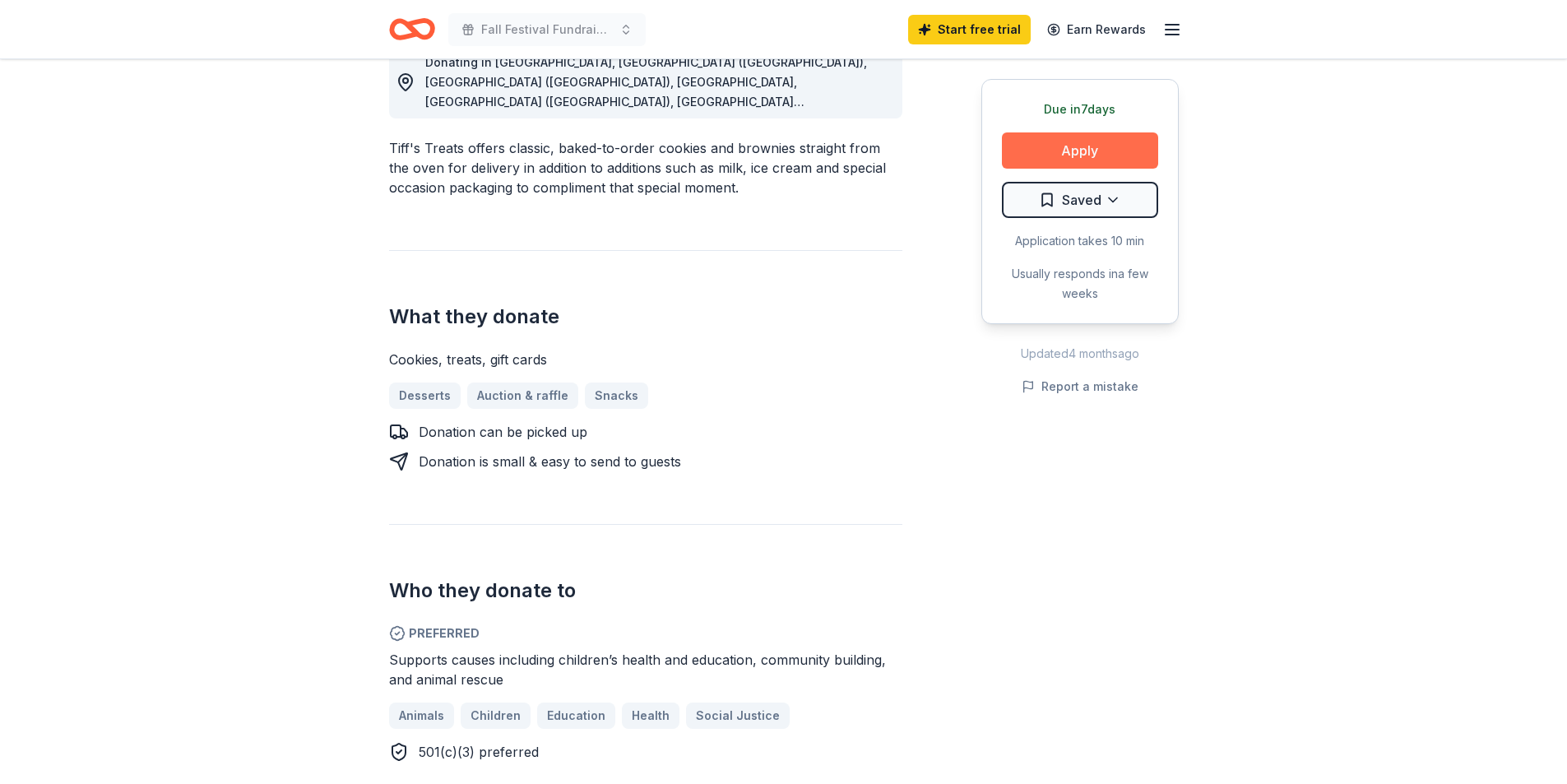
click at [1119, 155] on button "Apply" at bounding box center [1080, 150] width 157 height 36
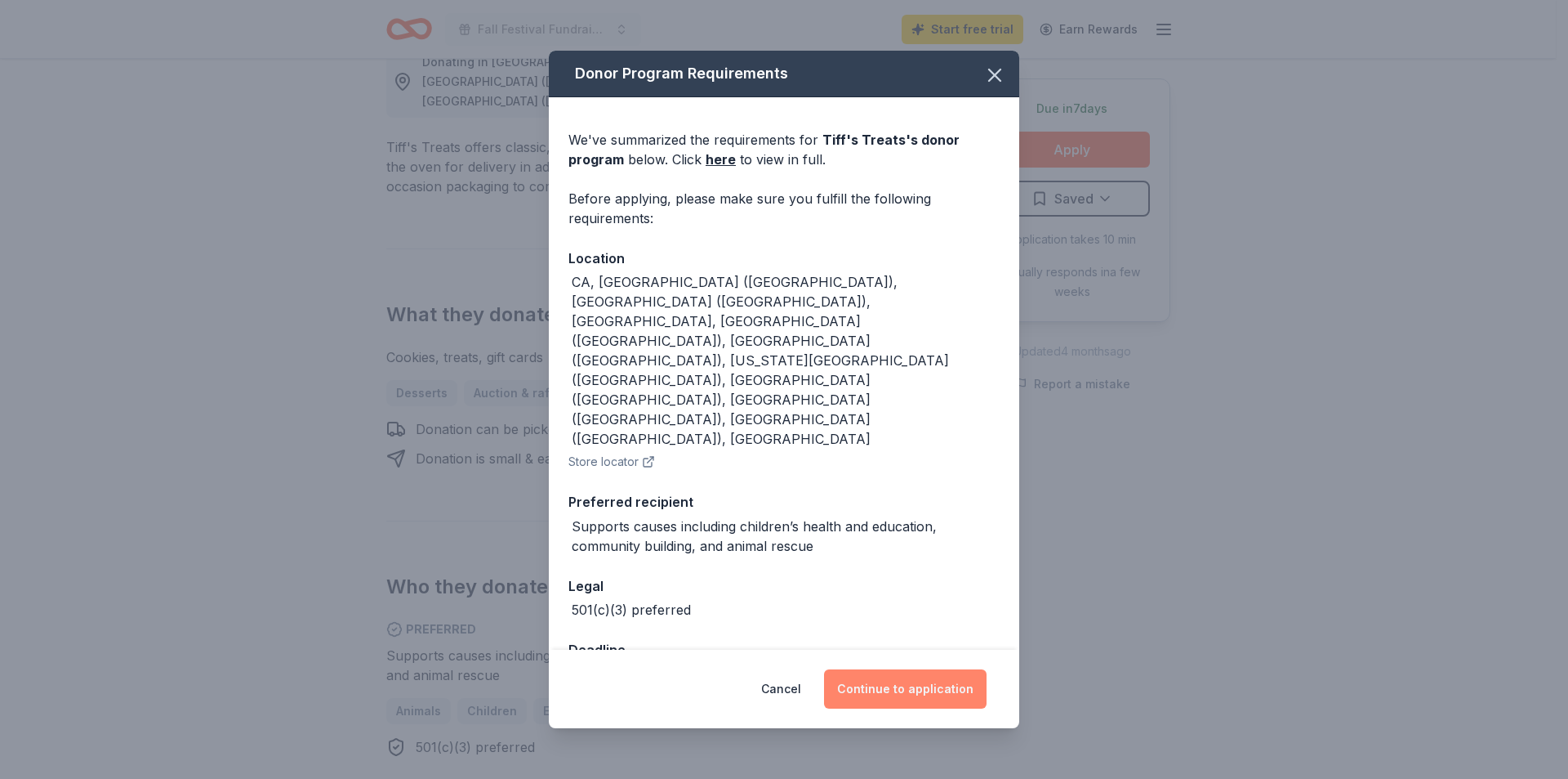
click at [885, 671] on button "Continue to application" at bounding box center [906, 688] width 163 height 39
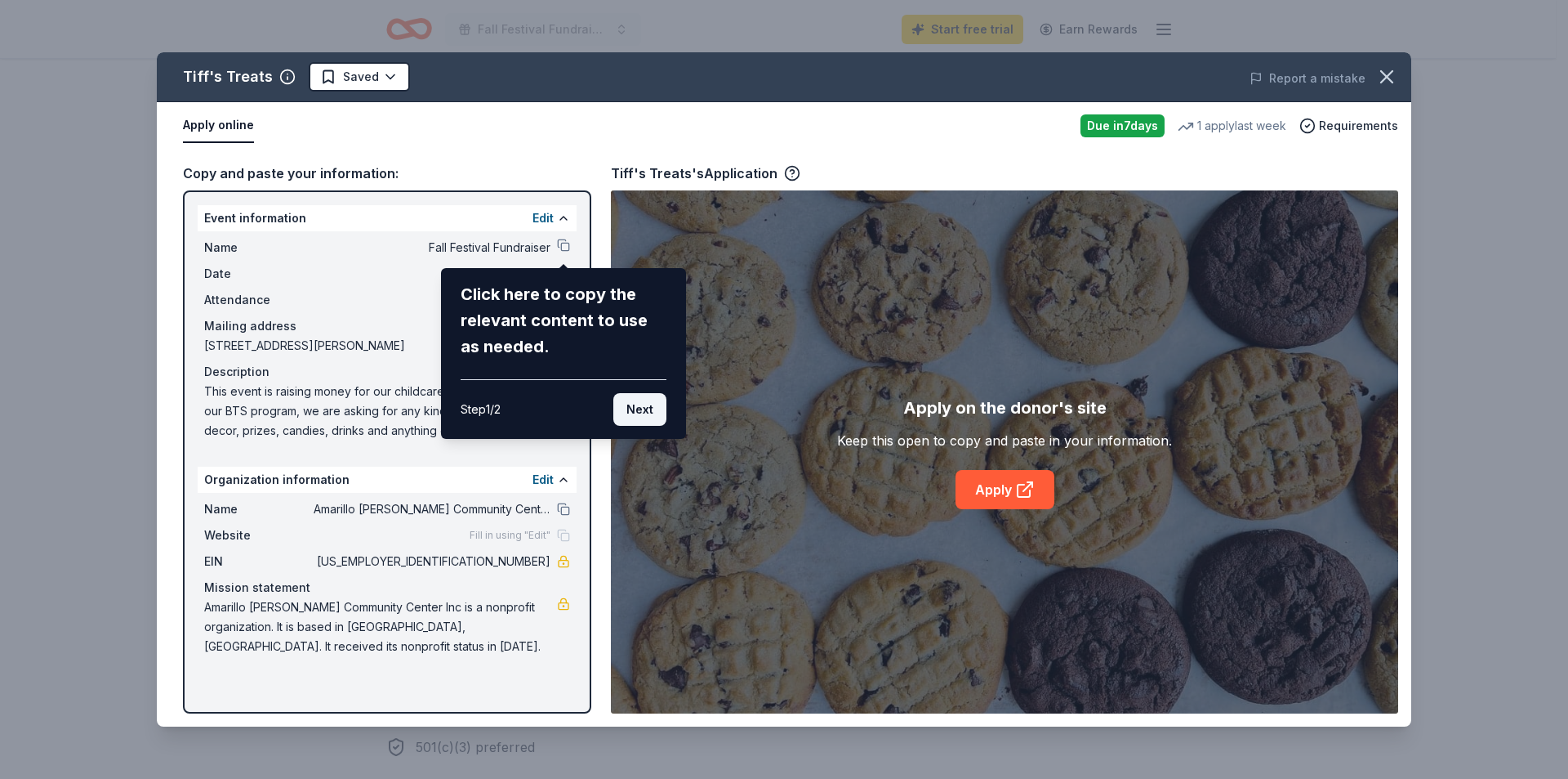
click at [649, 399] on button "Next" at bounding box center [640, 410] width 53 height 33
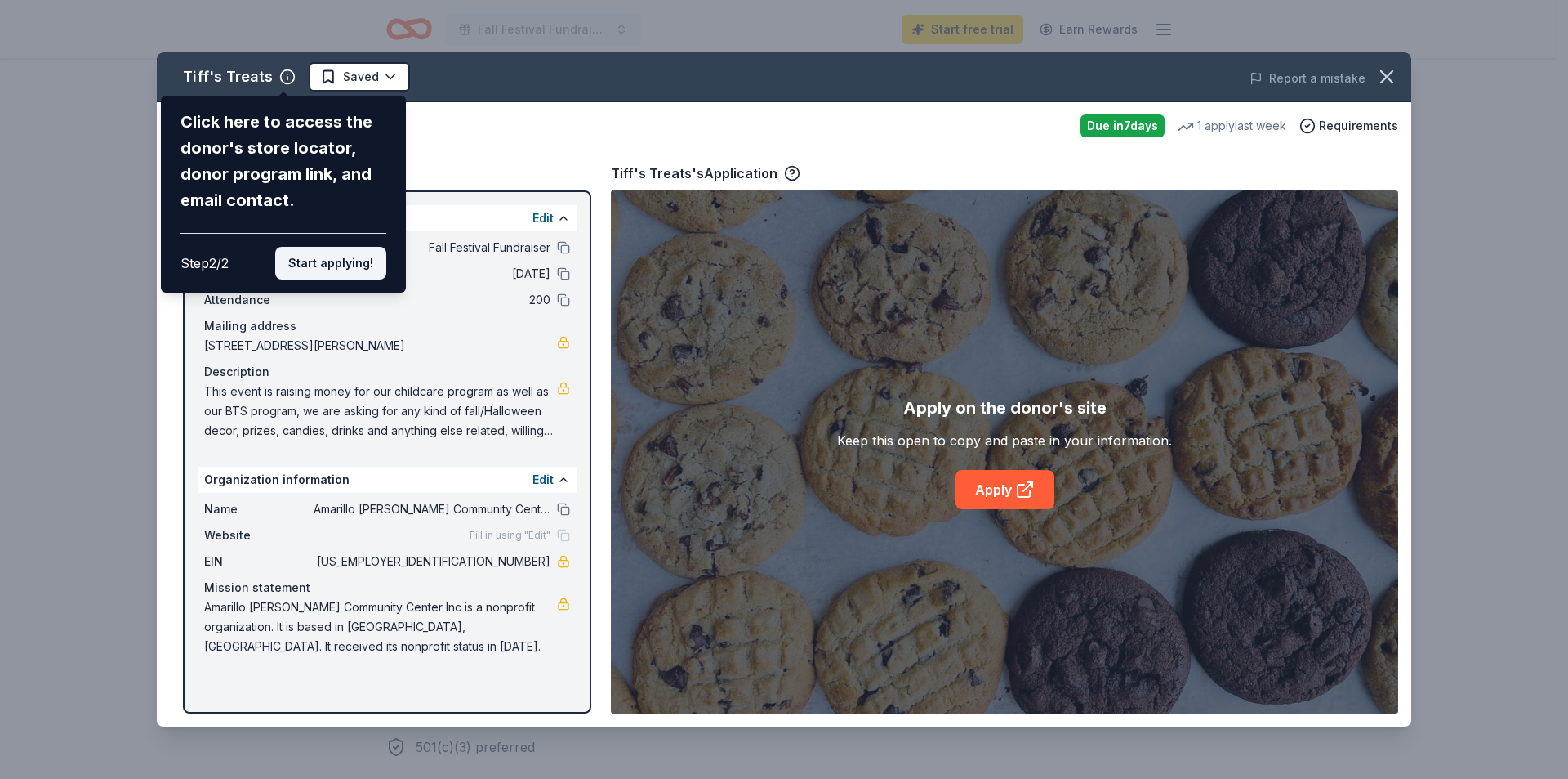
click at [352, 259] on button "Start applying!" at bounding box center [331, 263] width 111 height 33
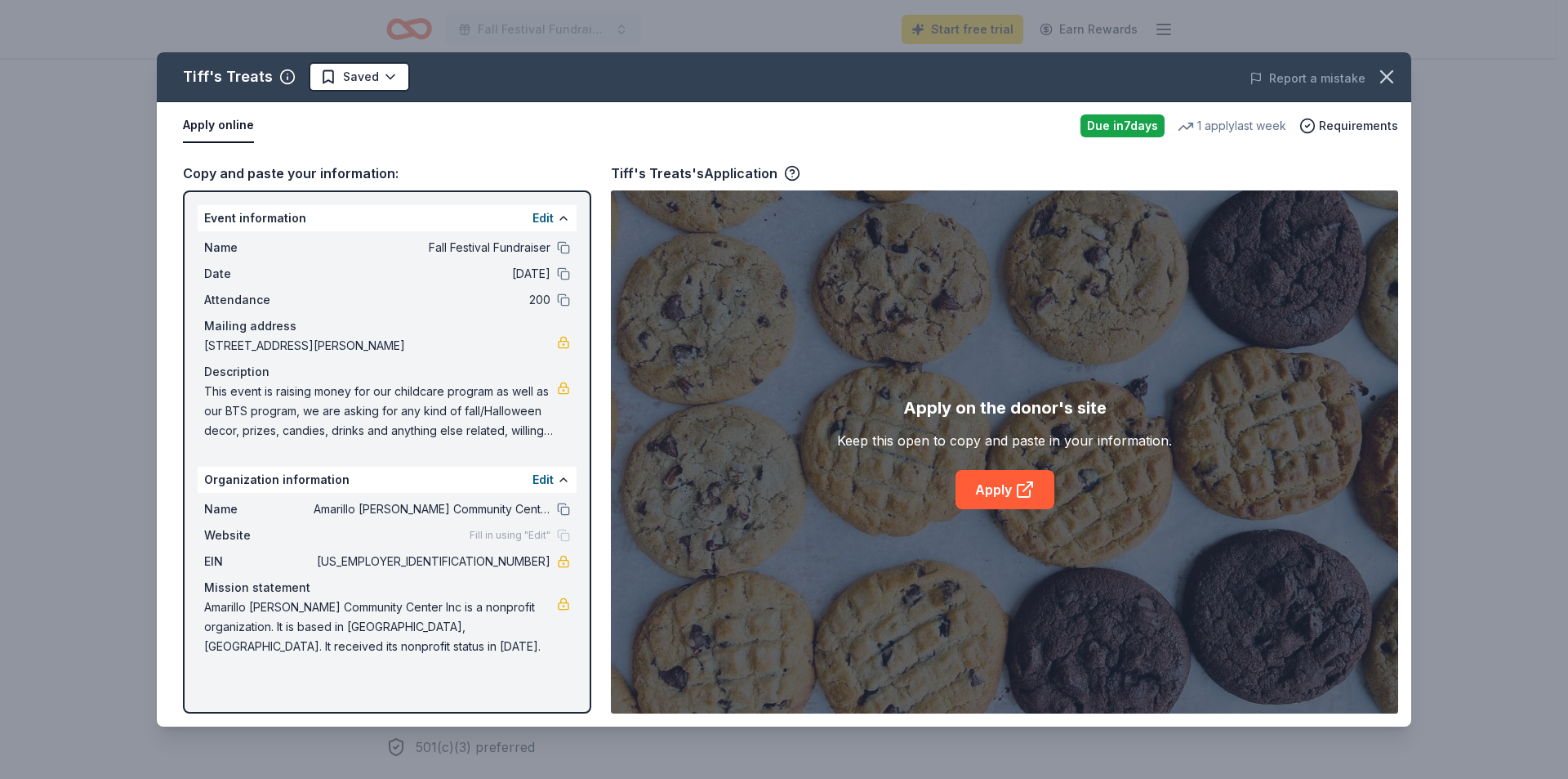
click at [989, 482] on div "Tiff's Treats Saved Report a mistake Apply online Due in 7 days 1 apply last we…" at bounding box center [784, 389] width 1255 height 674
click at [993, 492] on link "Apply" at bounding box center [1004, 489] width 99 height 39
click at [554, 218] on div "Edit" at bounding box center [551, 218] width 37 height 19
click at [566, 213] on button at bounding box center [563, 218] width 13 height 13
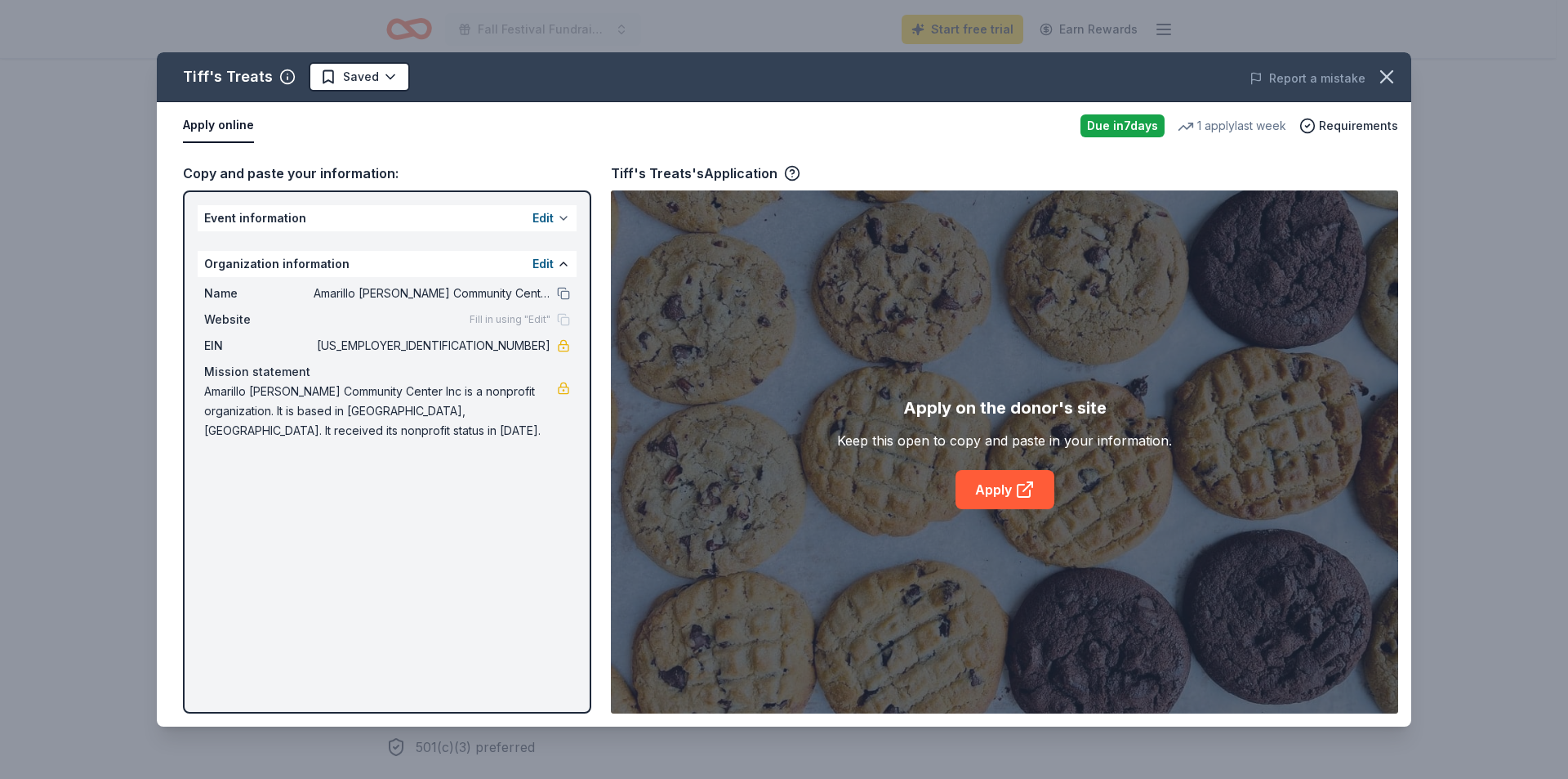
click at [568, 220] on button at bounding box center [563, 218] width 13 height 13
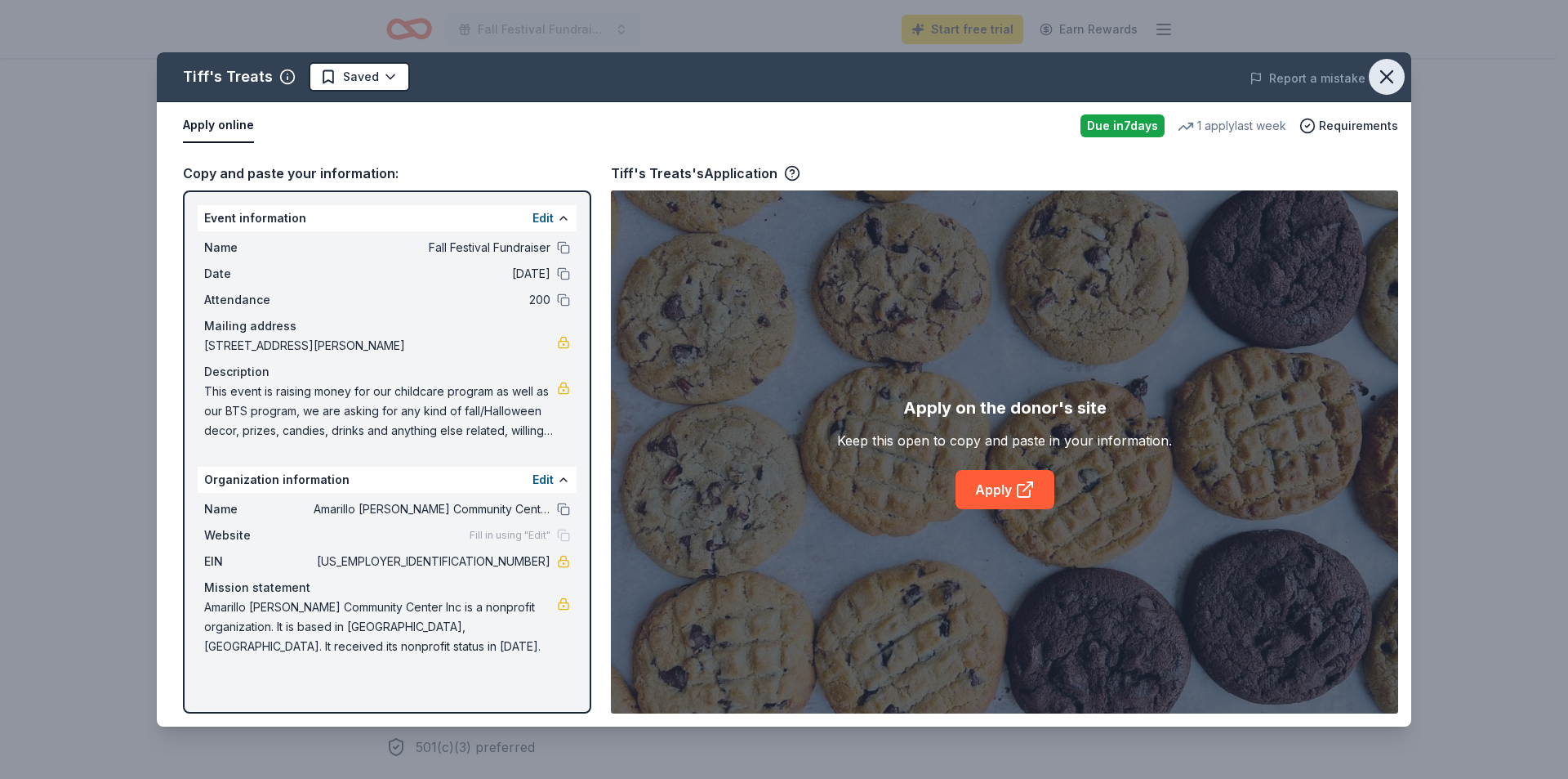
click at [1384, 71] on icon "button" at bounding box center [1386, 76] width 23 height 23
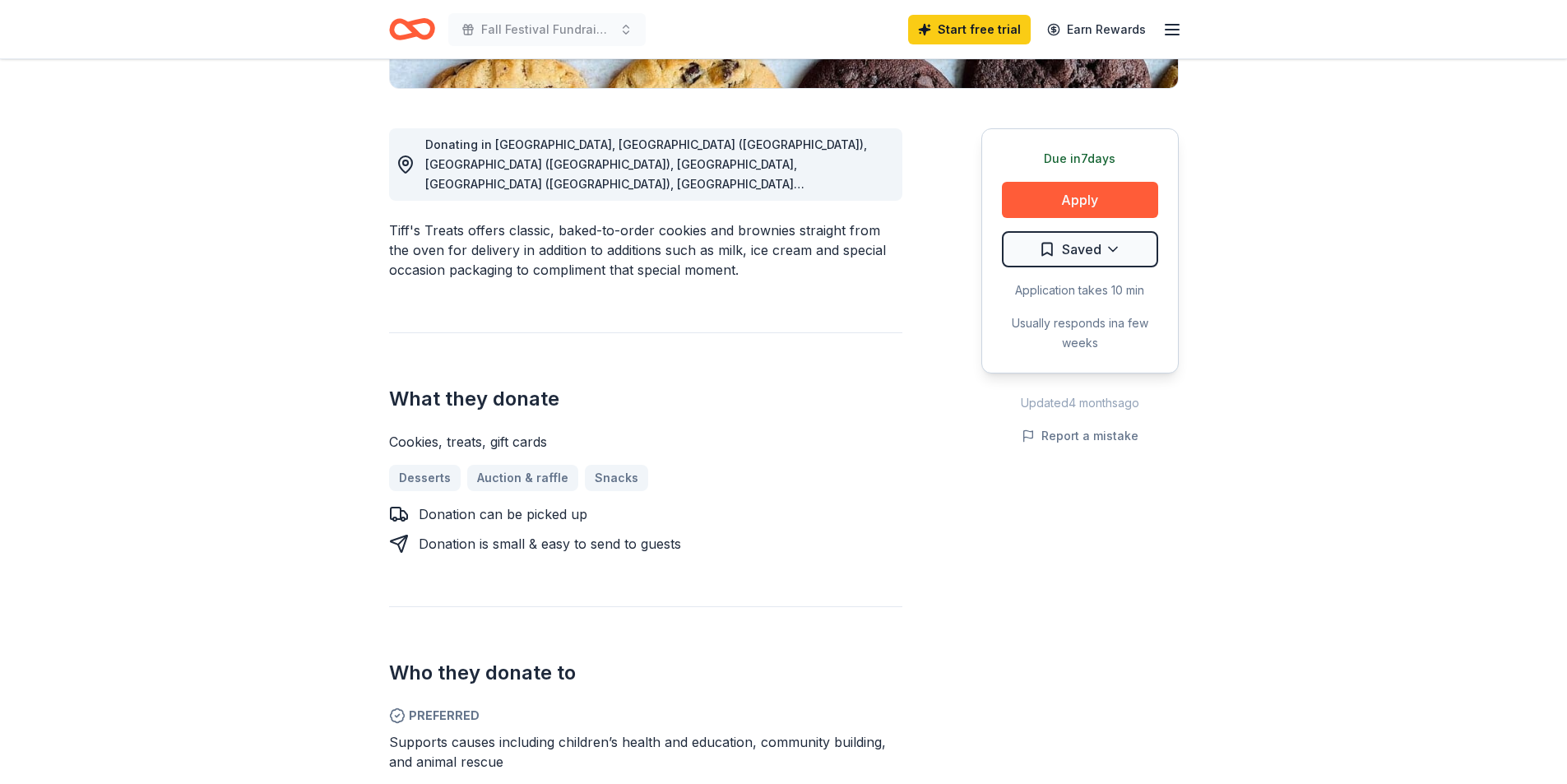
scroll to position [0, 0]
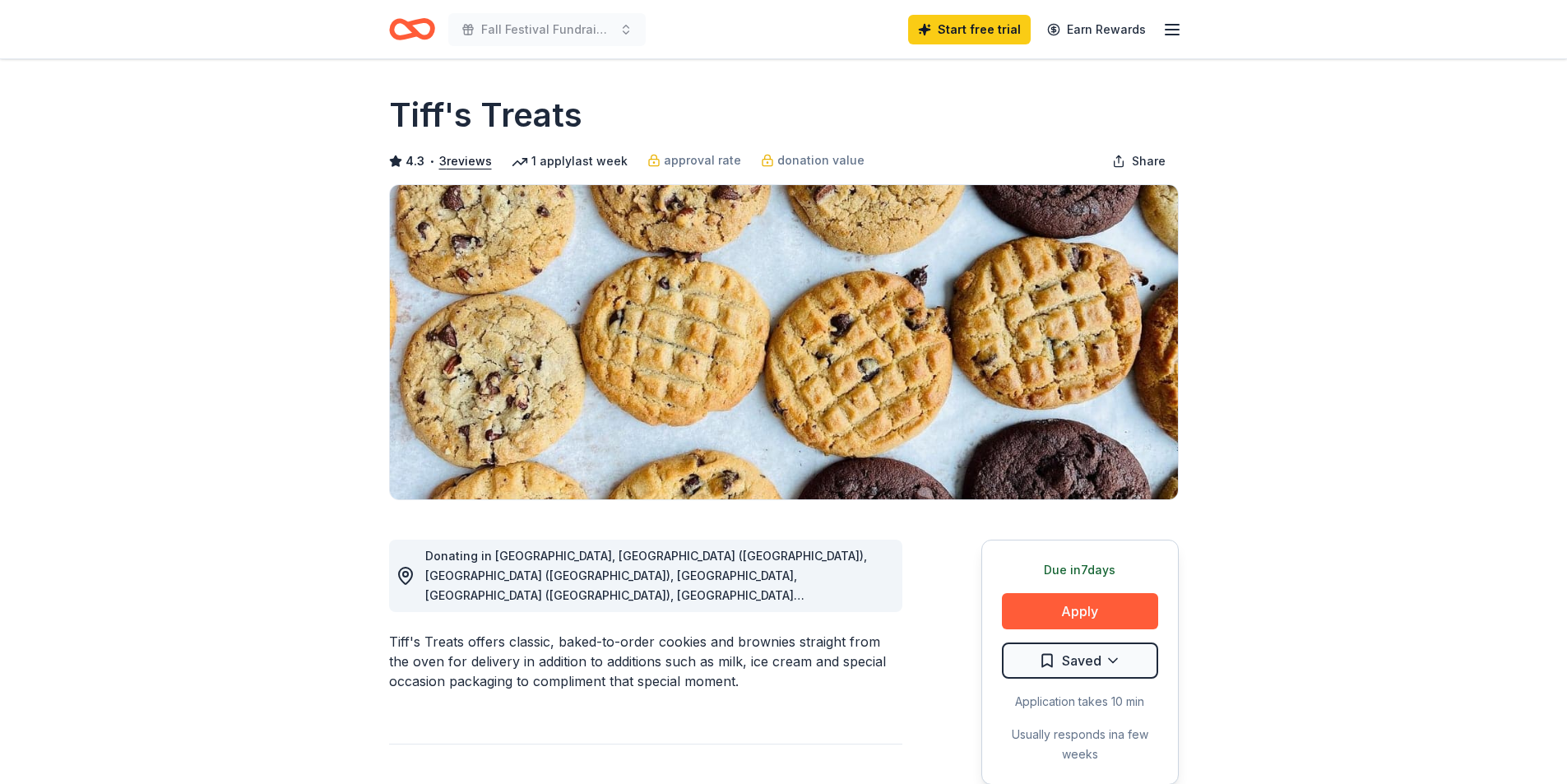
drag, startPoint x: 1437, startPoint y: 1, endPoint x: 1417, endPoint y: 678, distance: 677.3
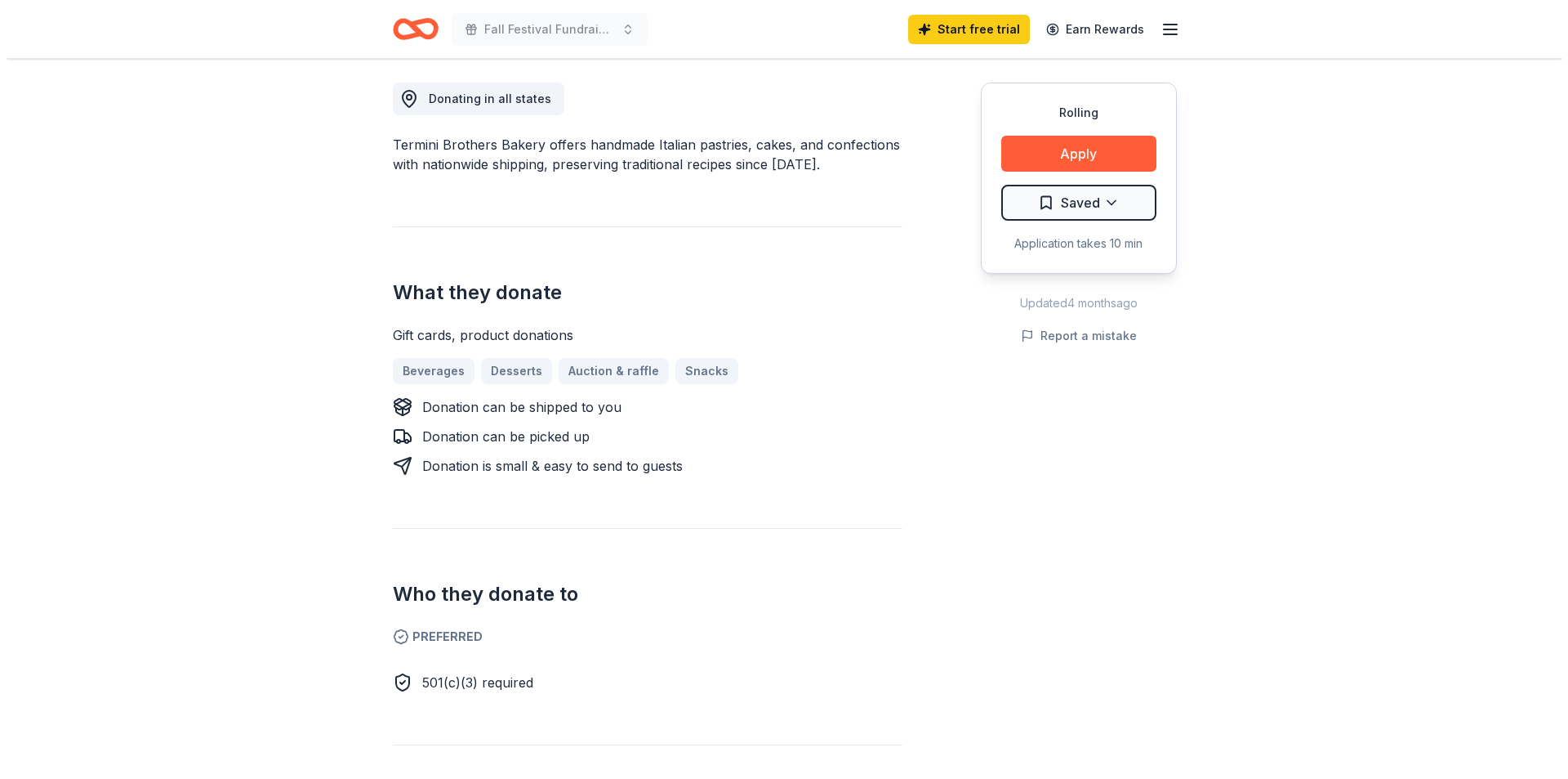
scroll to position [409, 0]
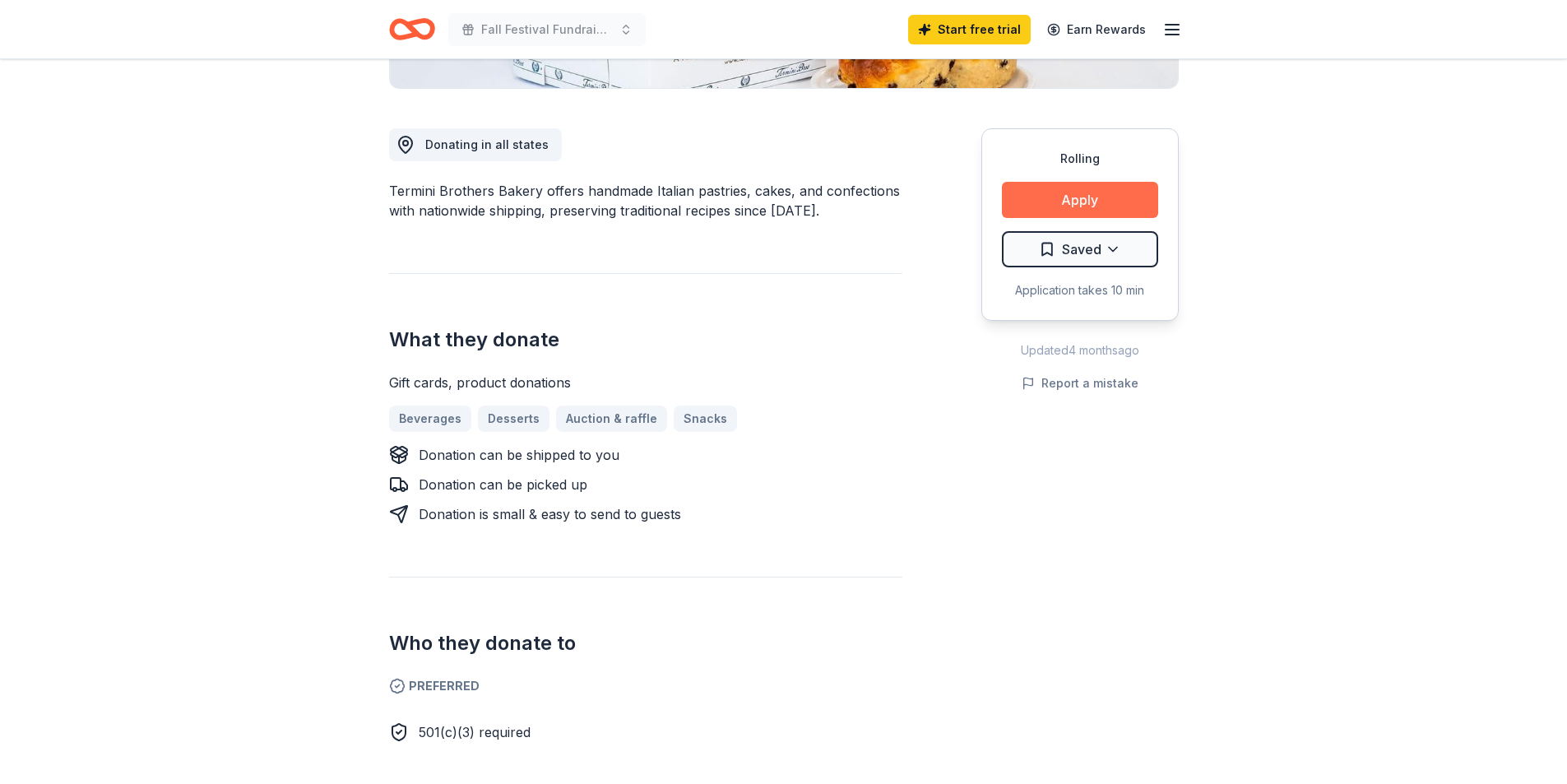
click at [1009, 207] on button "Apply" at bounding box center [1080, 199] width 157 height 36
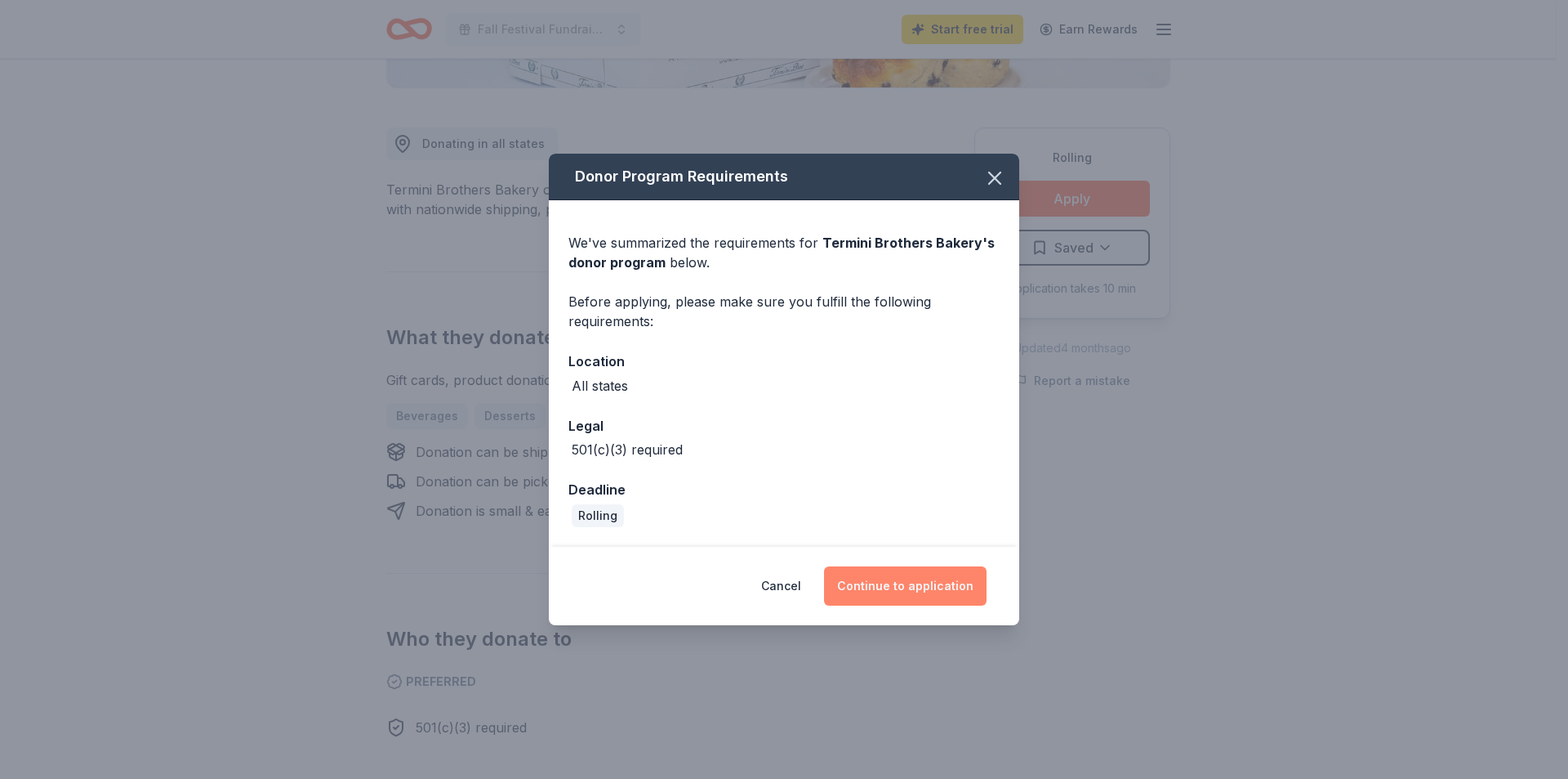
click at [922, 590] on button "Continue to application" at bounding box center [906, 585] width 163 height 39
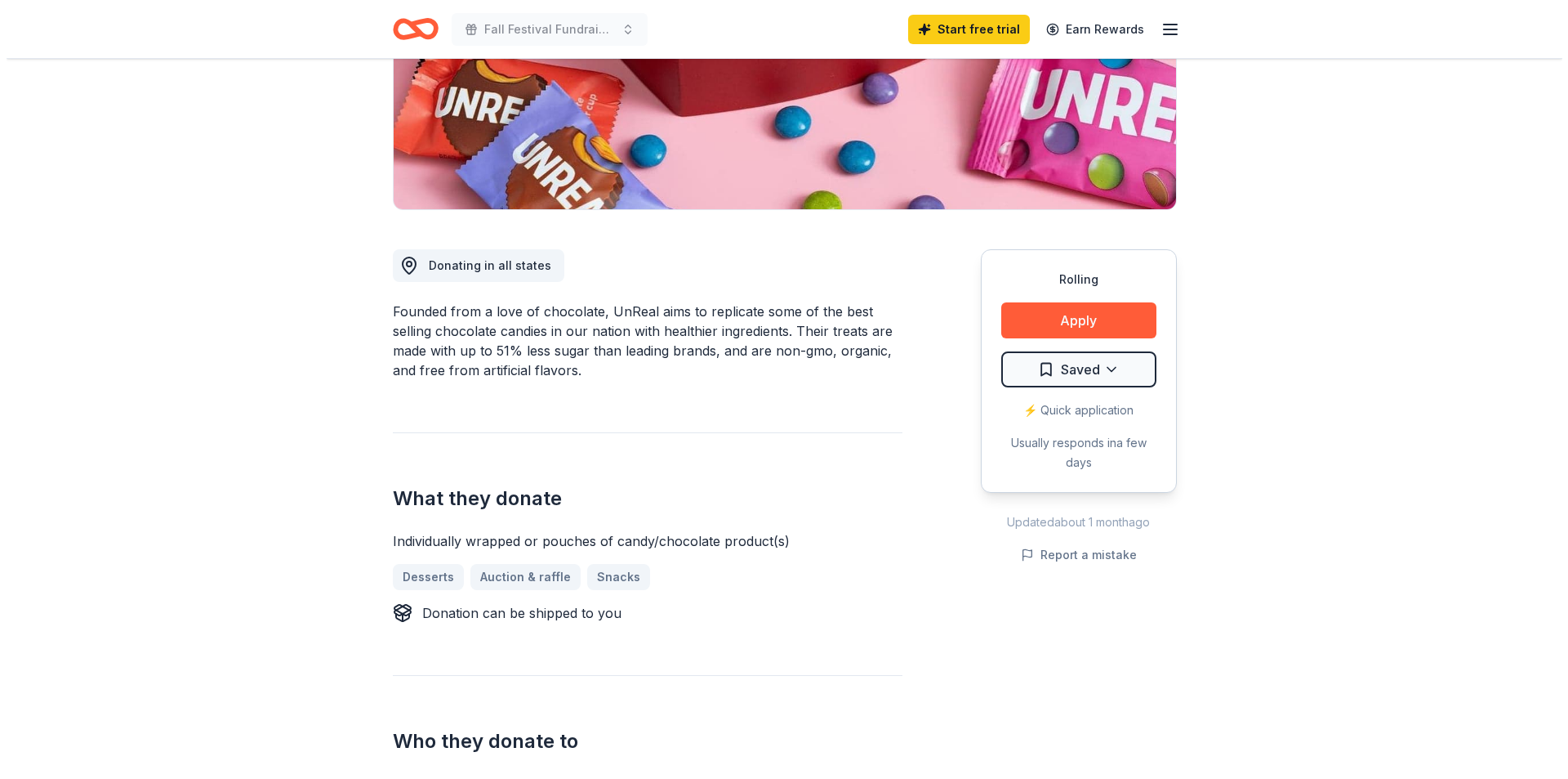
scroll to position [326, 0]
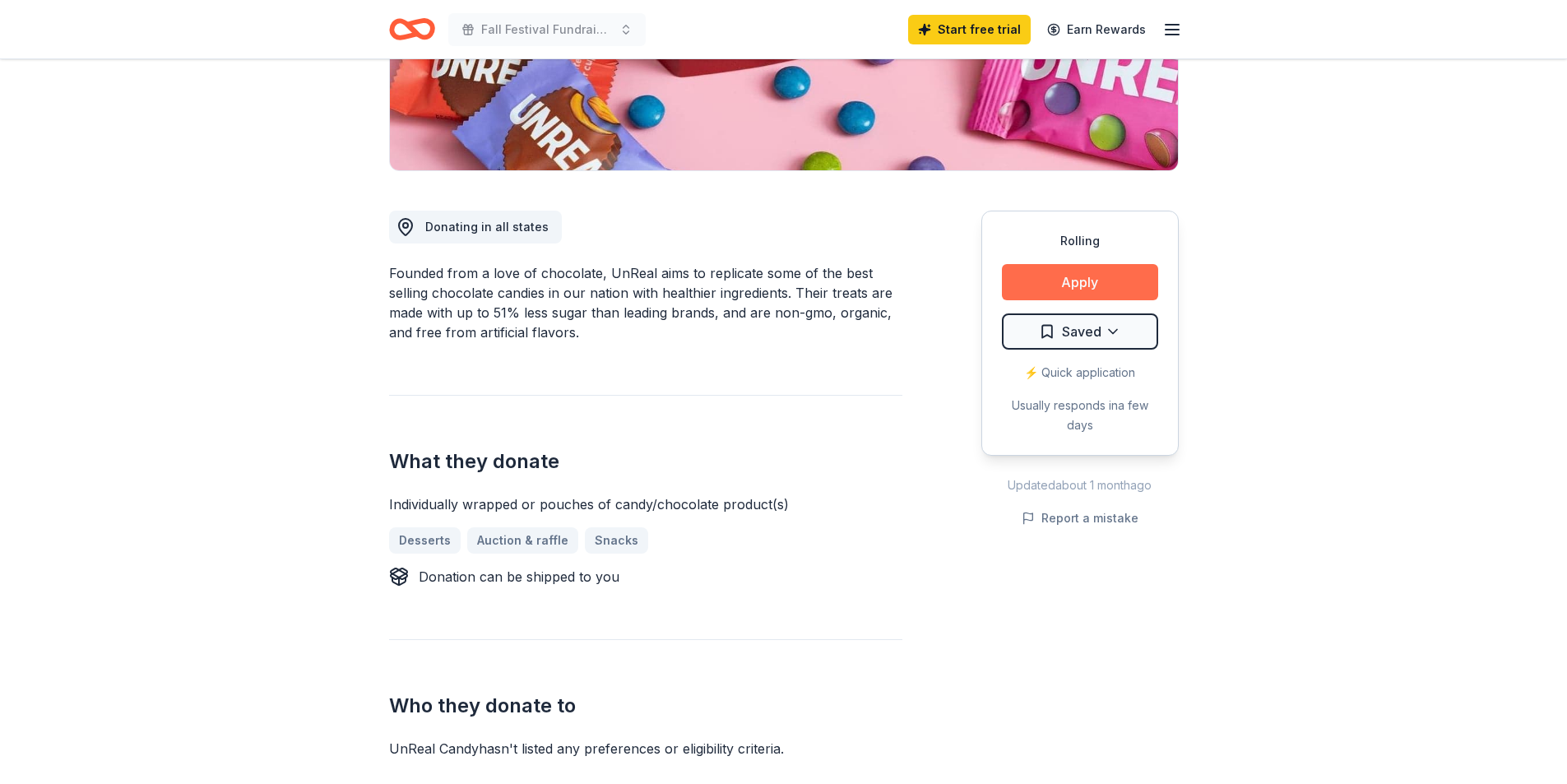
click at [1055, 273] on button "Apply" at bounding box center [1080, 282] width 157 height 36
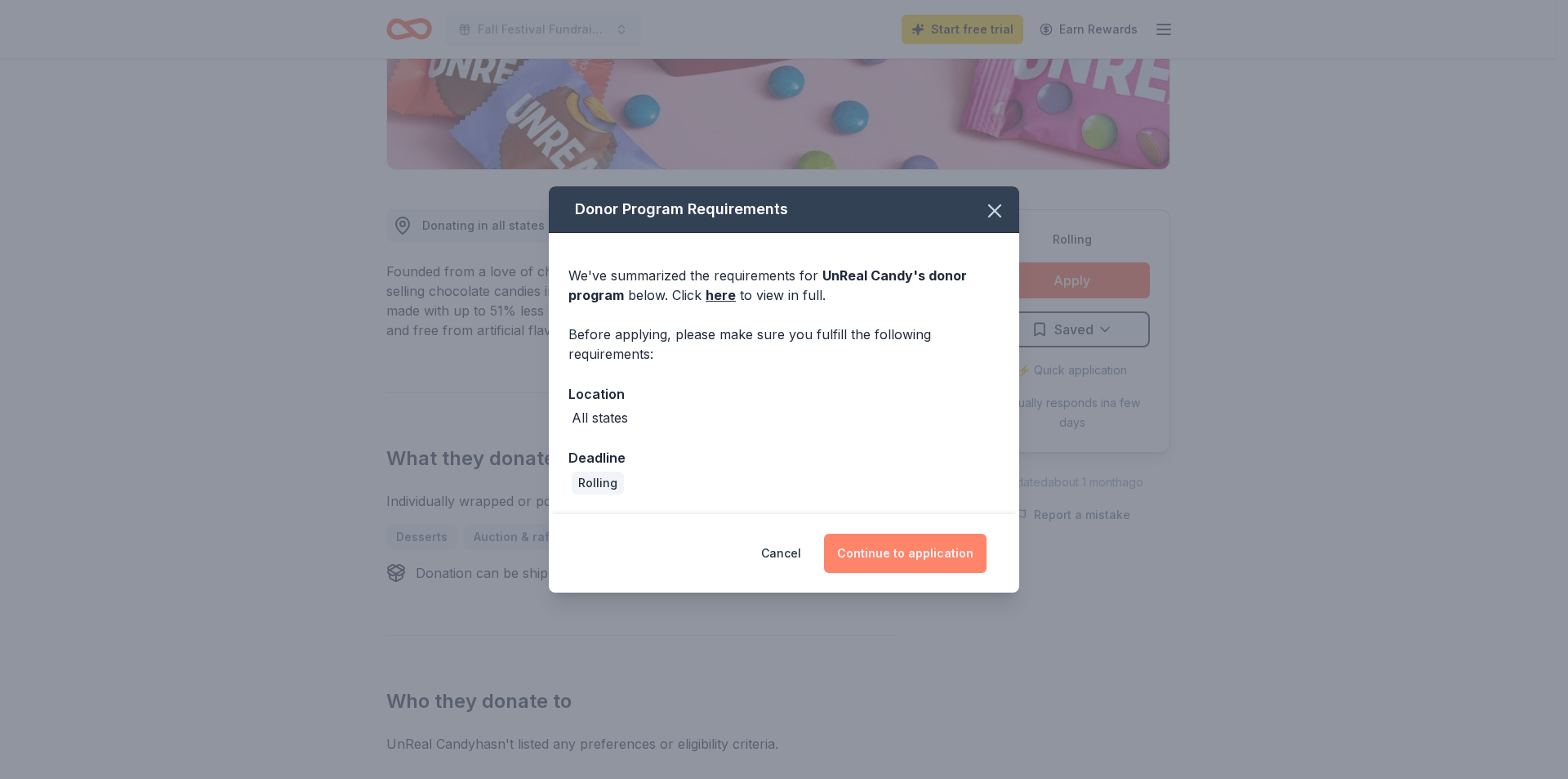
click at [966, 540] on button "Continue to application" at bounding box center [906, 553] width 163 height 39
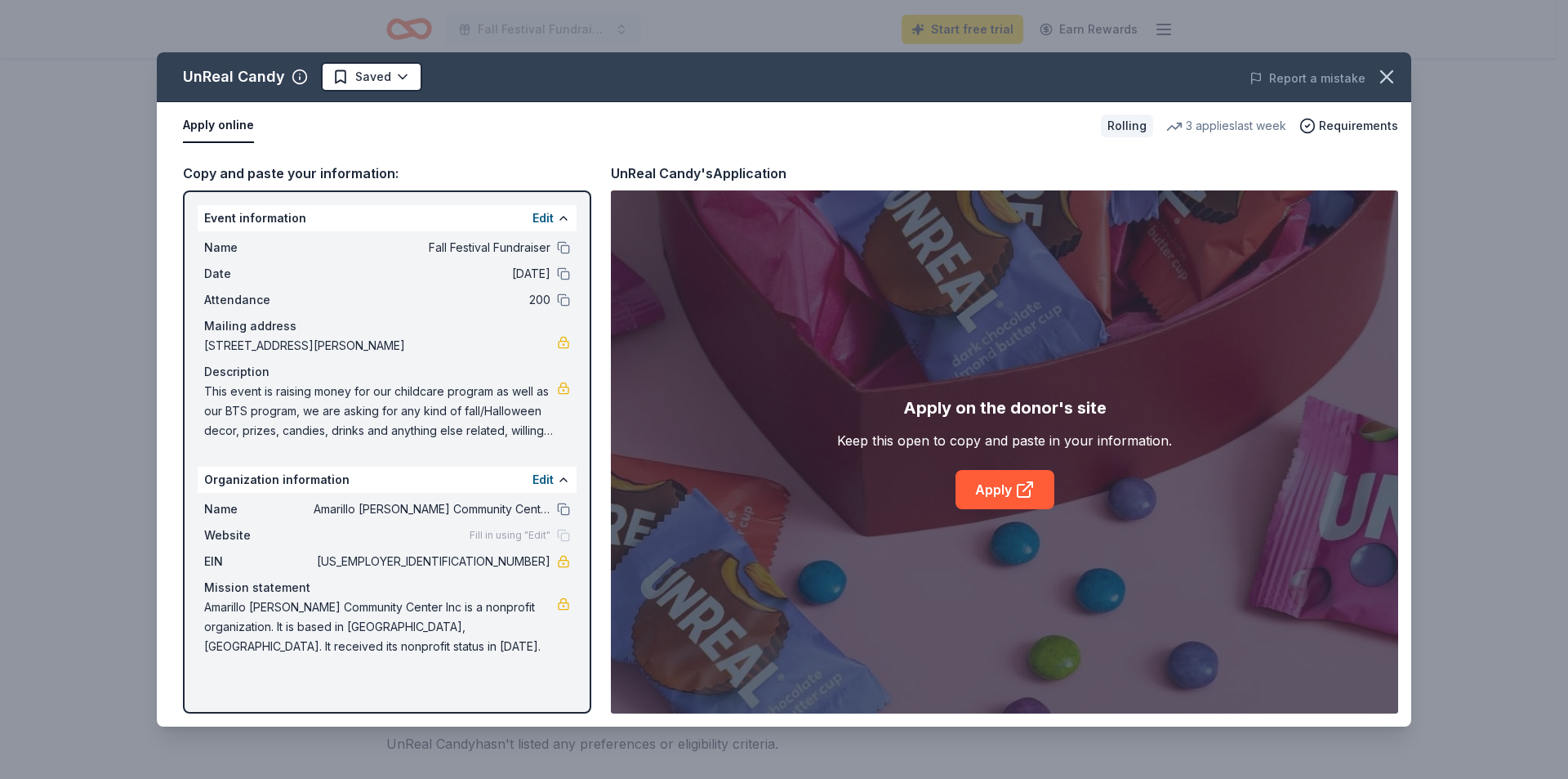
click at [1121, 123] on div "Rolling" at bounding box center [1127, 125] width 52 height 23
click at [1121, 124] on div "Rolling" at bounding box center [1127, 125] width 52 height 23
click at [999, 477] on link "Apply" at bounding box center [1004, 489] width 99 height 39
